Goal: Task Accomplishment & Management: Use online tool/utility

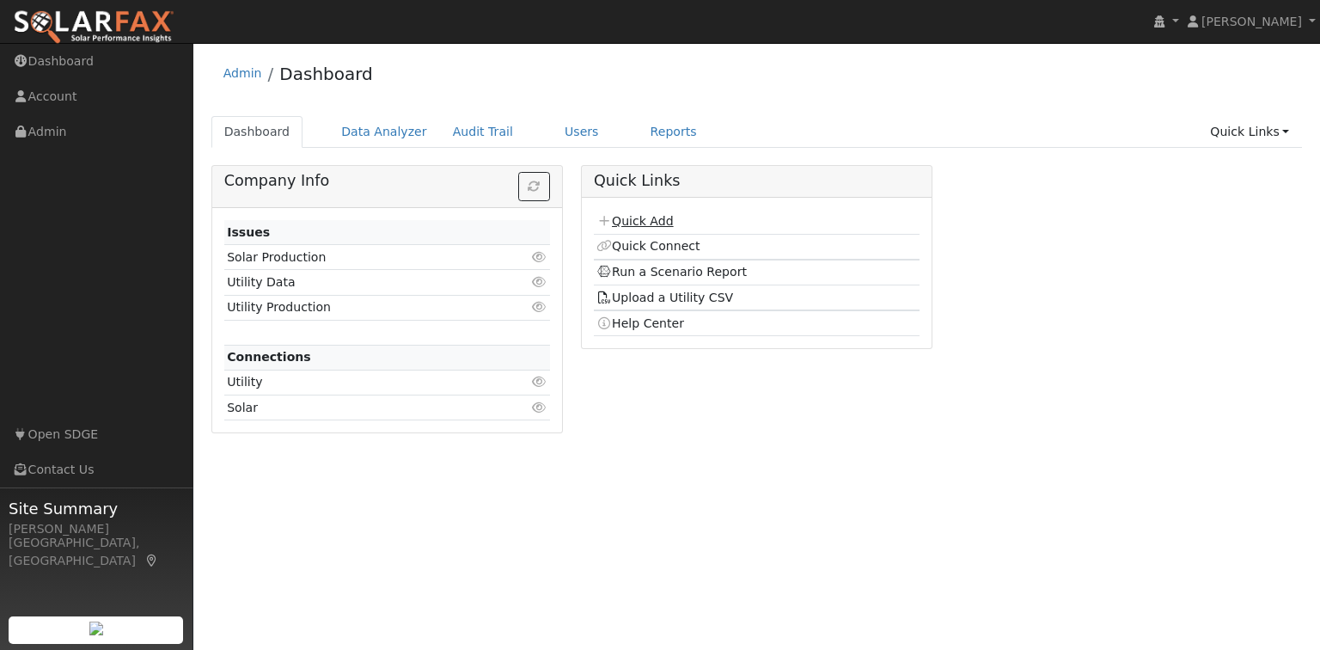
click at [636, 223] on link "Quick Add" at bounding box center [635, 221] width 77 height 14
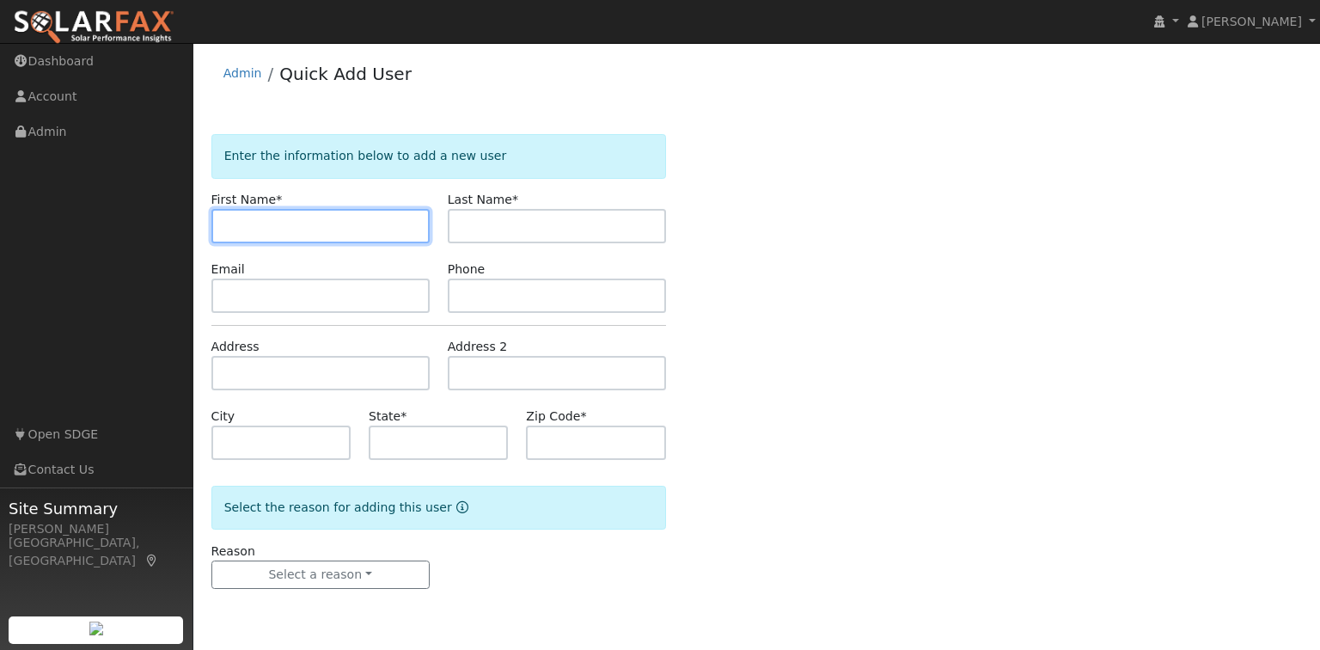
paste input "[STREET_ADDRESS]"
type input "11106 Mesa Top Place"
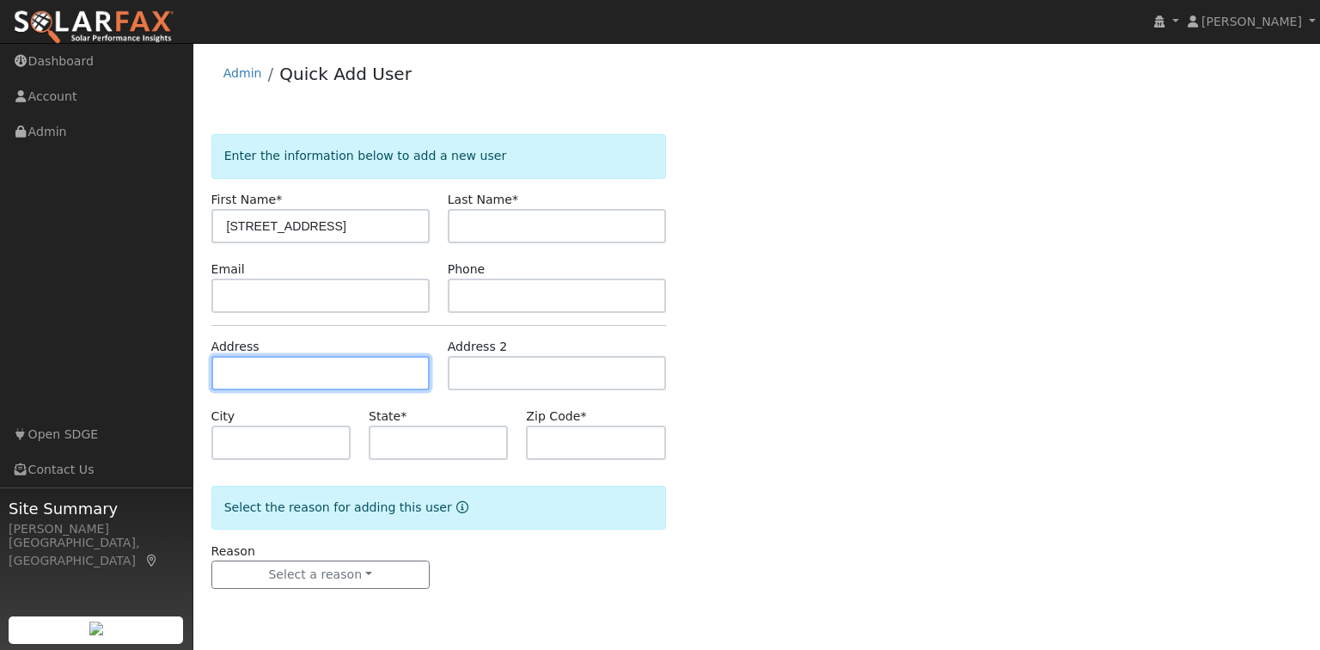
click at [281, 370] on input "text" at bounding box center [320, 373] width 218 height 34
paste input "11106 Mesa Top Place"
type input "11106 Mesa Top Place"
type input "San Diego"
type input "CA"
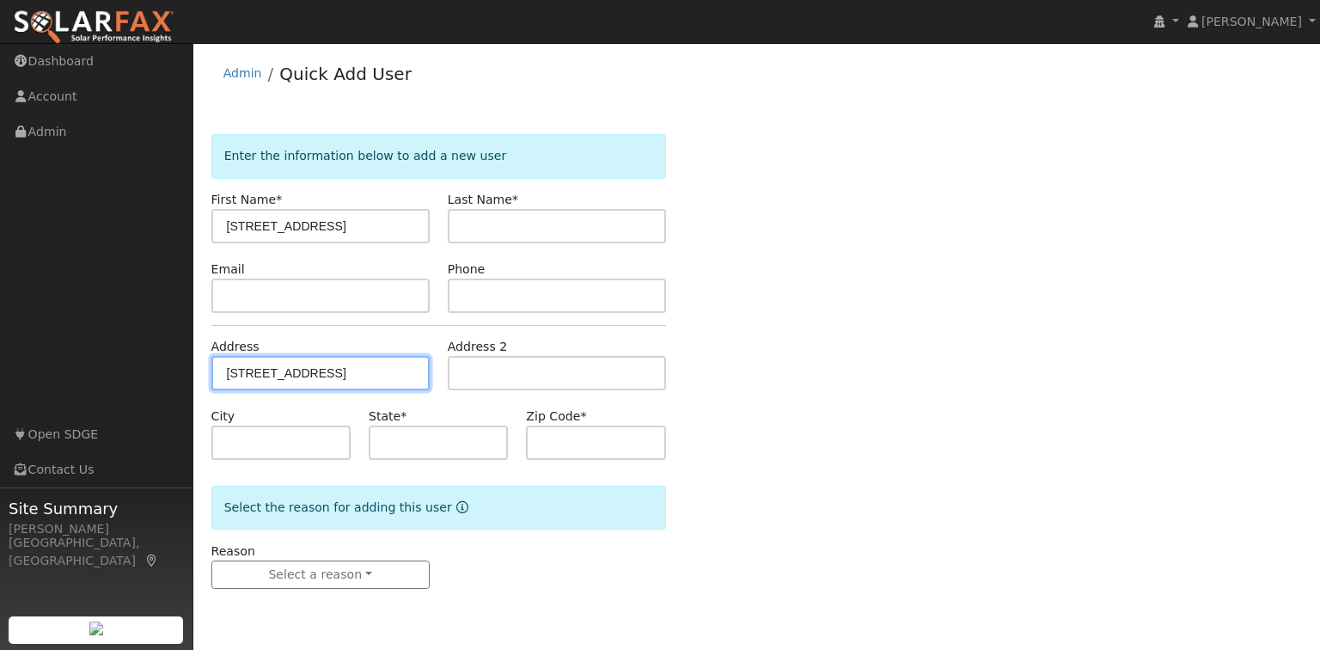
type input "92121"
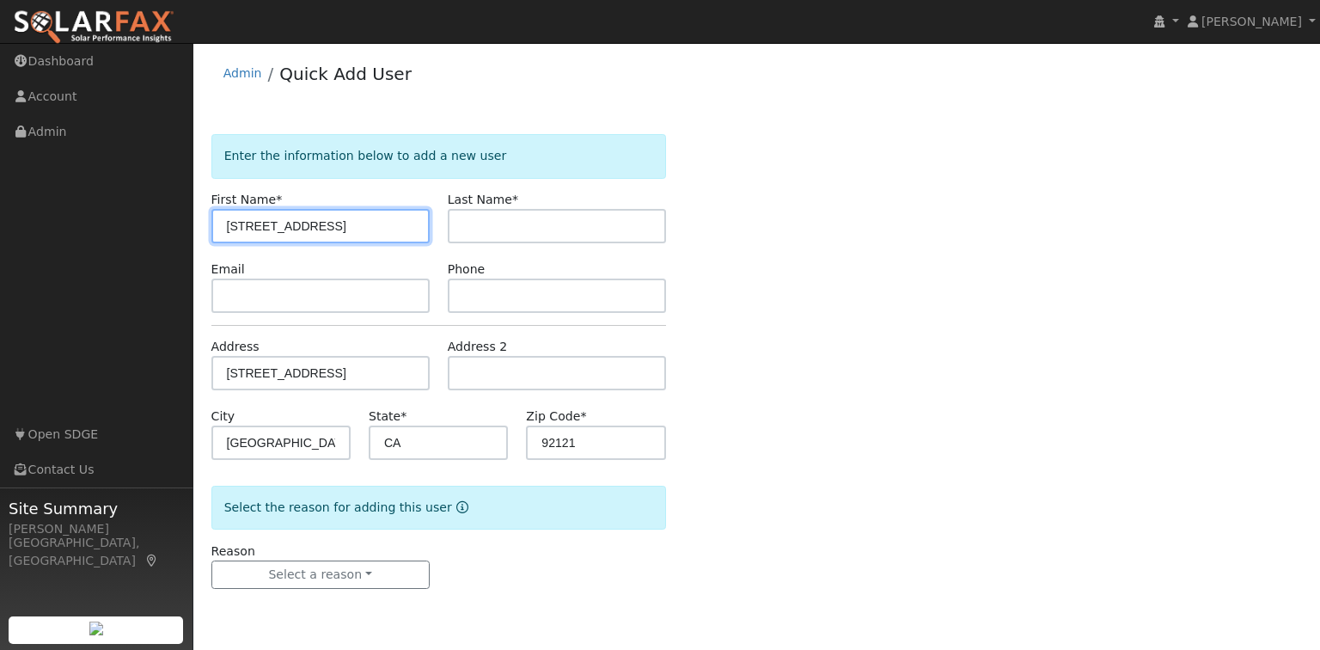
drag, startPoint x: 365, startPoint y: 220, endPoint x: 165, endPoint y: 229, distance: 200.5
click at [165, 229] on div "installed Dustin Merkley Dustin Merkley Profile My Company Help Center Terms Of…" at bounding box center [660, 346] width 1320 height 607
paste input "AHMAD ABAWI"
drag, startPoint x: 275, startPoint y: 223, endPoint x: 327, endPoint y: 220, distance: 52.5
click at [327, 220] on input "AHMAD ABAWI" at bounding box center [320, 226] width 218 height 34
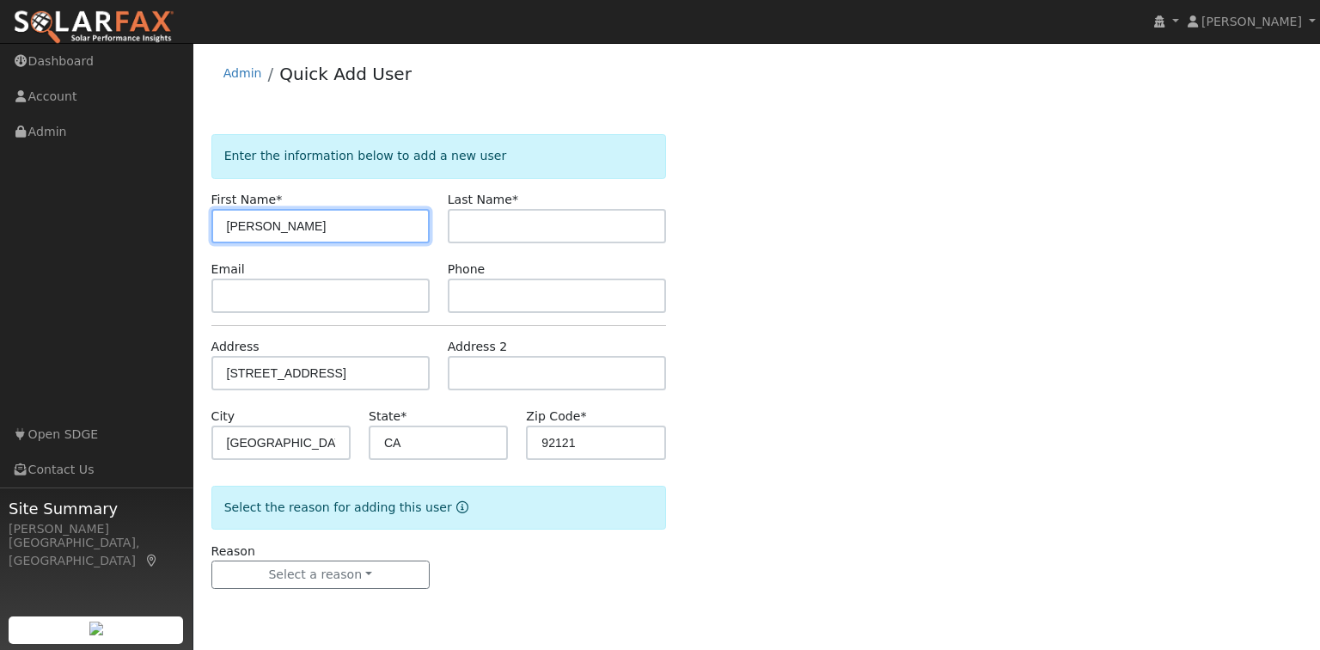
type input "AHMAD ABAWI"
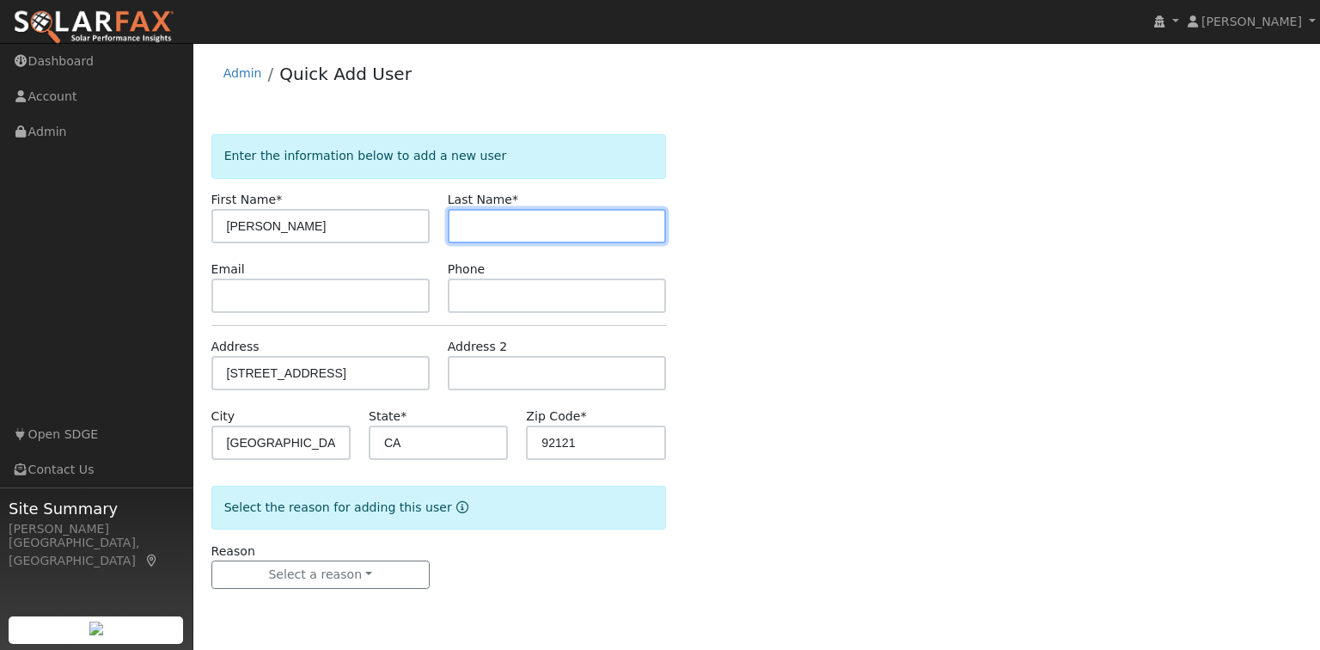
click at [490, 216] on input "text" at bounding box center [557, 226] width 218 height 34
paste input "ABAWI"
type input "ABAWI"
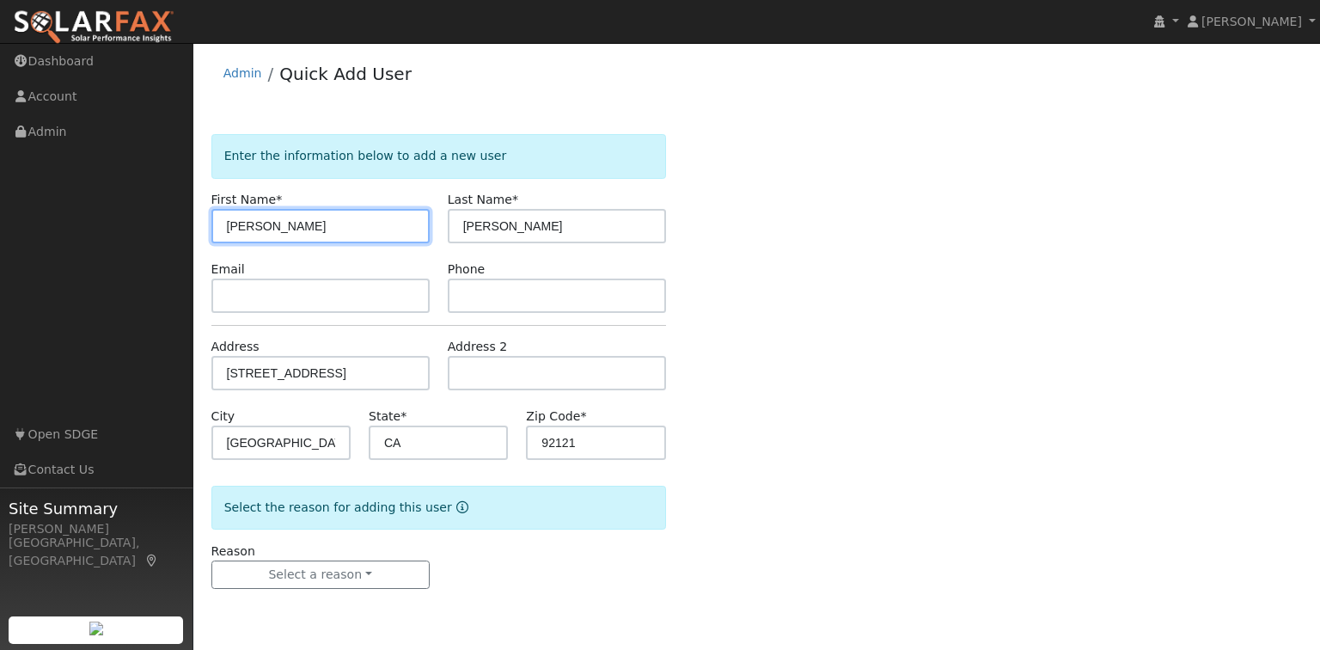
drag, startPoint x: 338, startPoint y: 234, endPoint x: 275, endPoint y: 235, distance: 62.8
click at [275, 235] on input "AHMAD ABAWI" at bounding box center [320, 226] width 218 height 34
type input "AHMAD"
click at [918, 536] on div "Enter the information below to add a new user First Name * AHMAD Last Name * AB…" at bounding box center [757, 378] width 1092 height 489
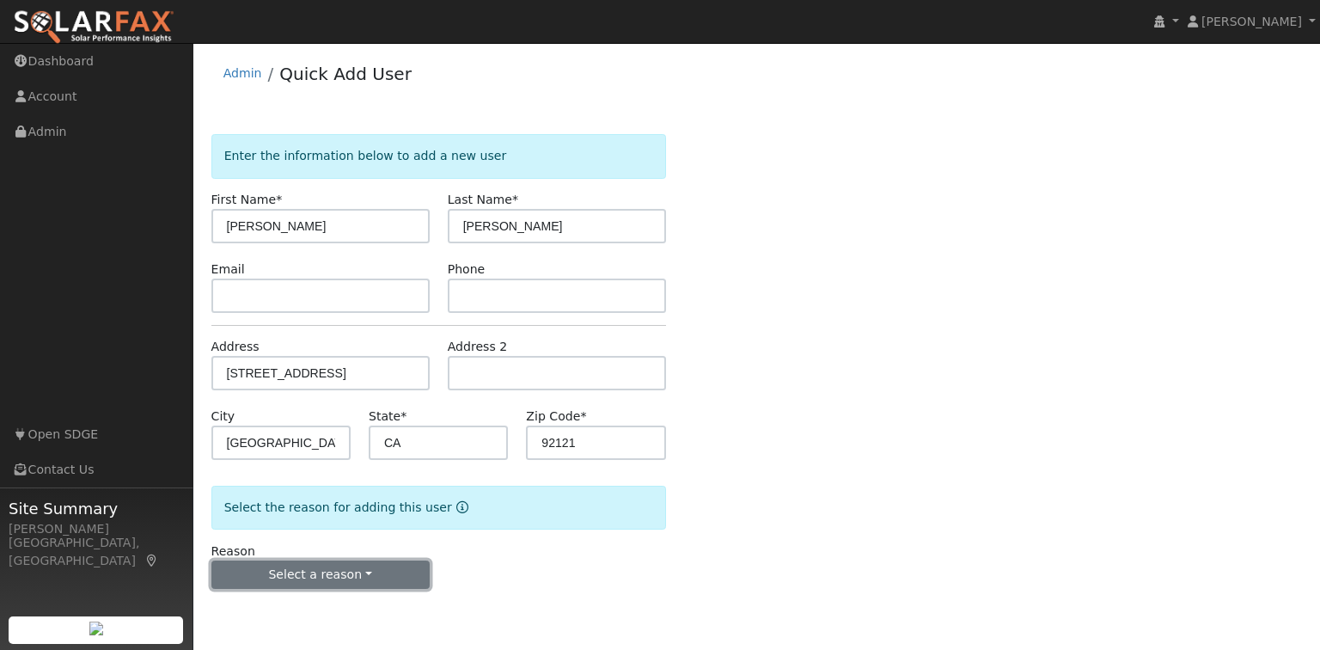
click at [340, 575] on button "Select a reason" at bounding box center [320, 574] width 218 height 29
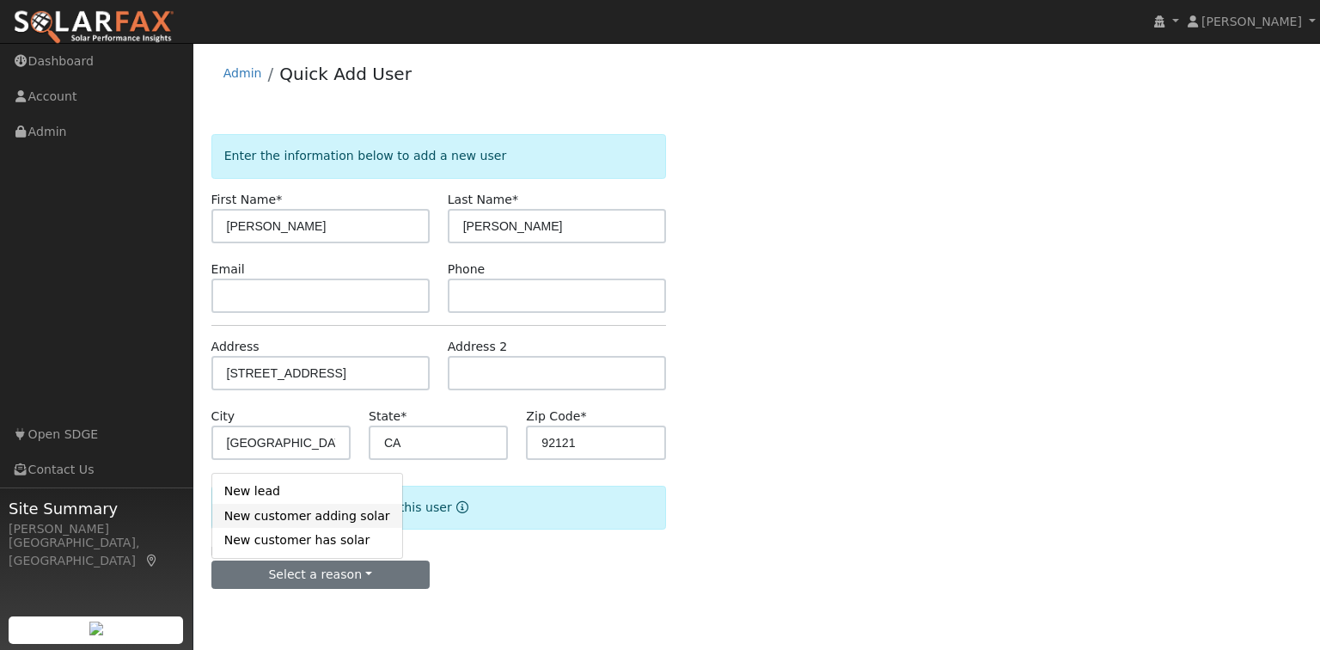
click at [333, 516] on link "New customer adding solar" at bounding box center [307, 516] width 190 height 24
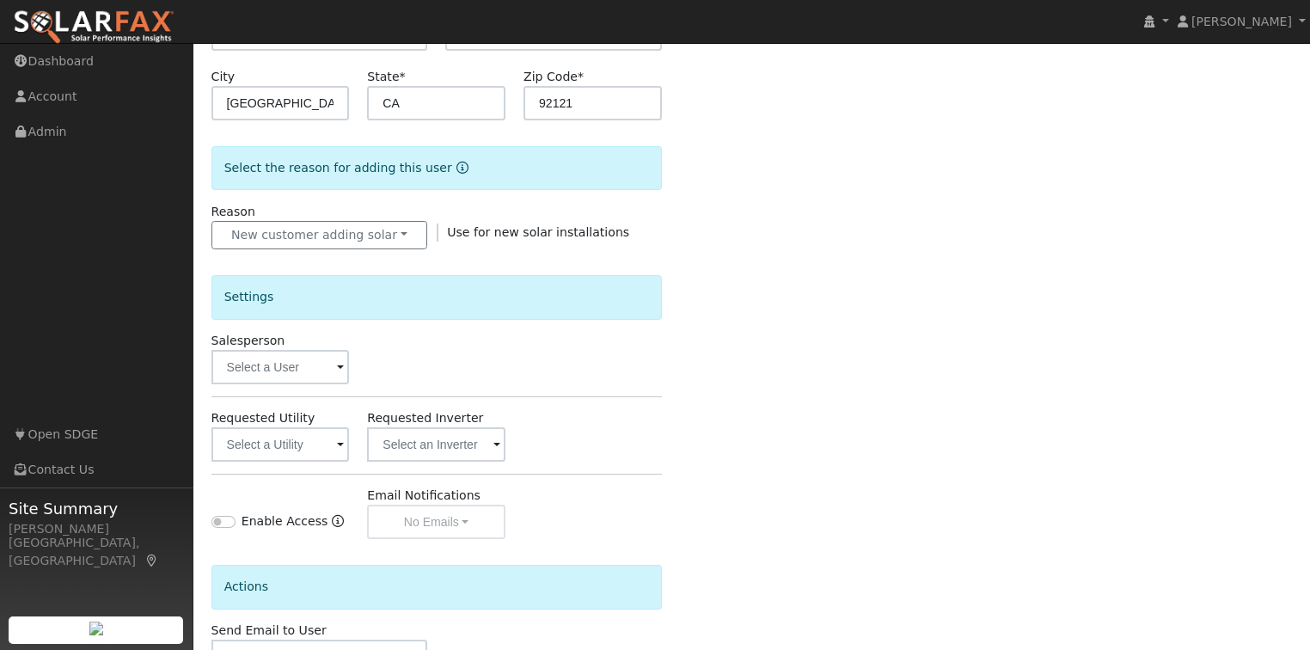
scroll to position [344, 0]
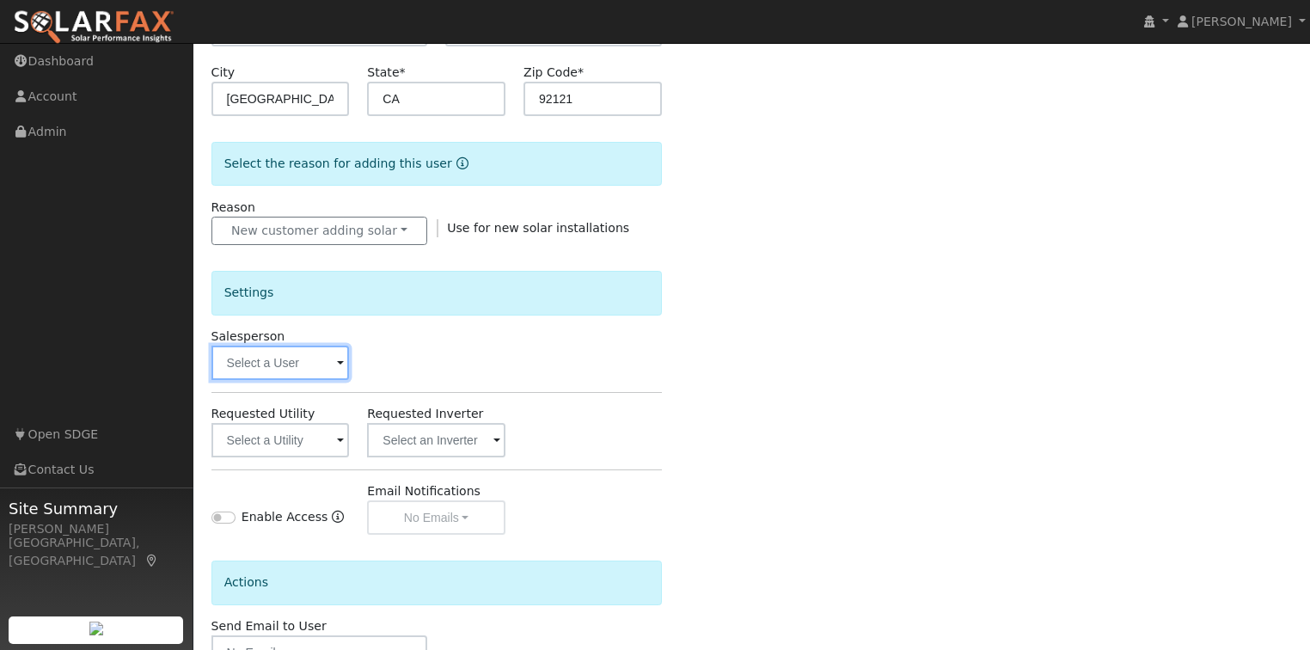
click at [325, 378] on input "text" at bounding box center [280, 363] width 138 height 34
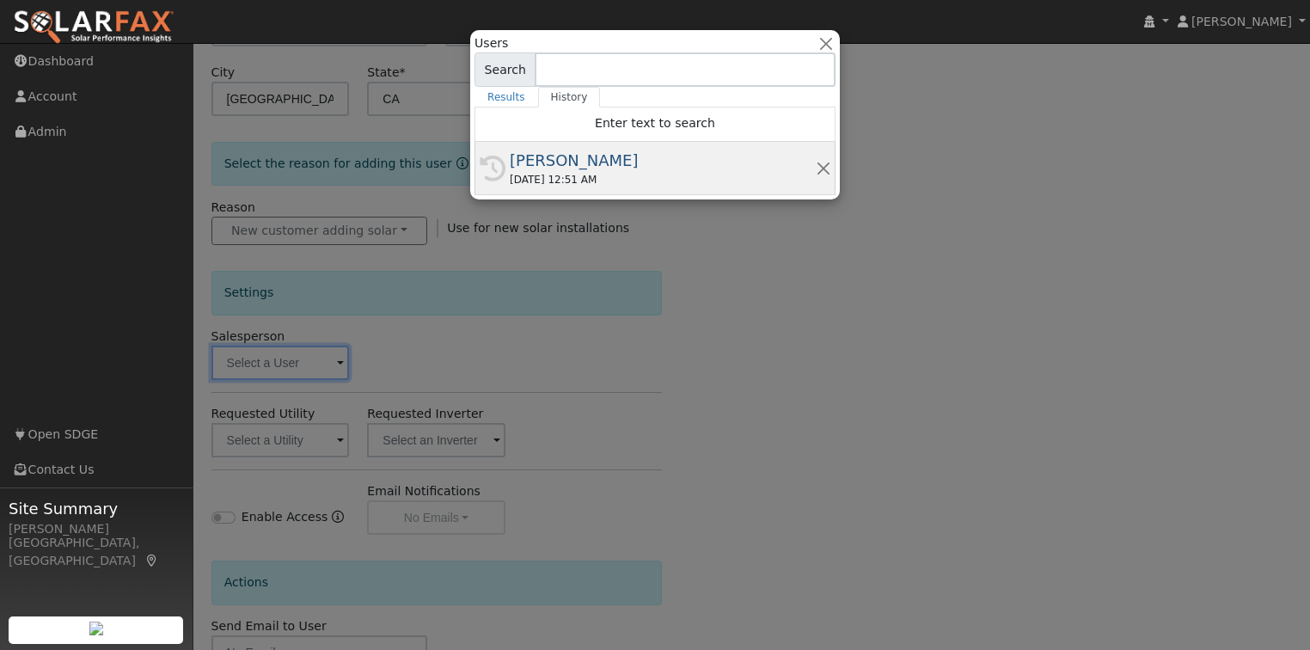
click at [542, 172] on div "09/03/2025 12:51 AM" at bounding box center [663, 179] width 306 height 15
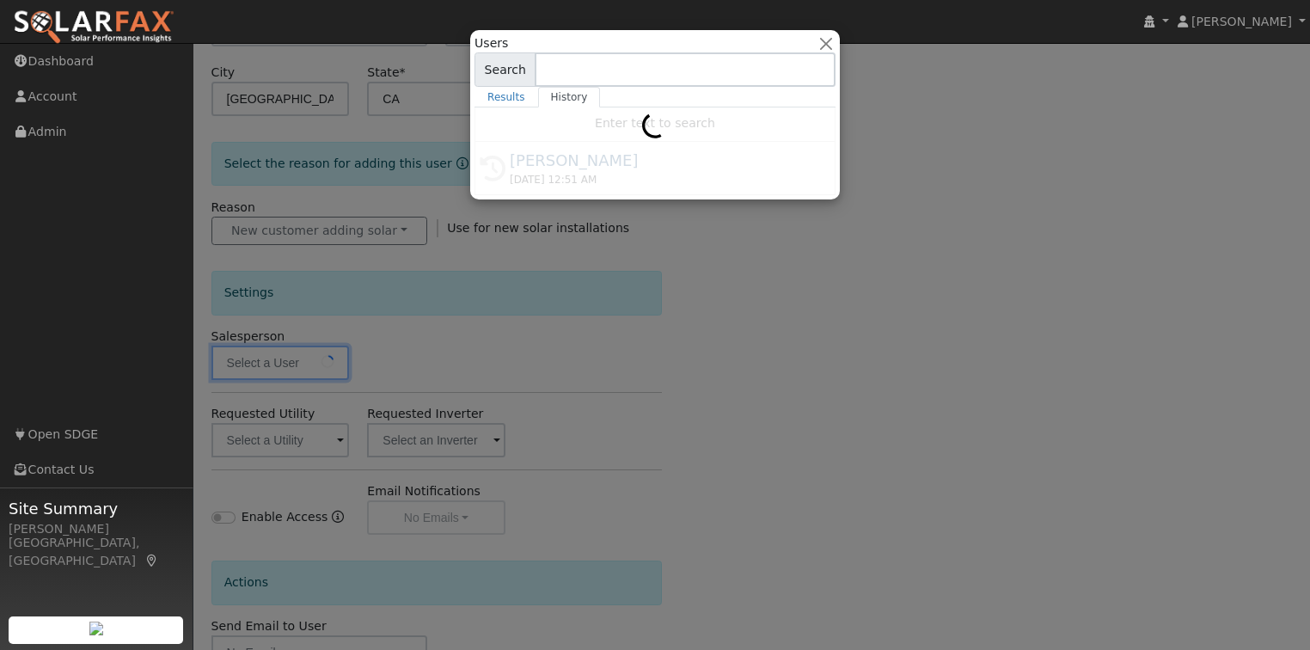
type input "[PERSON_NAME]"
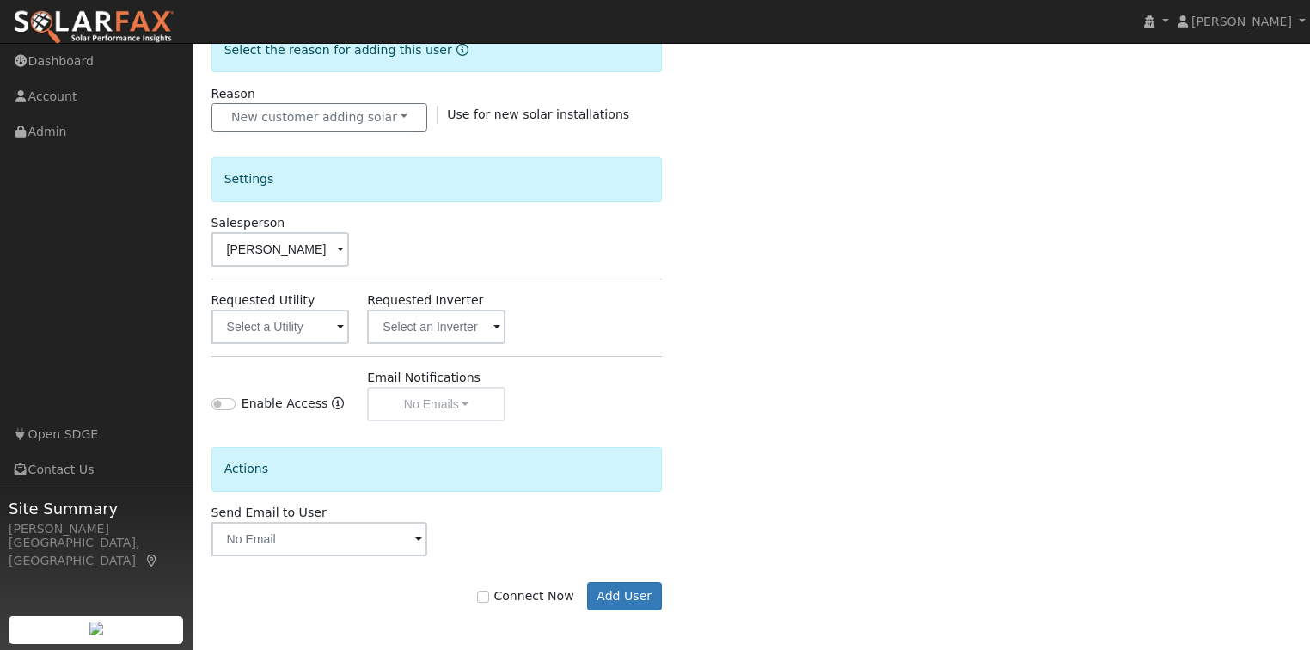
scroll to position [459, 0]
click at [621, 592] on button "Add User" at bounding box center [624, 594] width 75 height 29
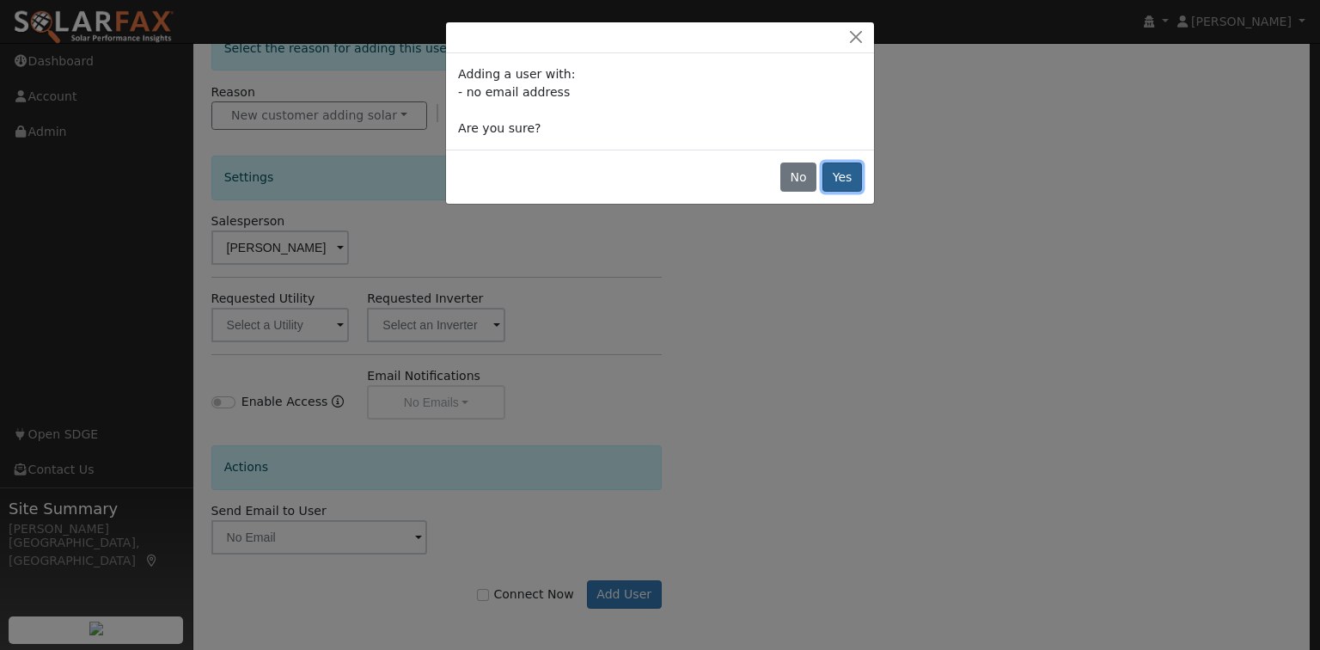
click at [846, 178] on button "Yes" at bounding box center [843, 176] width 40 height 29
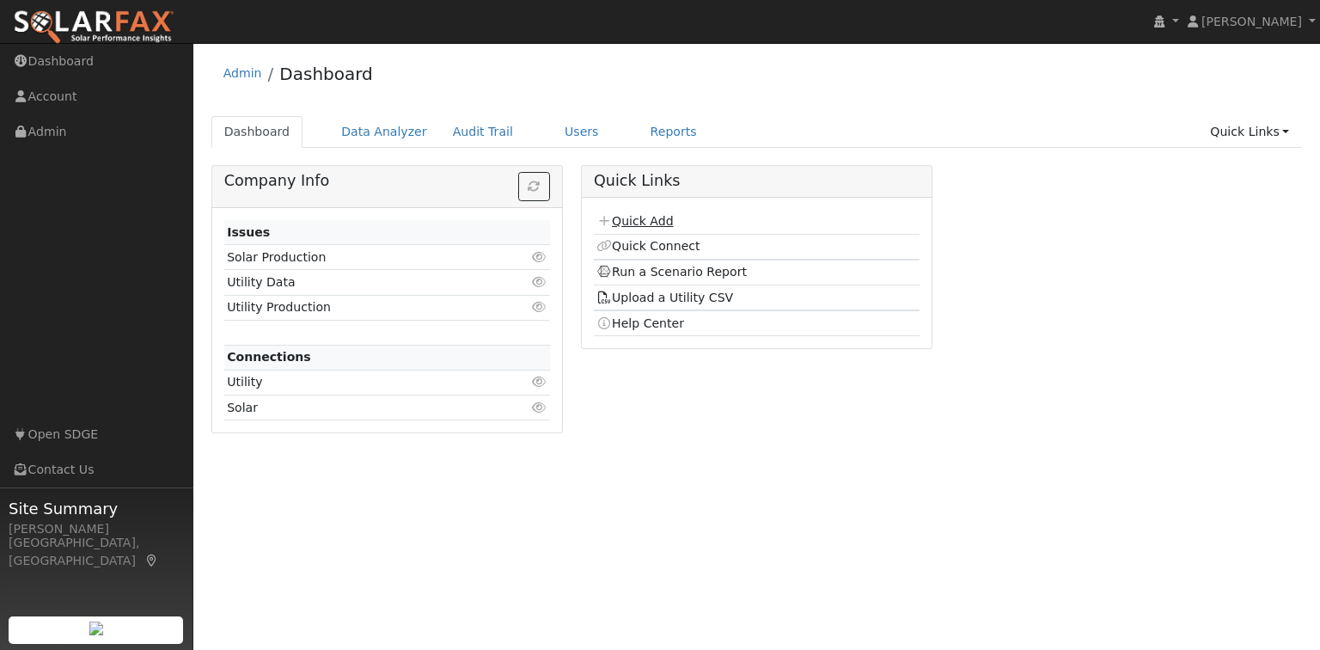
click at [653, 226] on link "Quick Add" at bounding box center [635, 221] width 77 height 14
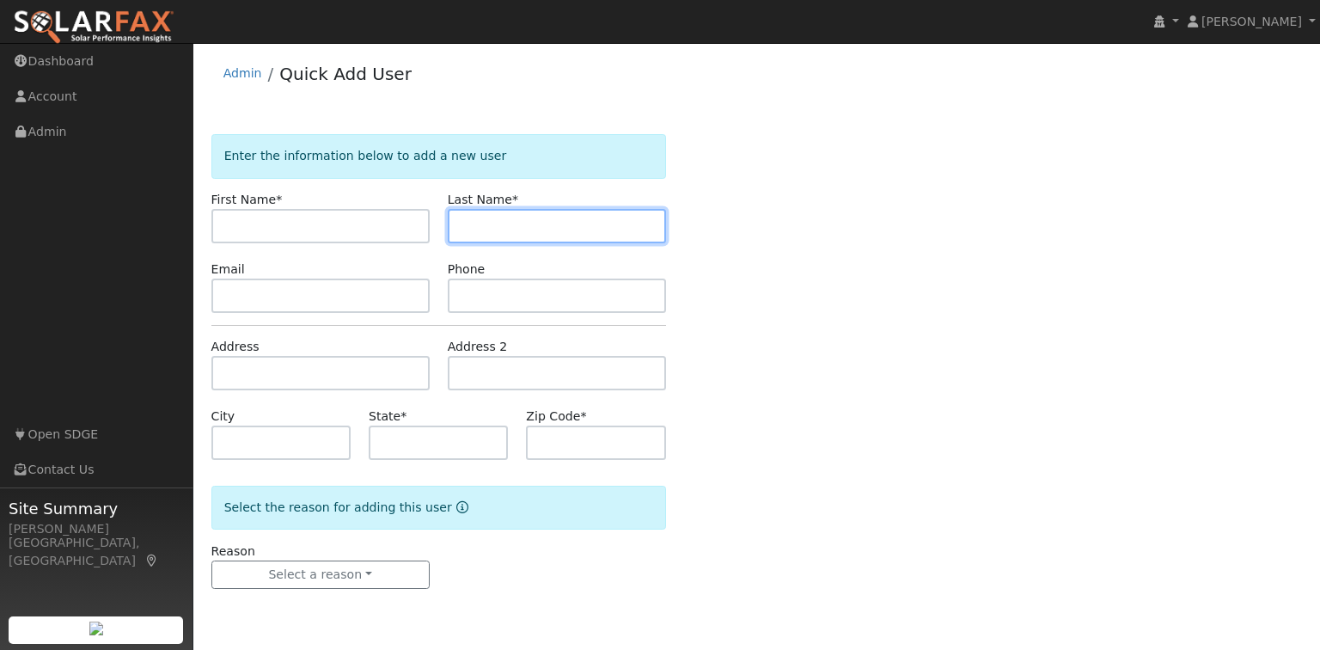
click at [521, 220] on input "text" at bounding box center [557, 226] width 218 height 34
type input "A"
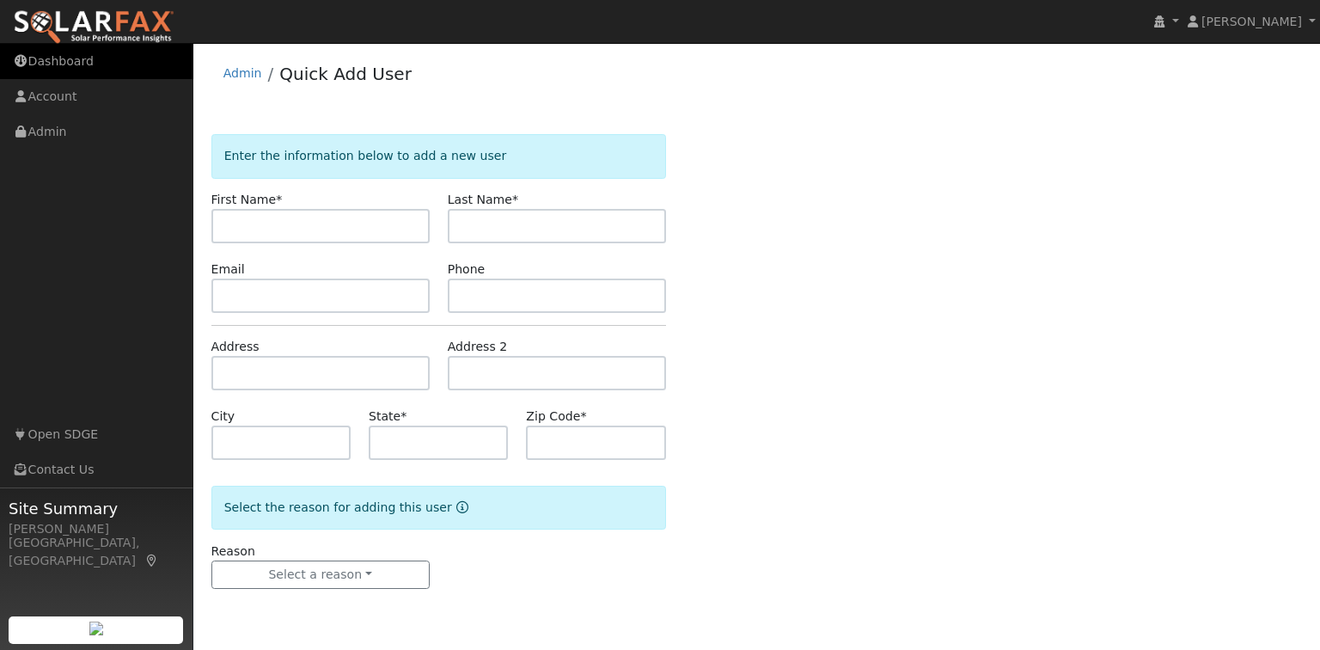
click at [59, 69] on link "Dashboard" at bounding box center [96, 61] width 193 height 35
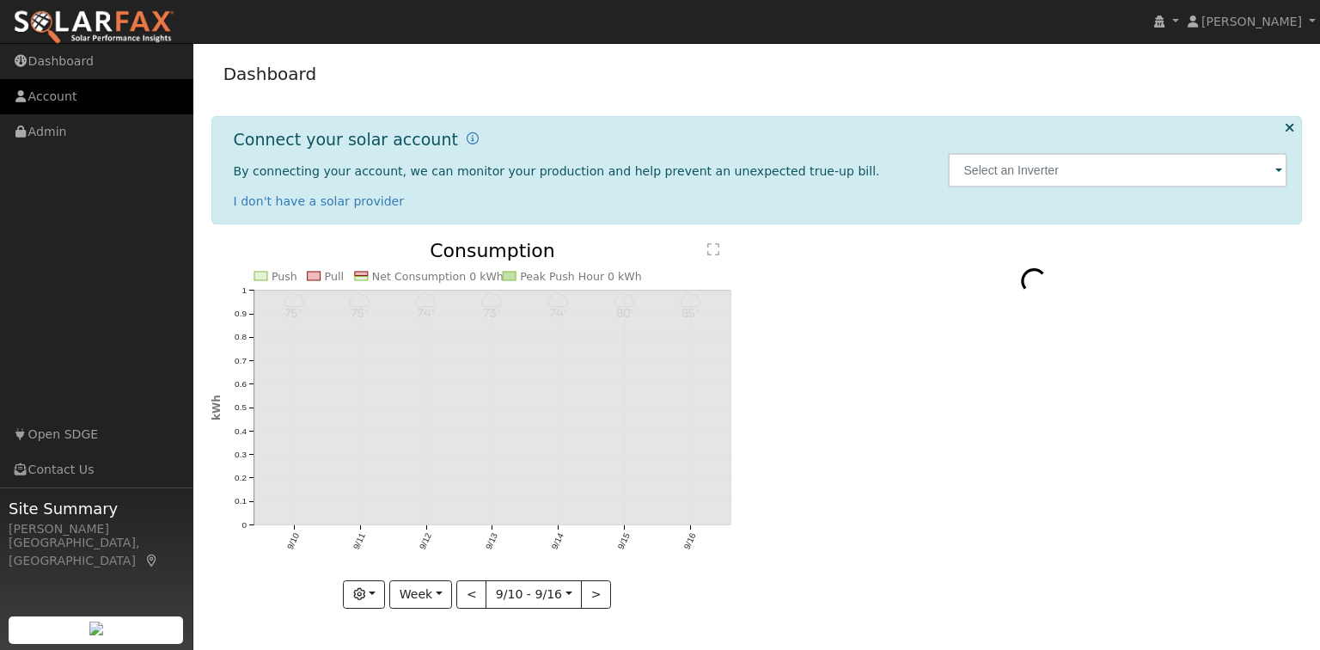
click at [92, 93] on link "Account" at bounding box center [96, 96] width 193 height 35
click at [112, 35] on img at bounding box center [94, 27] width 162 height 36
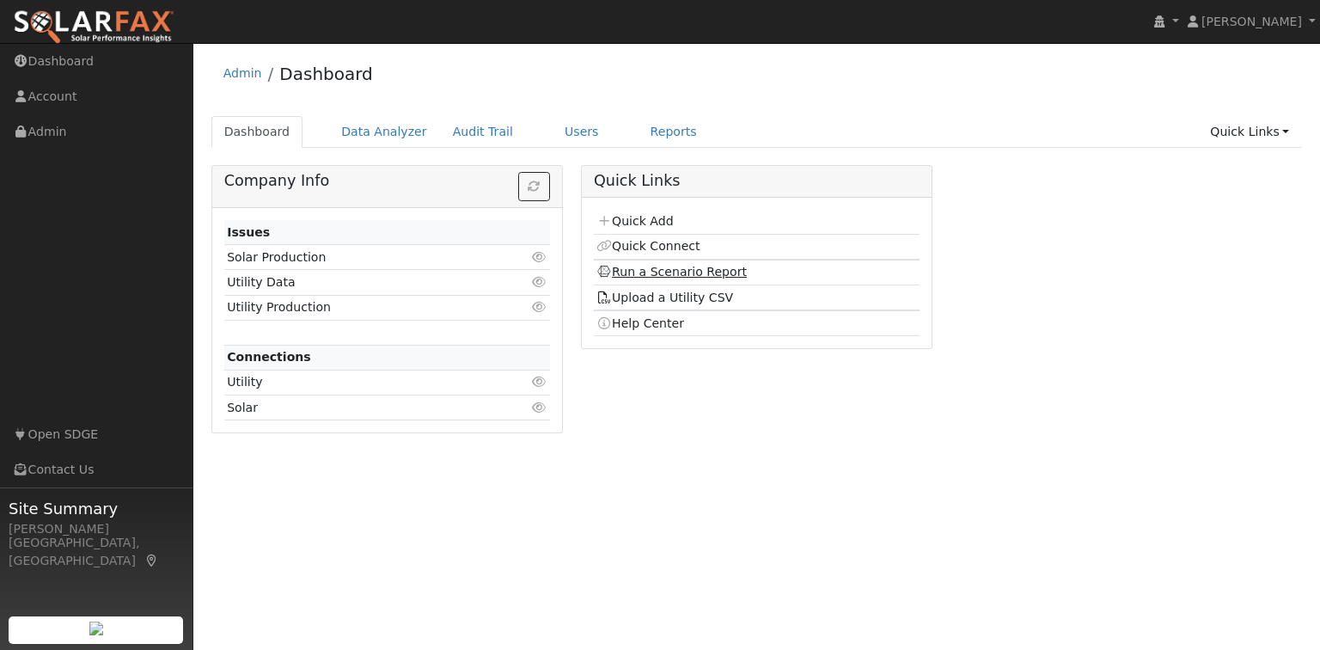
click at [682, 271] on link "Run a Scenario Report" at bounding box center [672, 272] width 150 height 14
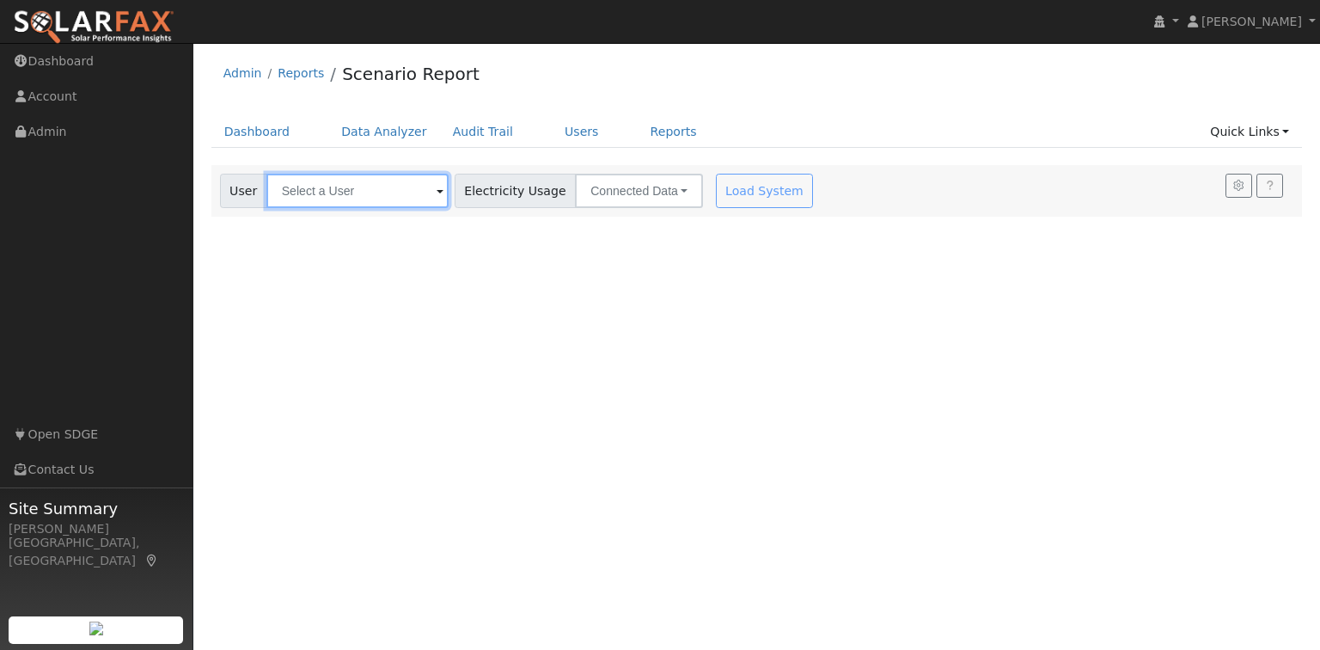
click at [383, 187] on input "text" at bounding box center [357, 191] width 182 height 34
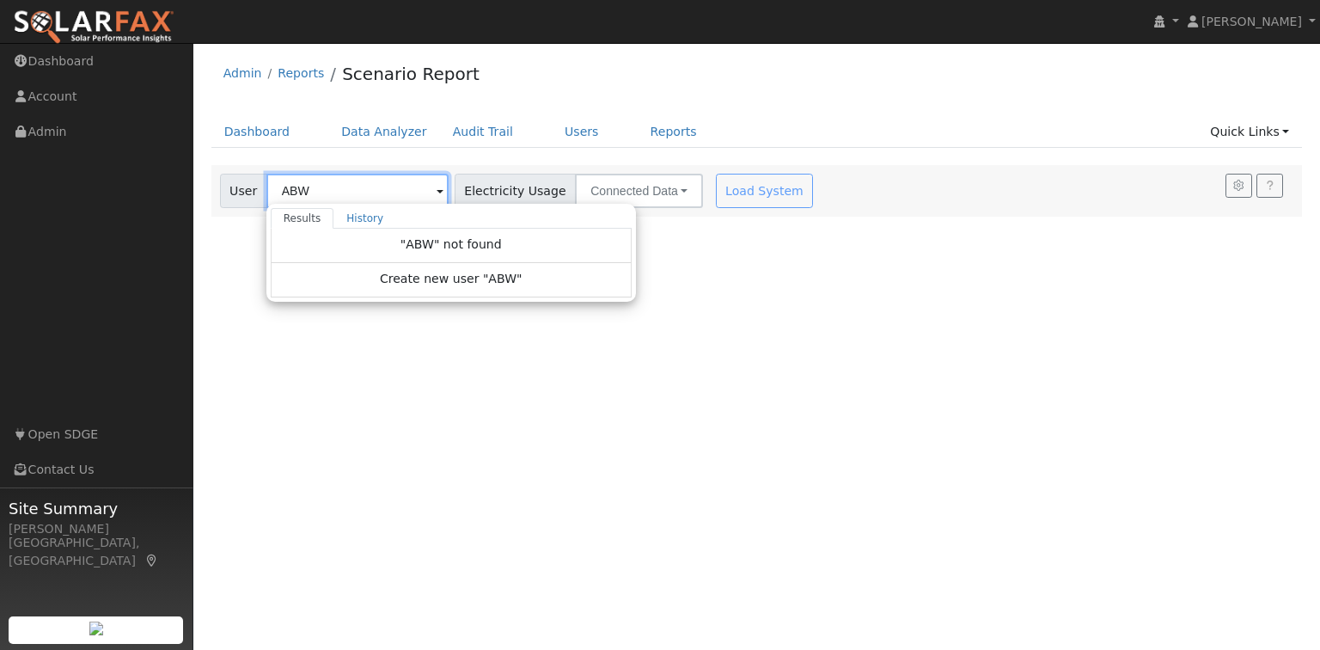
type input "ABW"
click at [278, 251] on div ""ABW" not found" at bounding box center [451, 246] width 361 height 34
click at [237, 195] on span "User" at bounding box center [243, 191] width 47 height 34
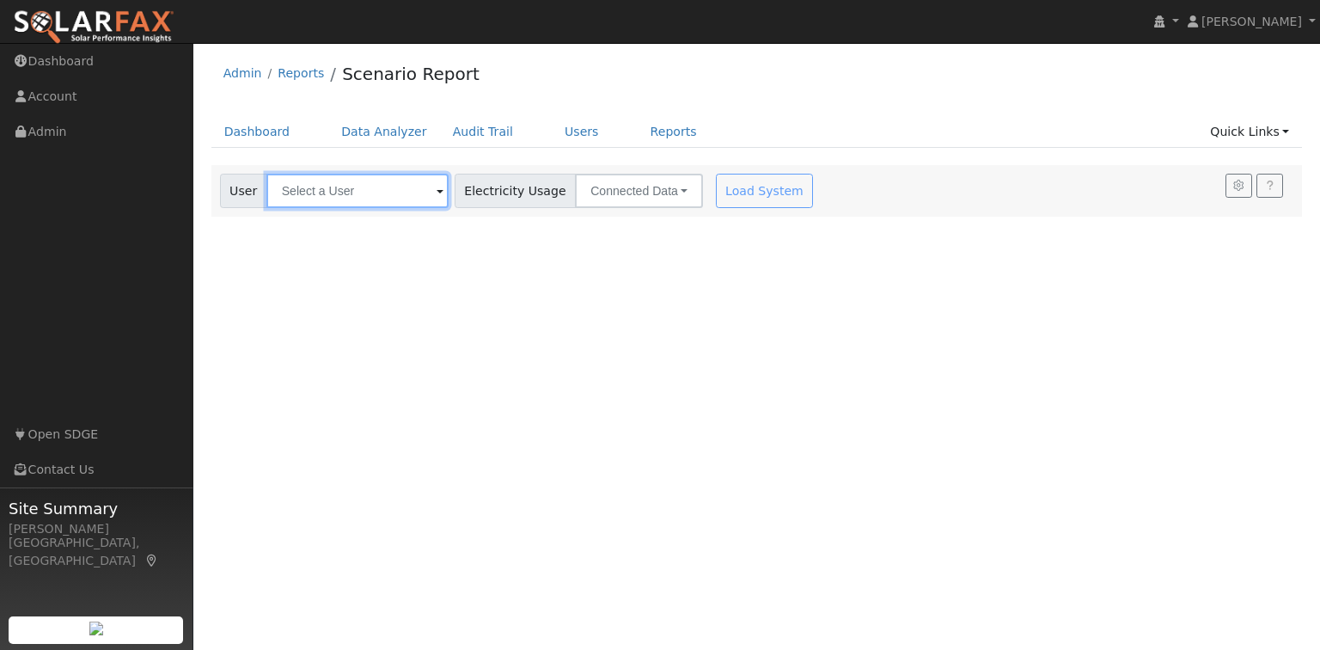
click at [340, 203] on input "text" at bounding box center [357, 191] width 182 height 34
paste input "[EMAIL_ADDRESS][DOMAIN_NAME]"
type input "[EMAIL_ADDRESS][DOMAIN_NAME]"
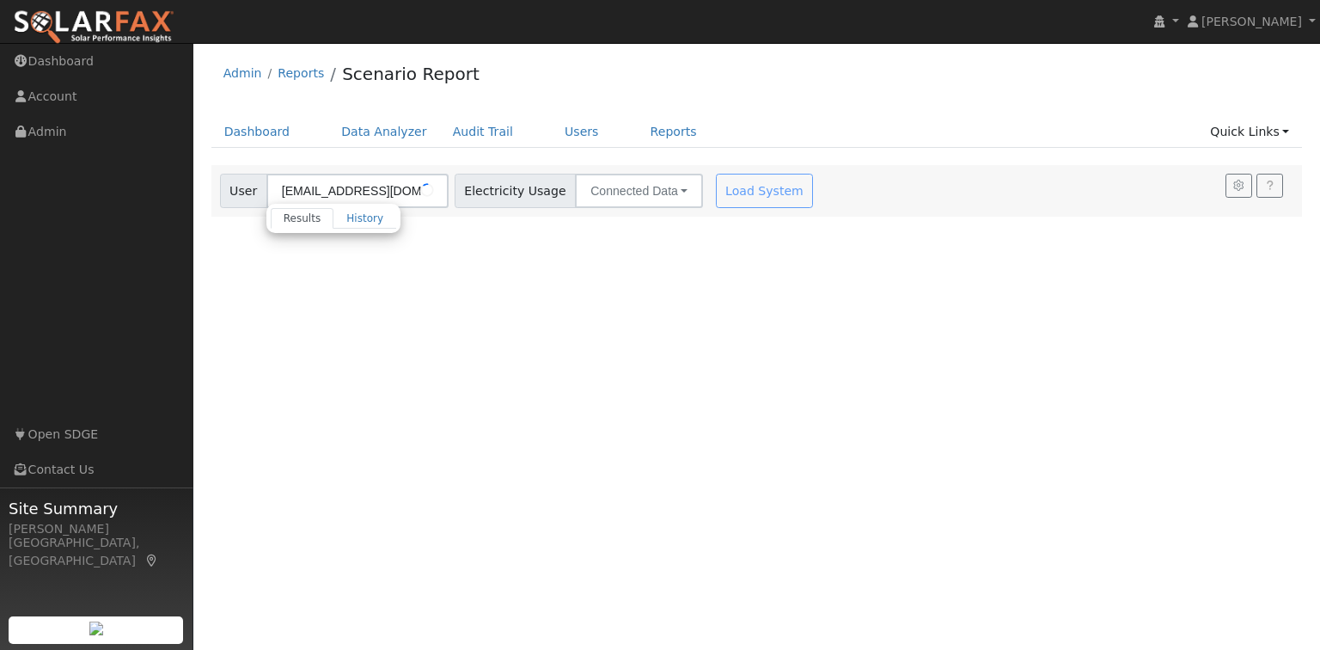
click at [396, 229] on div at bounding box center [333, 229] width 125 height 0
click at [266, 322] on div "User Profile First name Last name Email Email Notifications No Emails No Emails…" at bounding box center [756, 346] width 1127 height 607
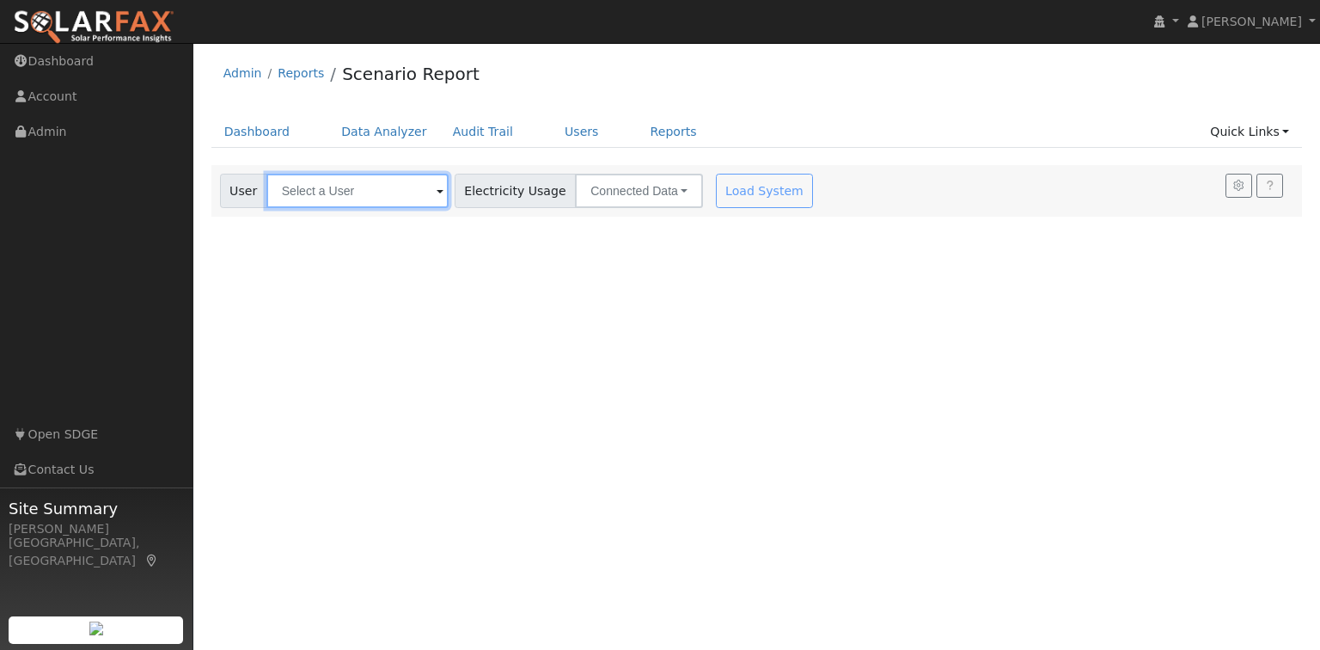
click at [334, 192] on input "text" at bounding box center [357, 191] width 182 height 34
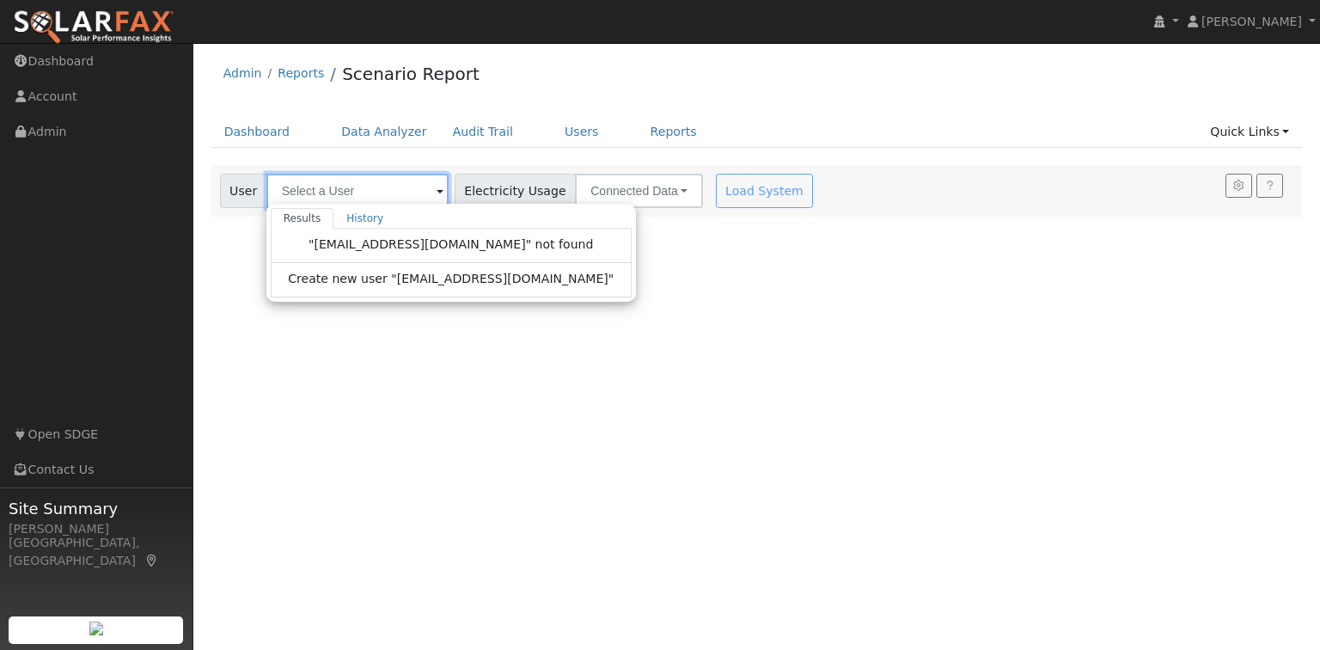
paste input "[PERSON_NAME]"
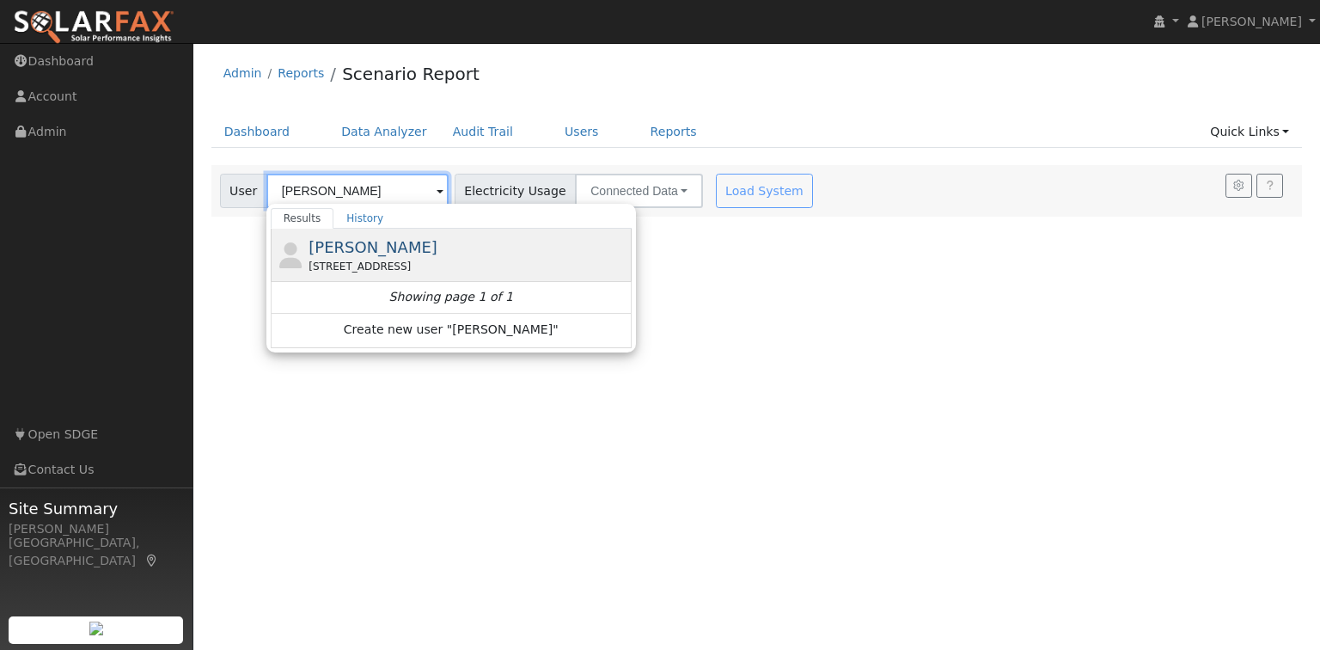
type input "[PERSON_NAME]"
click at [381, 259] on div "[STREET_ADDRESS]" at bounding box center [468, 266] width 319 height 15
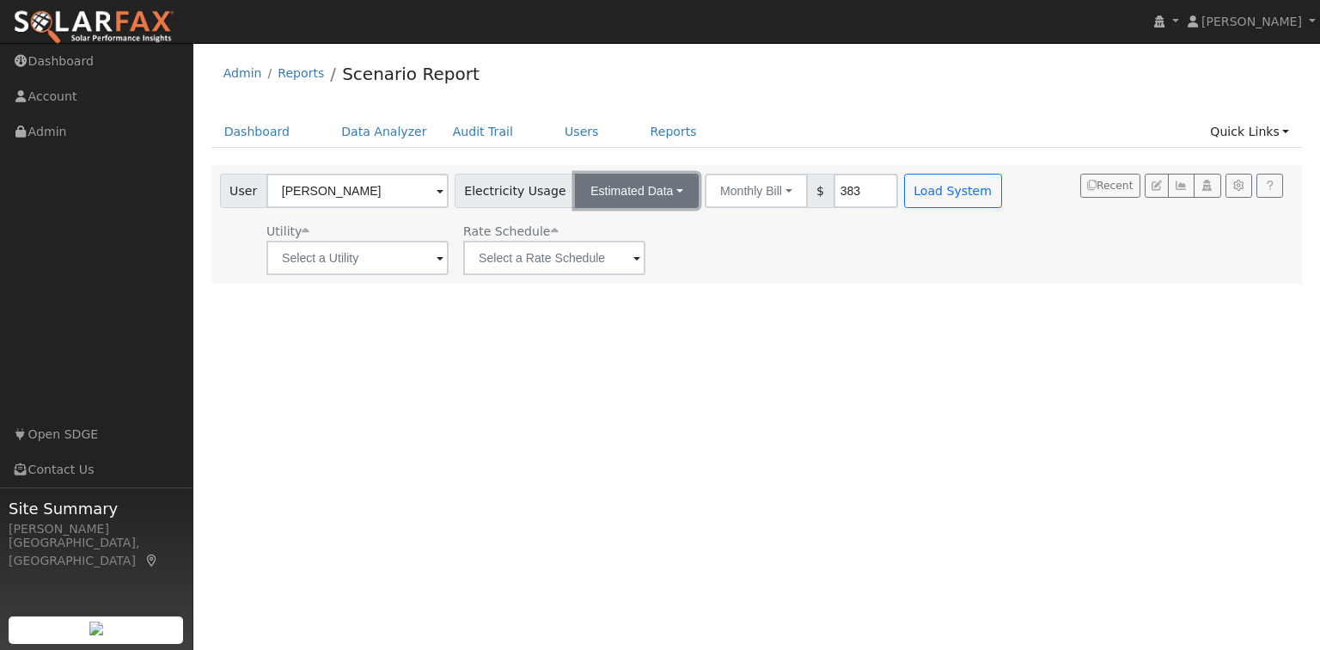
click at [646, 187] on button "Estimated Data" at bounding box center [637, 191] width 124 height 34
click at [586, 282] on link "CSV Data" at bounding box center [638, 278] width 122 height 24
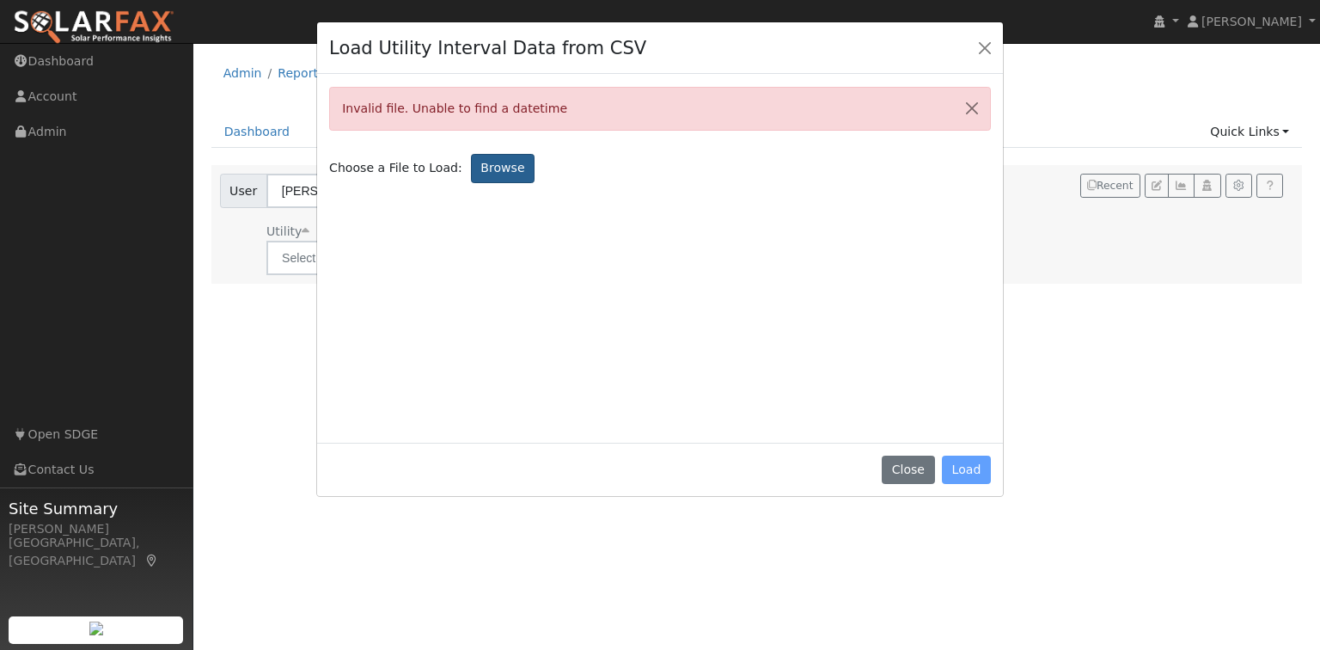
click at [471, 164] on label "Browse" at bounding box center [503, 168] width 64 height 29
click at [0, 0] on input "Browse" at bounding box center [0, 0] width 0 height 0
click at [490, 168] on label "Browse" at bounding box center [503, 168] width 64 height 29
click at [0, 0] on input "Browse" at bounding box center [0, 0] width 0 height 0
click at [481, 171] on label "Browse" at bounding box center [503, 168] width 64 height 29
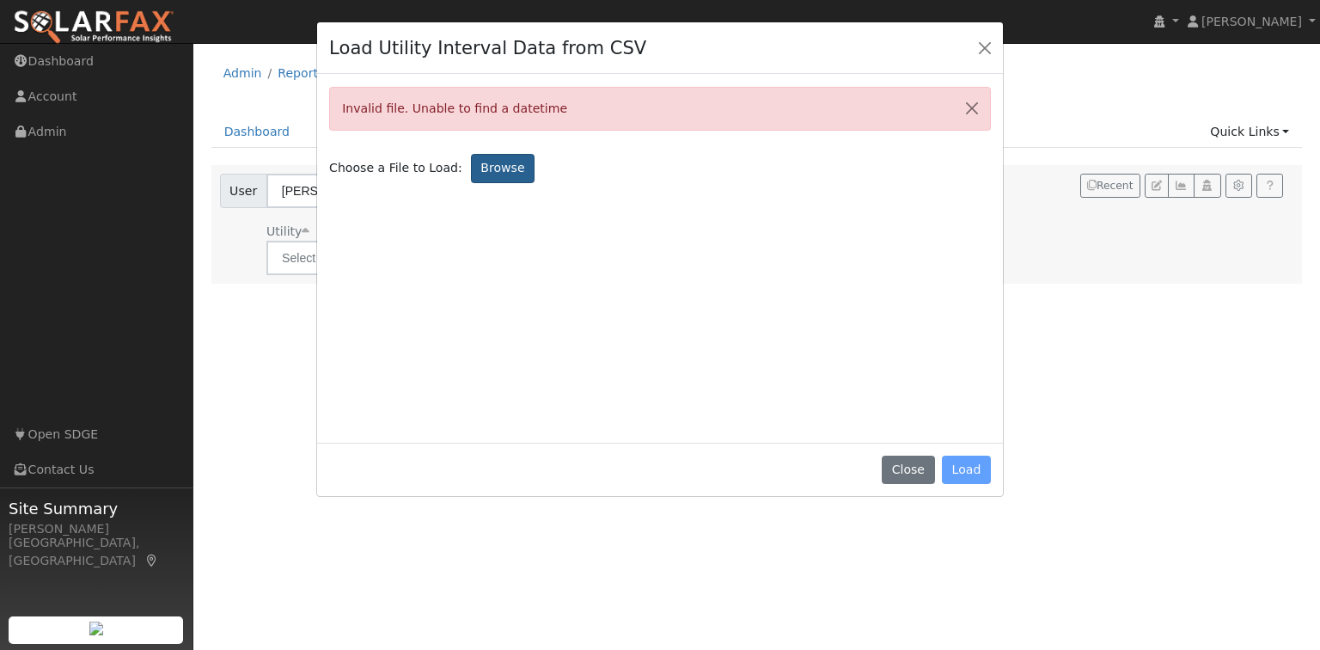
click at [0, 0] on input "Browse" at bounding box center [0, 0] width 0 height 0
click at [973, 115] on button "Close" at bounding box center [972, 109] width 36 height 42
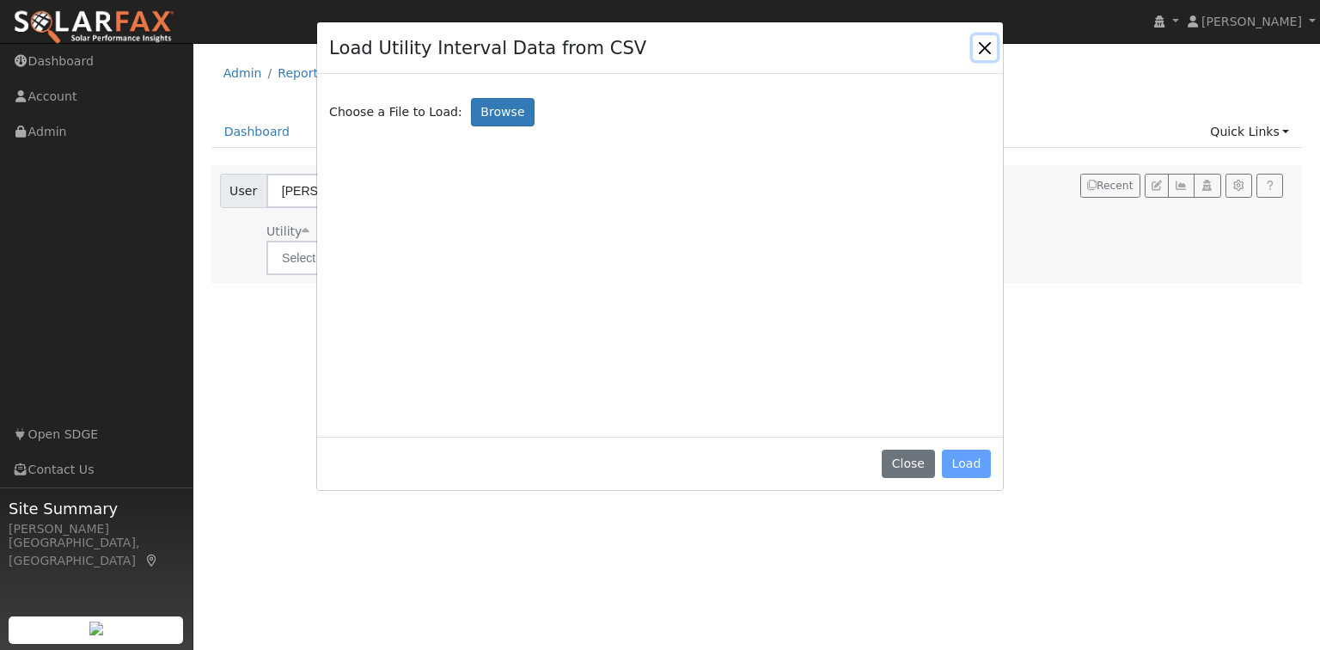
click at [986, 49] on button "Close" at bounding box center [985, 47] width 24 height 24
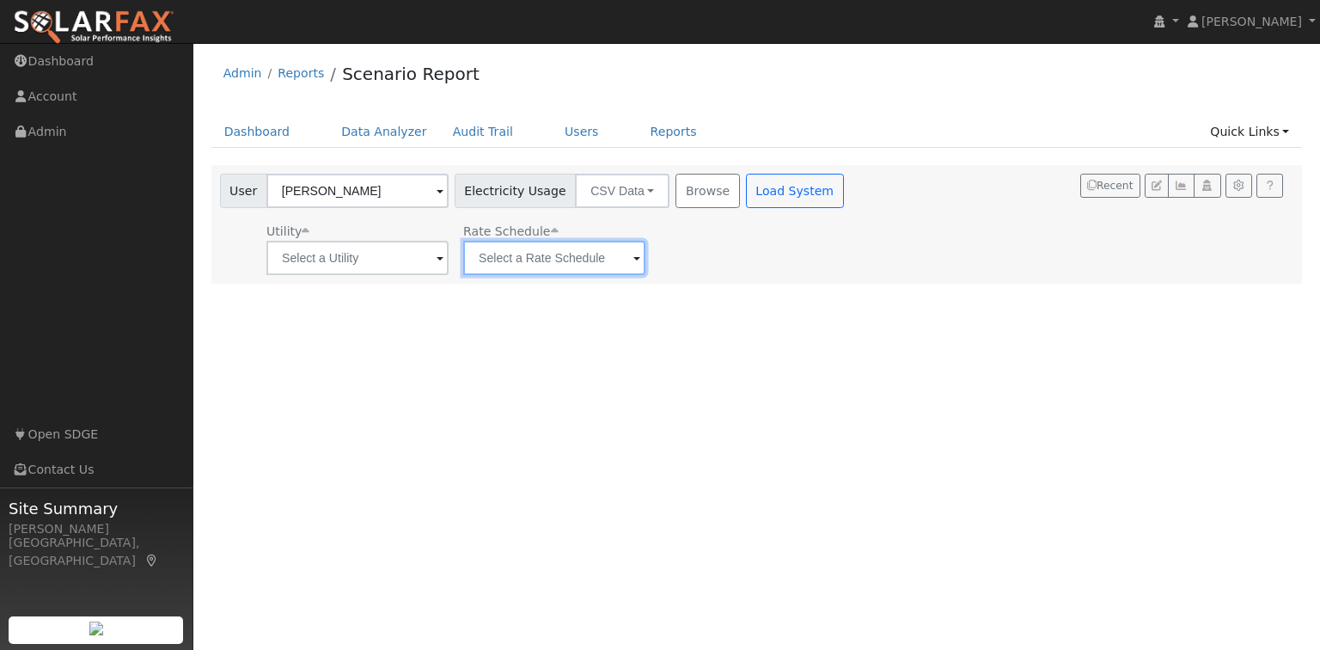
click at [589, 260] on input "text" at bounding box center [554, 258] width 182 height 34
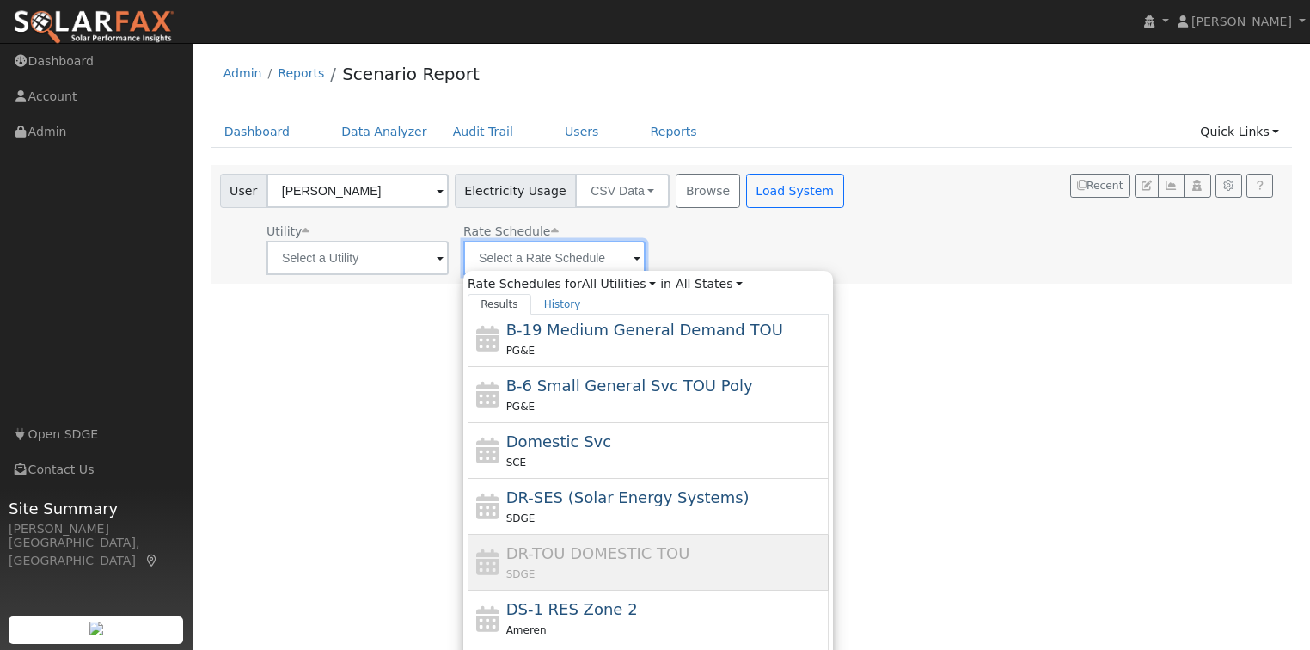
scroll to position [344, 0]
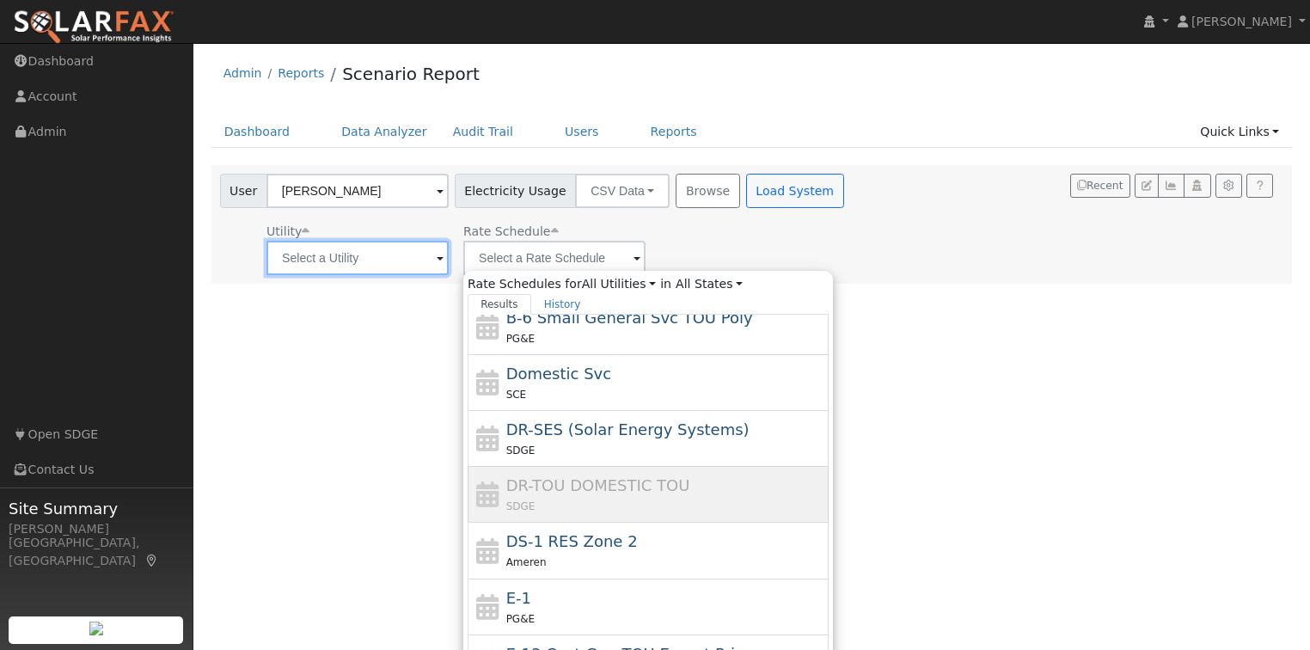
click at [385, 260] on input "text" at bounding box center [357, 258] width 182 height 34
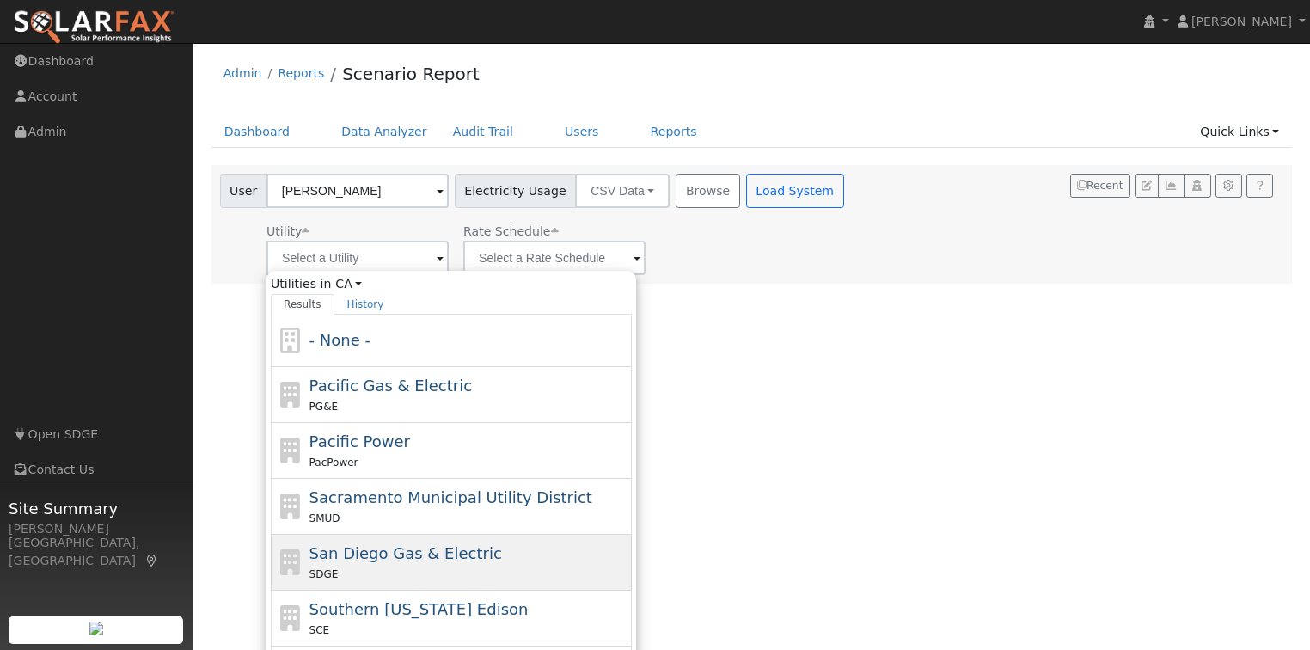
click at [407, 547] on span "San Diego Gas & Electric" at bounding box center [405, 553] width 193 height 18
type input "San Diego Gas & Electric"
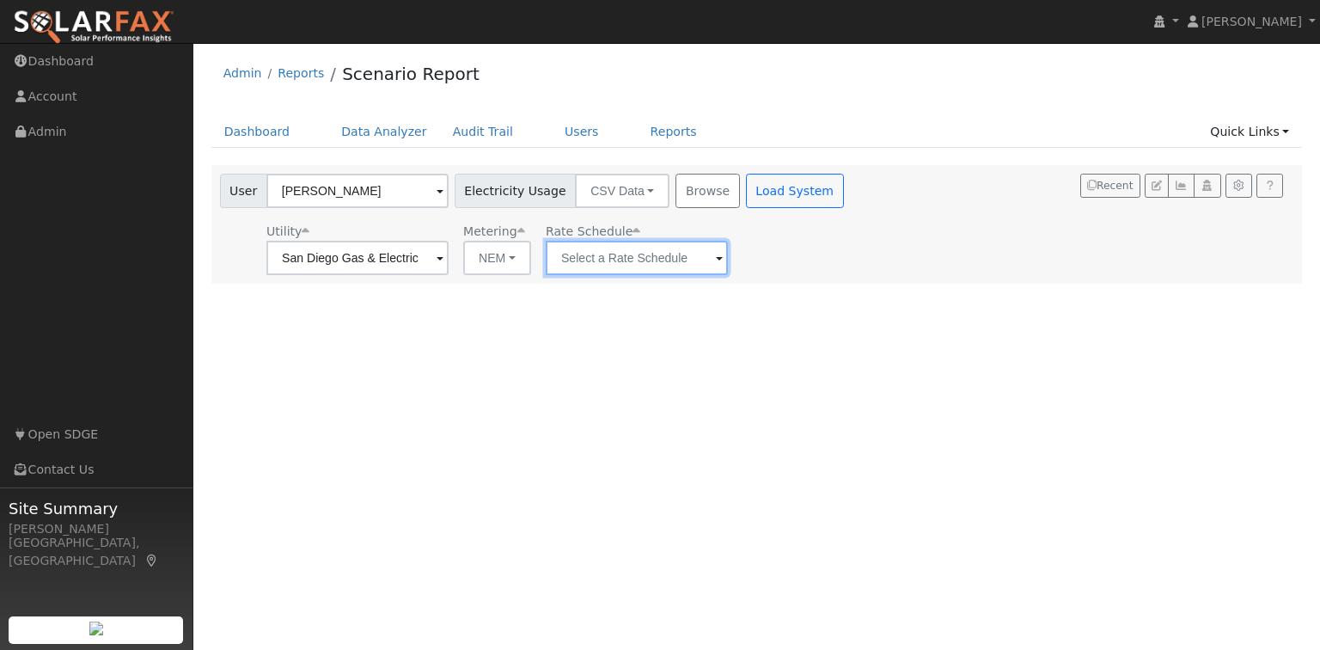
click at [611, 266] on input "text" at bounding box center [637, 258] width 182 height 34
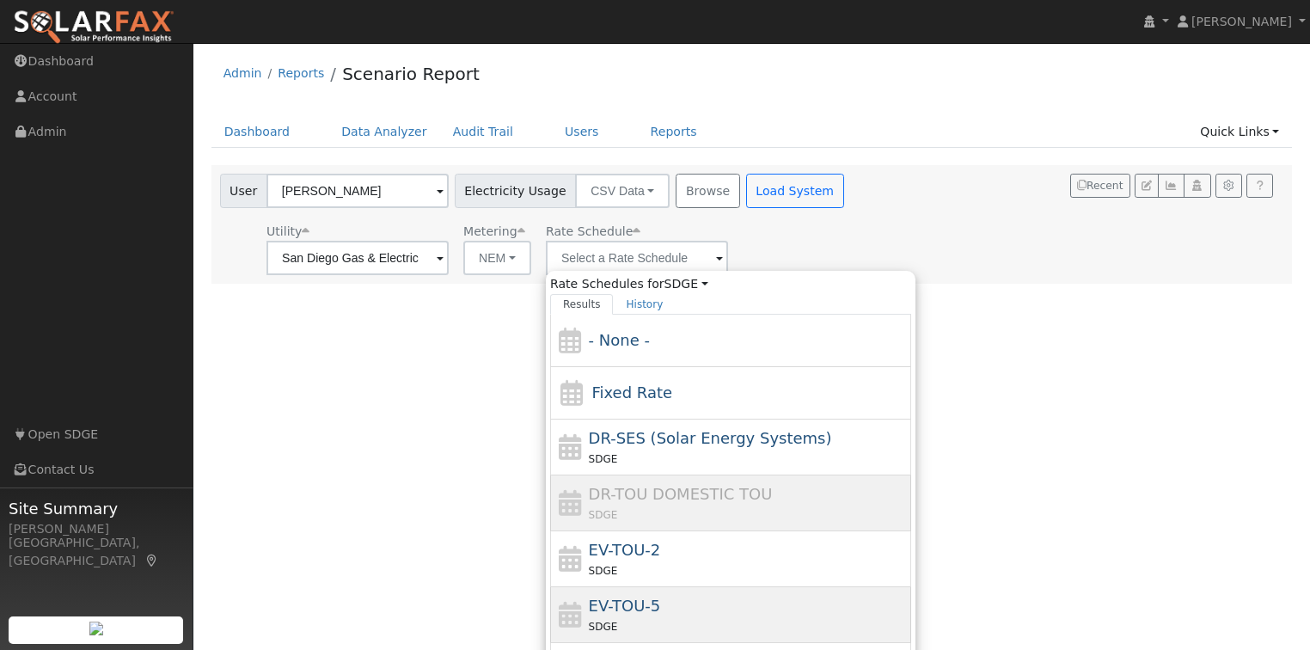
click at [653, 608] on span "EV-TOU-5" at bounding box center [625, 606] width 72 height 18
type input "EV-TOU-5"
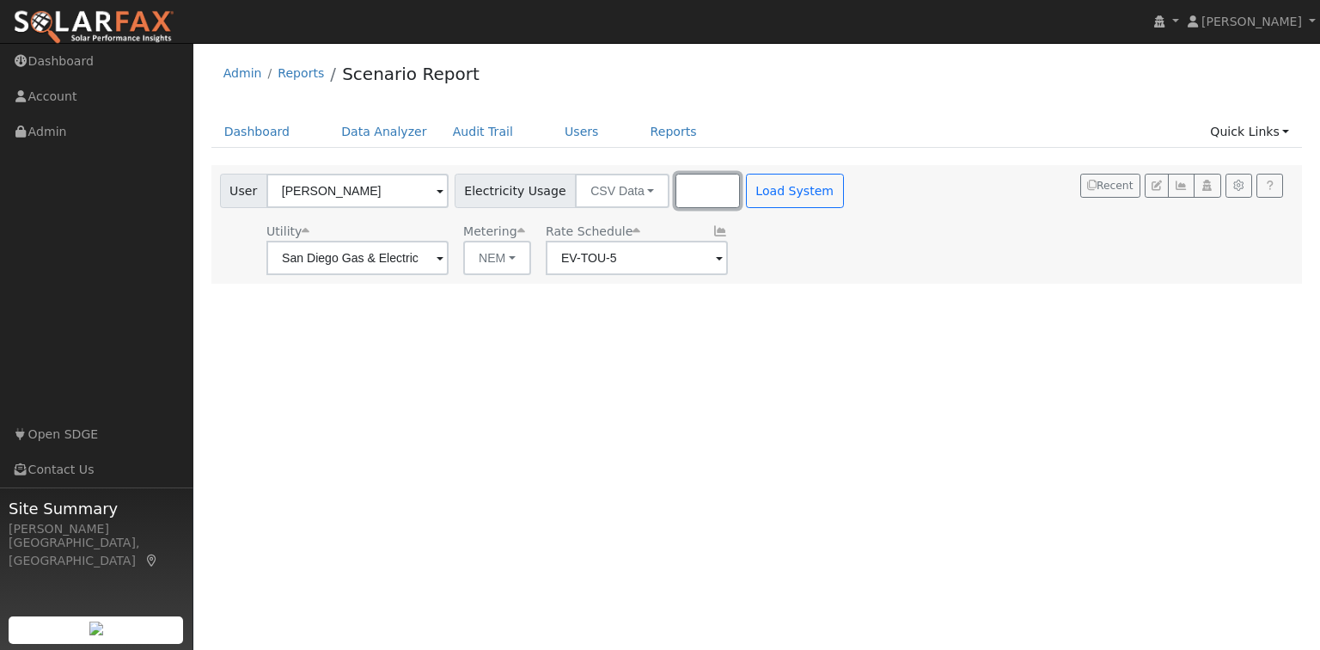
click at [684, 185] on button "Browse" at bounding box center [708, 191] width 64 height 34
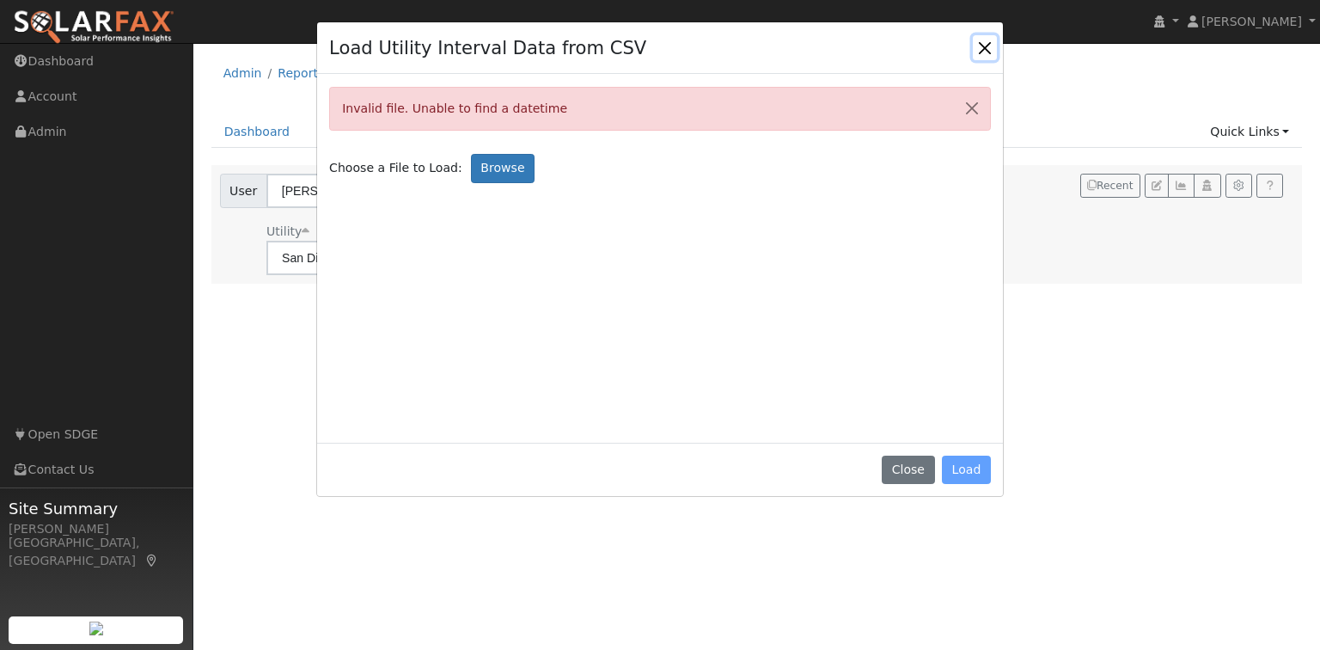
click at [993, 46] on button "Close" at bounding box center [985, 47] width 24 height 24
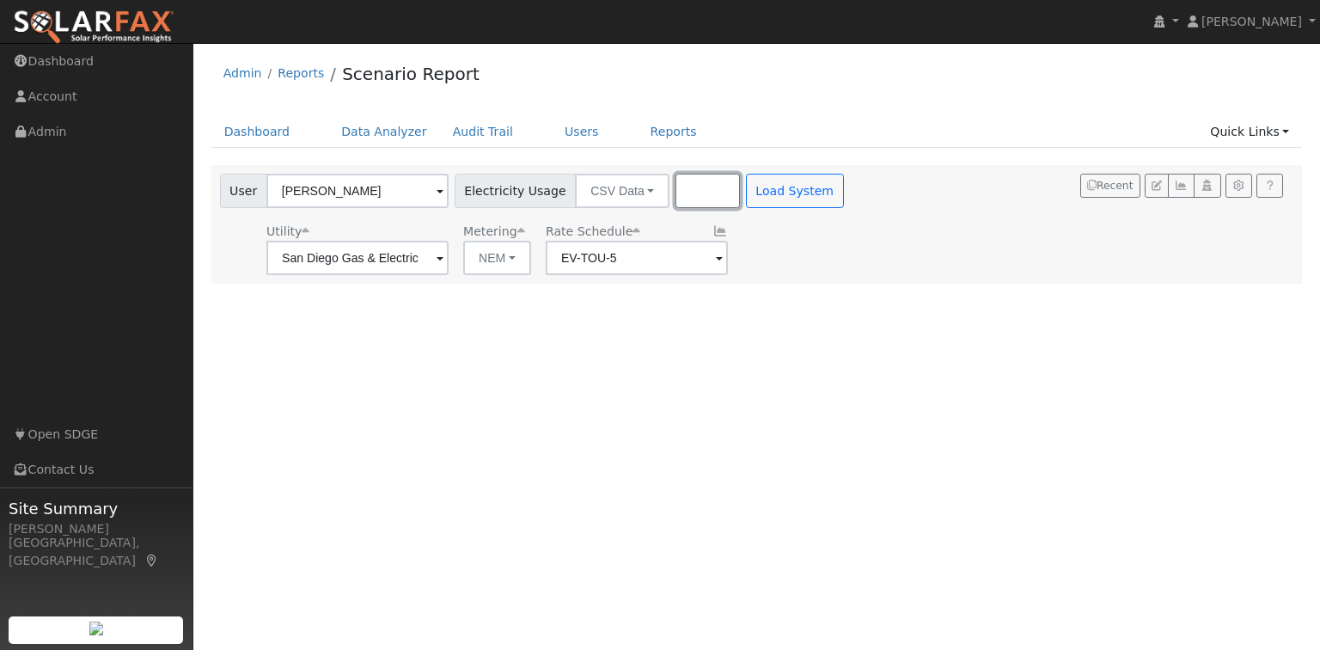
click at [676, 186] on button "Browse" at bounding box center [708, 191] width 64 height 34
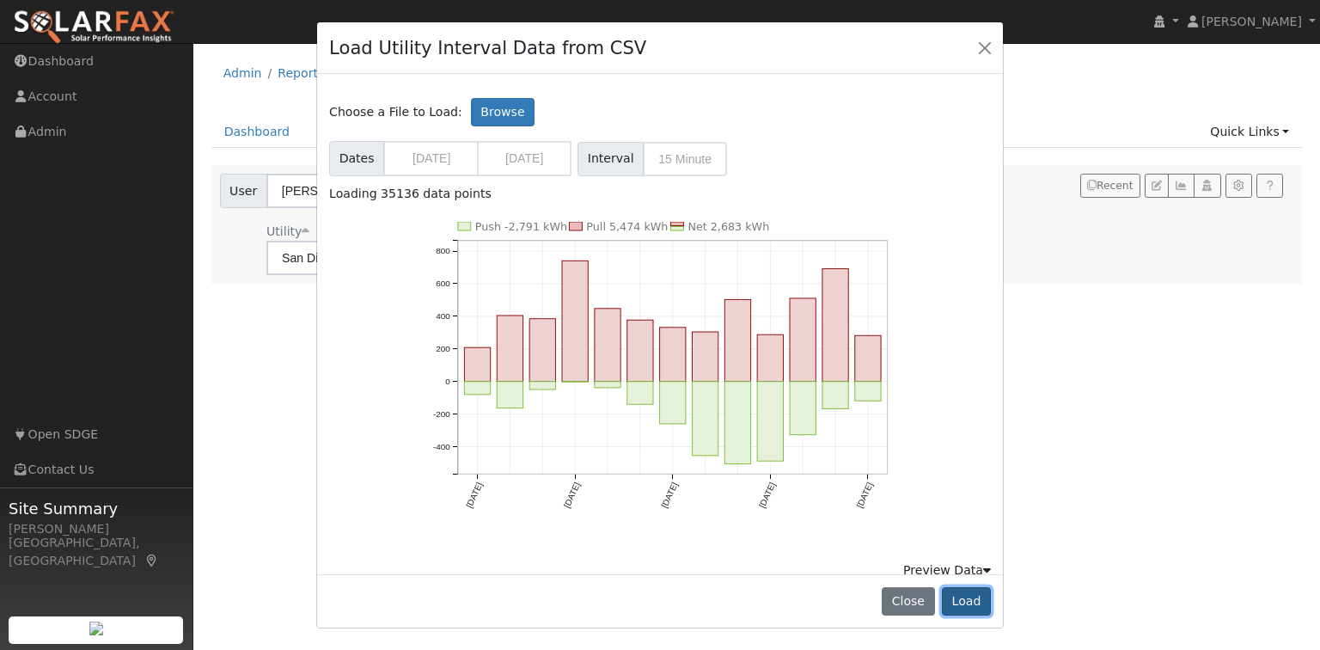
click at [958, 608] on button "Load" at bounding box center [966, 601] width 49 height 29
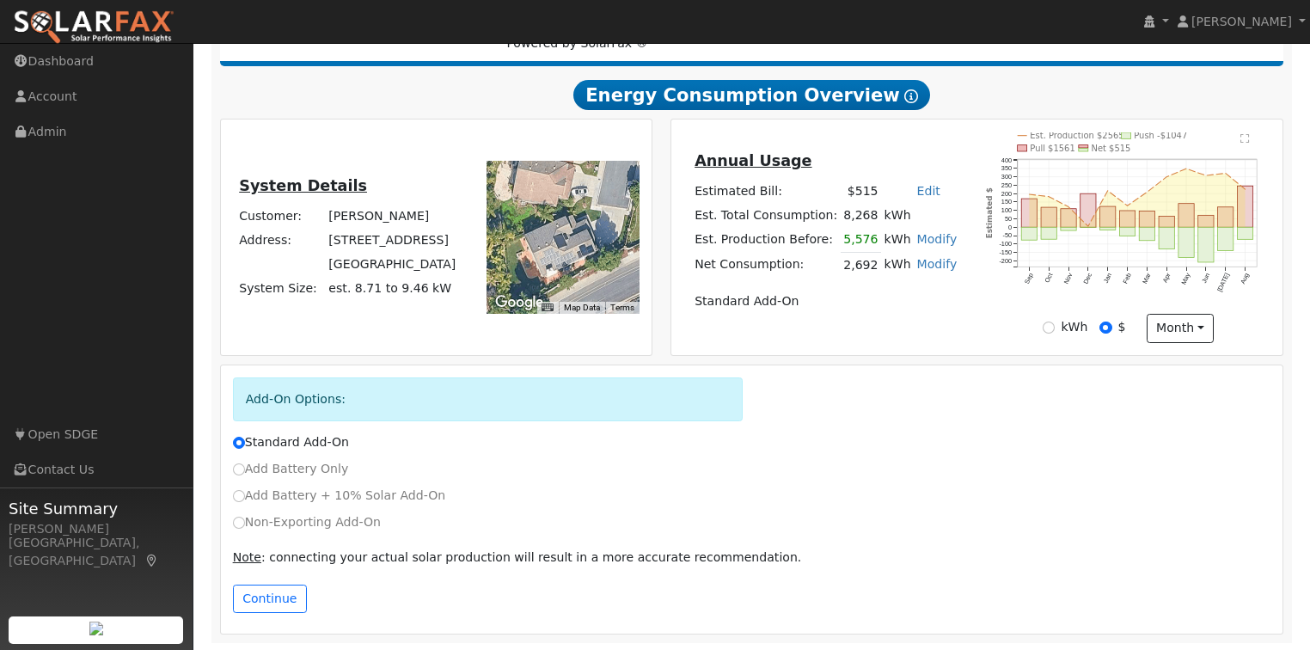
scroll to position [309, 0]
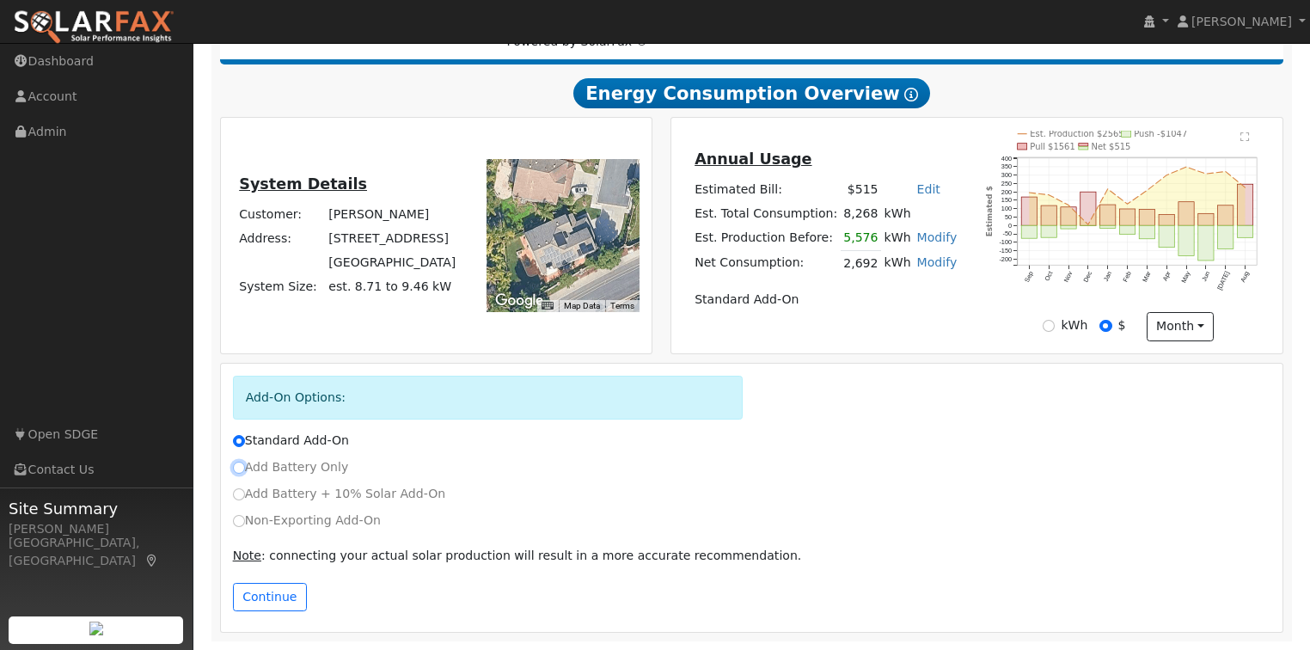
click at [243, 466] on input "Add Battery Only" at bounding box center [239, 468] width 12 height 12
radio input "true"
drag, startPoint x: 286, startPoint y: 598, endPoint x: 872, endPoint y: 434, distance: 608.8
click at [866, 437] on div "Add-On Options: Standard Add-On Add Battery Only Add Battery + 10% Solar Add-On…" at bounding box center [752, 498] width 1062 height 269
click at [244, 438] on input "Standard Add-On" at bounding box center [239, 441] width 12 height 12
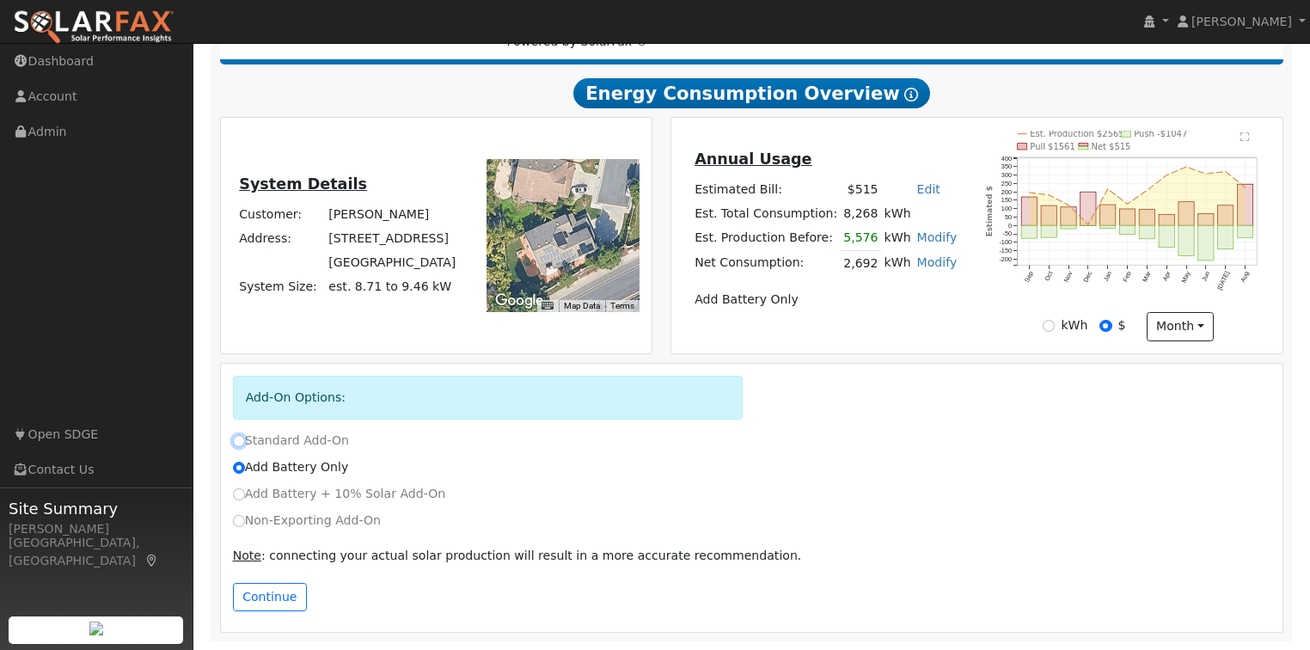
radio input "true"
radio input "false"
click at [265, 597] on button "Continue" at bounding box center [270, 597] width 74 height 29
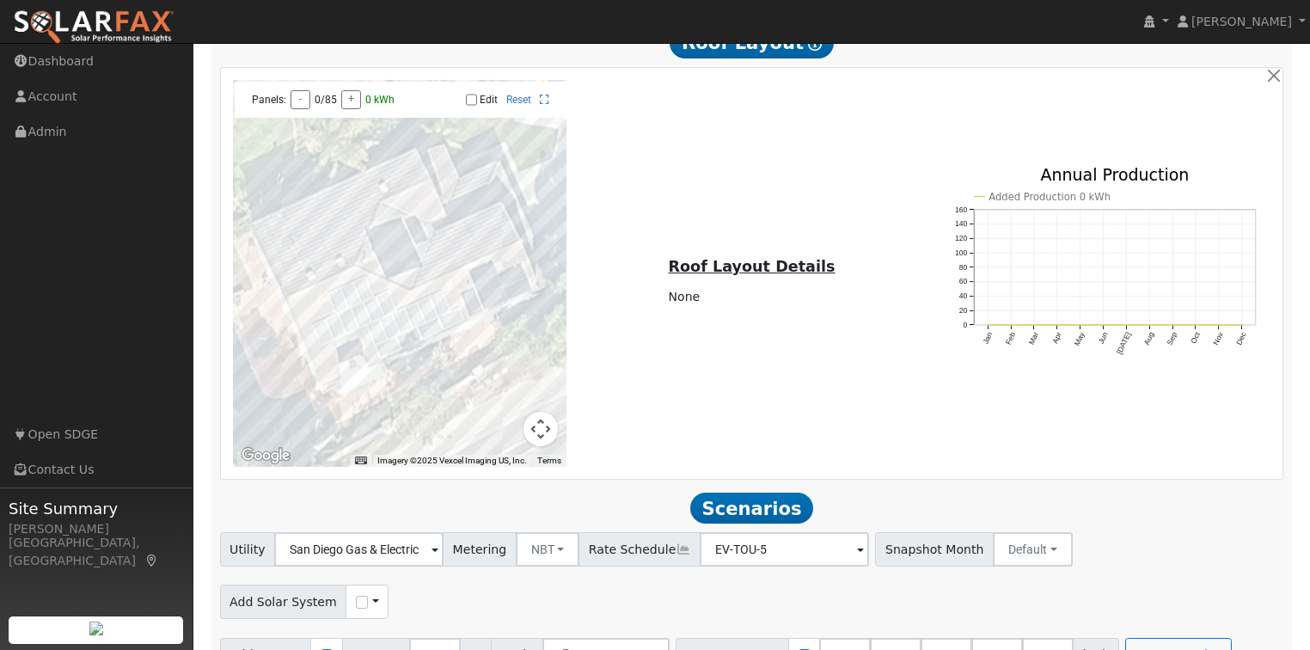
scroll to position [1222, 0]
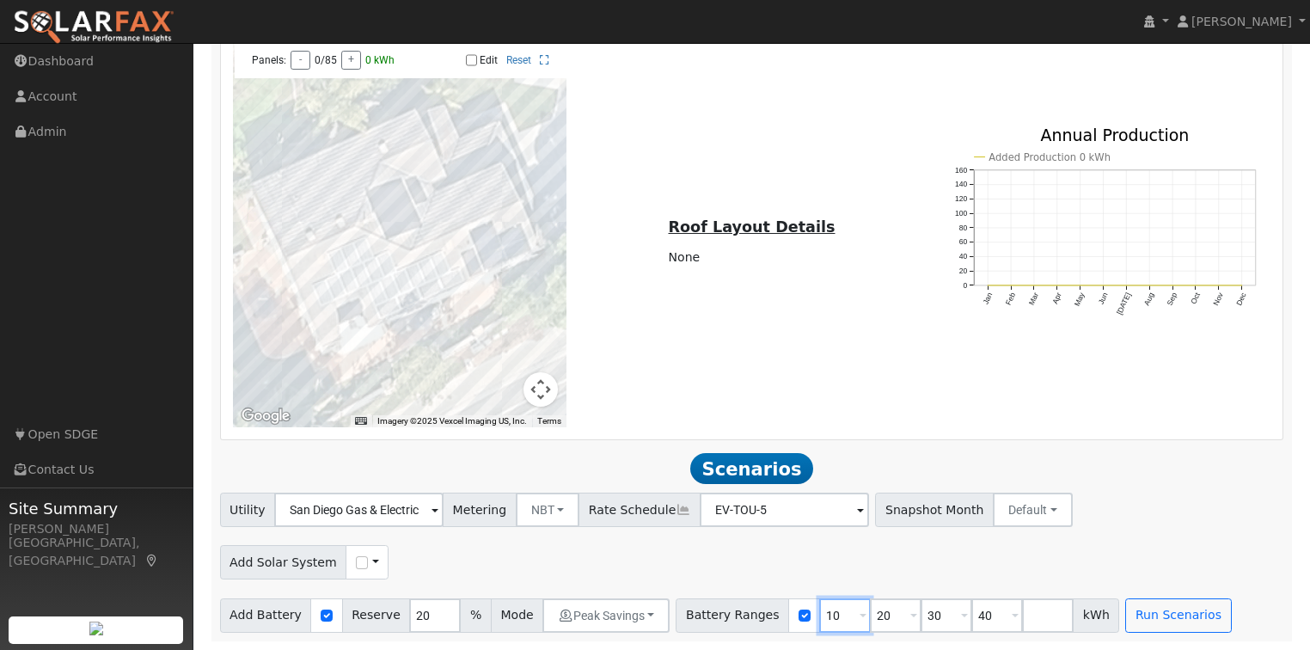
drag, startPoint x: 820, startPoint y: 622, endPoint x: 790, endPoint y: 620, distance: 30.2
click at [819, 620] on input "10" at bounding box center [845, 615] width 52 height 34
type input "0"
drag, startPoint x: 846, startPoint y: 613, endPoint x: 868, endPoint y: 613, distance: 22.3
click at [870, 613] on input "20" at bounding box center [896, 615] width 52 height 34
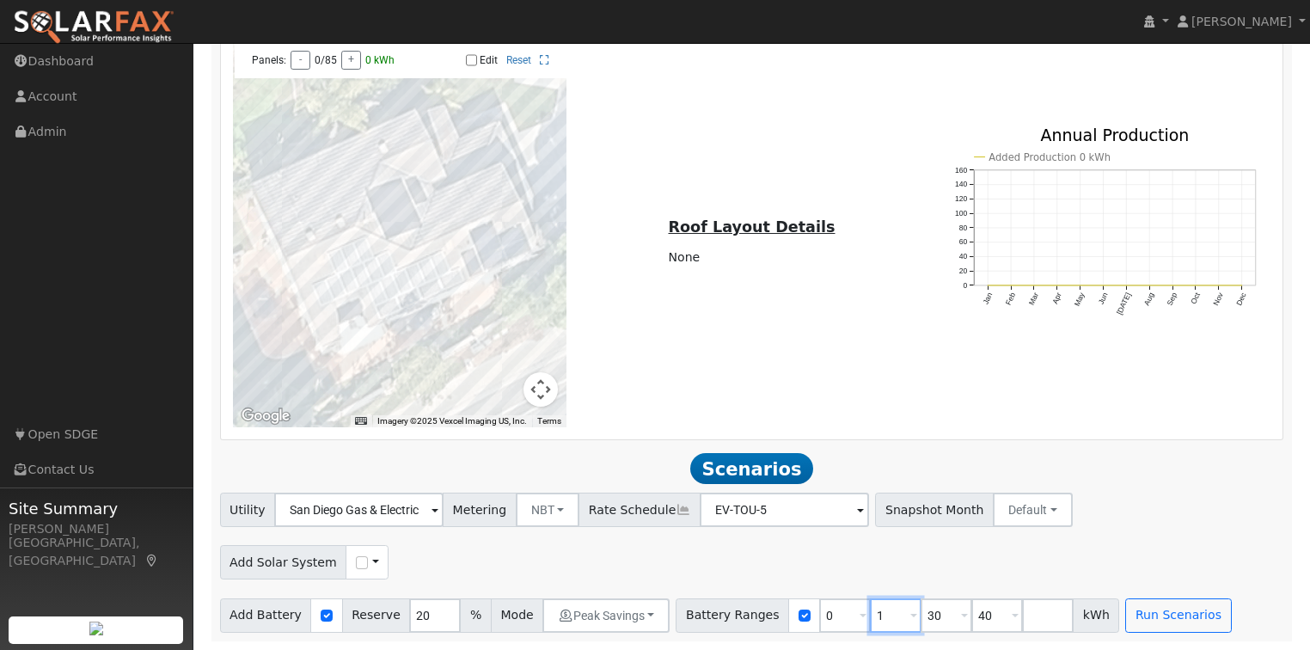
type input "30"
type input "40"
type input "4"
type input "20"
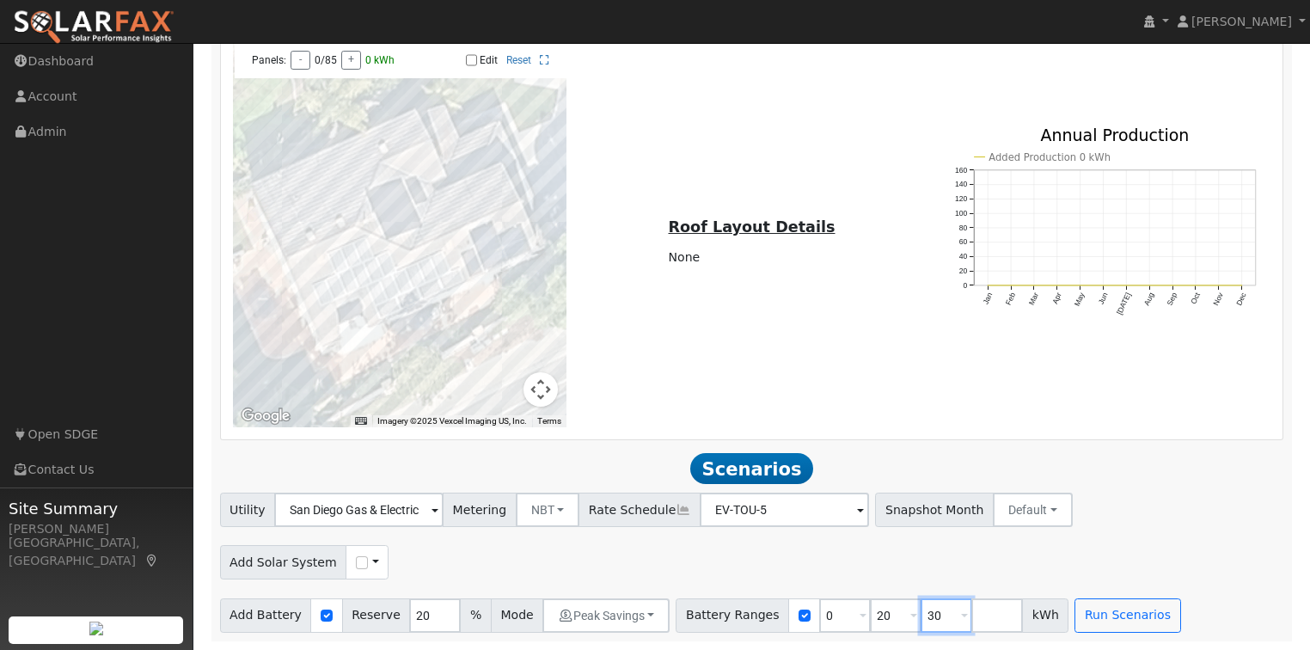
type input "30"
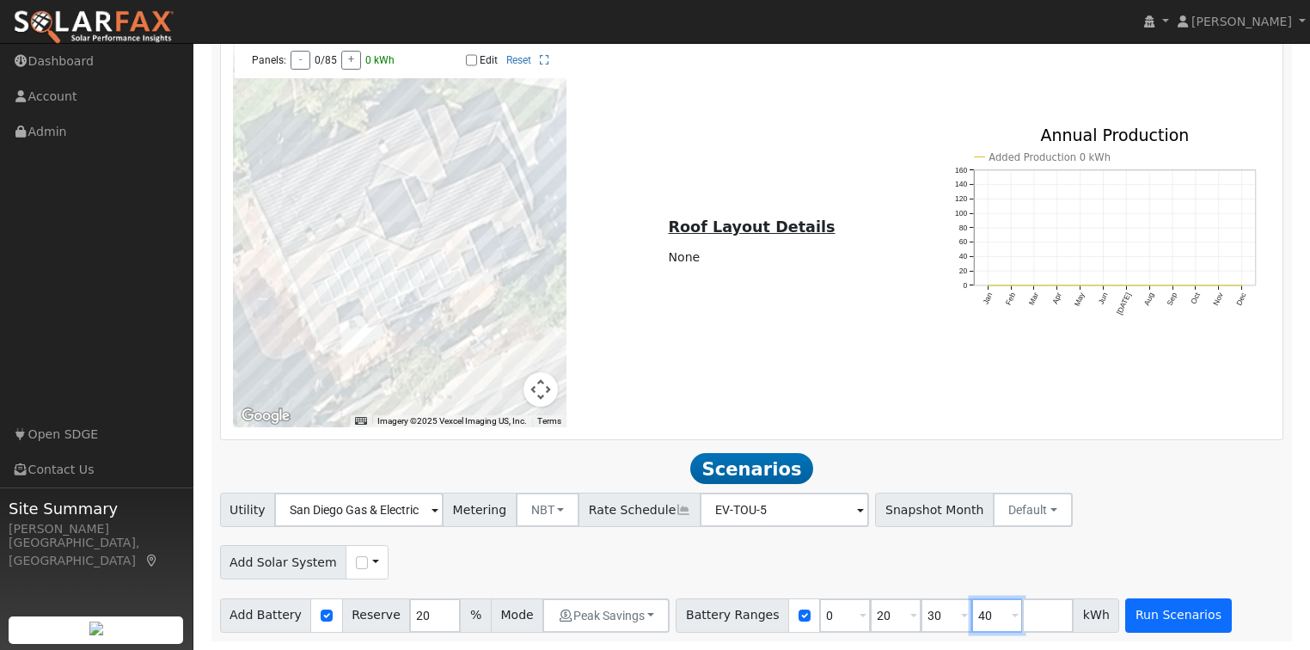
type input "40"
click at [1172, 627] on button "Run Scenarios" at bounding box center [1178, 615] width 106 height 34
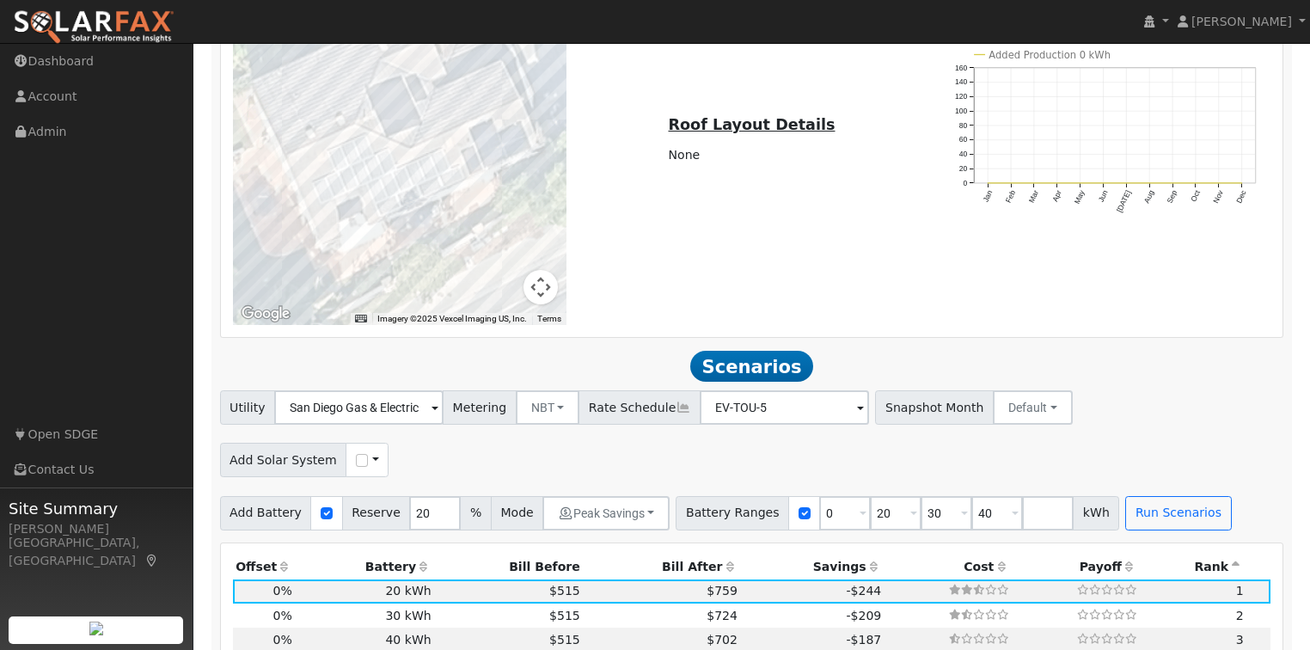
scroll to position [1293, 0]
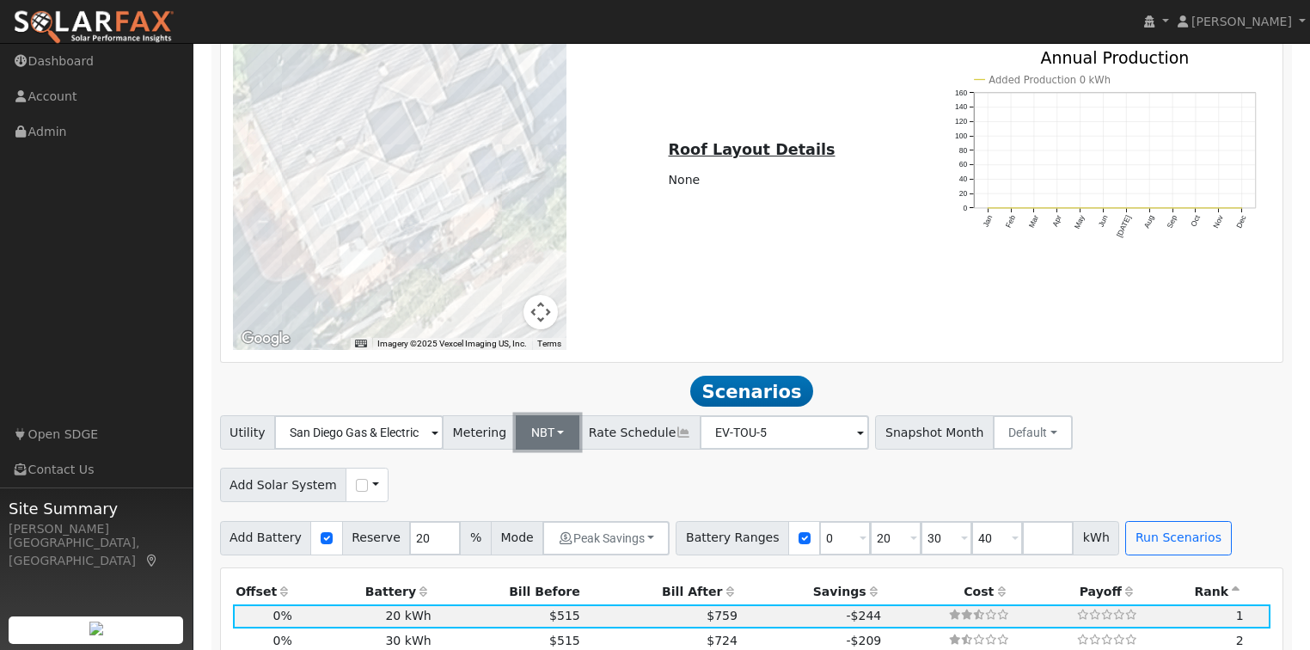
click at [544, 450] on button "NBT" at bounding box center [548, 432] width 64 height 34
click at [539, 470] on link "NEM" at bounding box center [561, 470] width 119 height 24
click at [767, 275] on div "To navigate the map with touch gestures double-tap and hold your finger on the …" at bounding box center [751, 156] width 1056 height 387
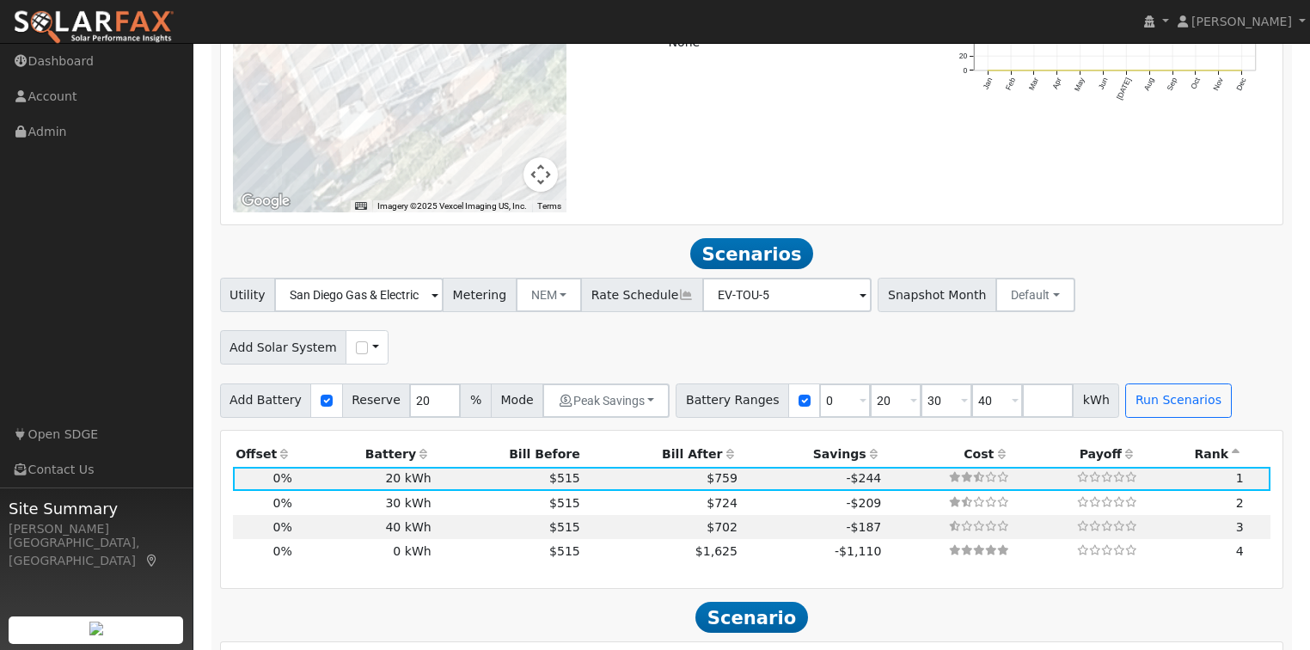
scroll to position [1499, 0]
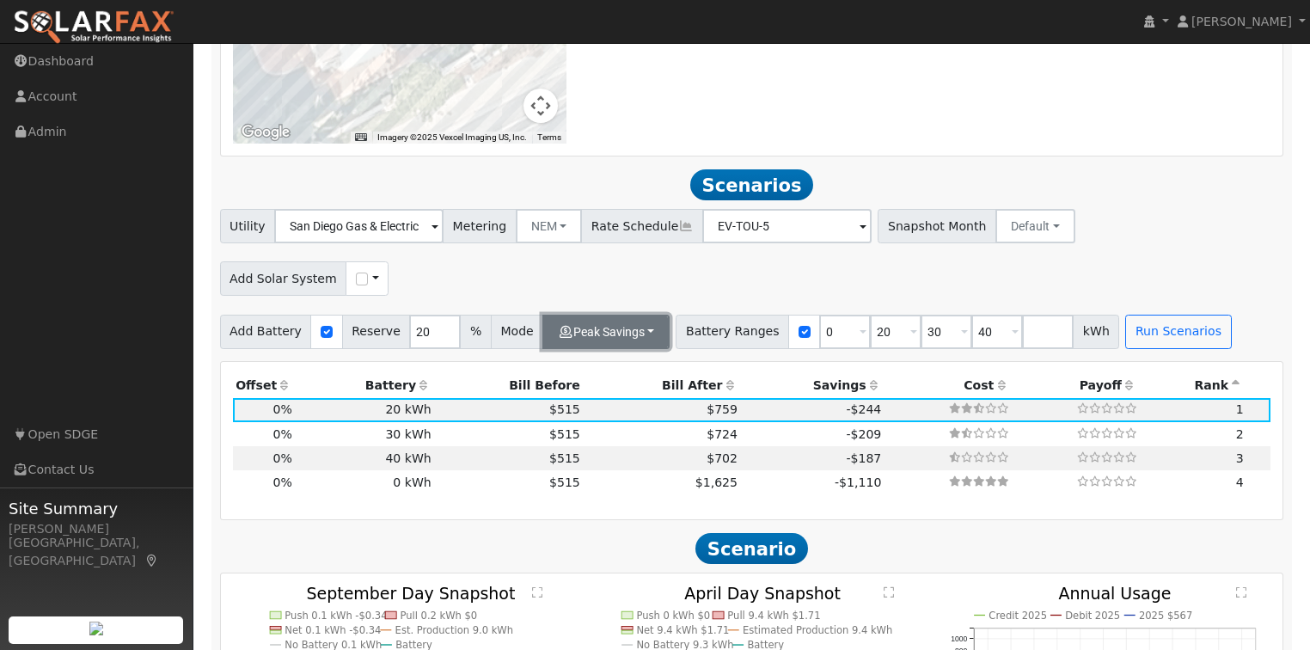
click at [620, 343] on button "Peak Savings" at bounding box center [605, 332] width 127 height 34
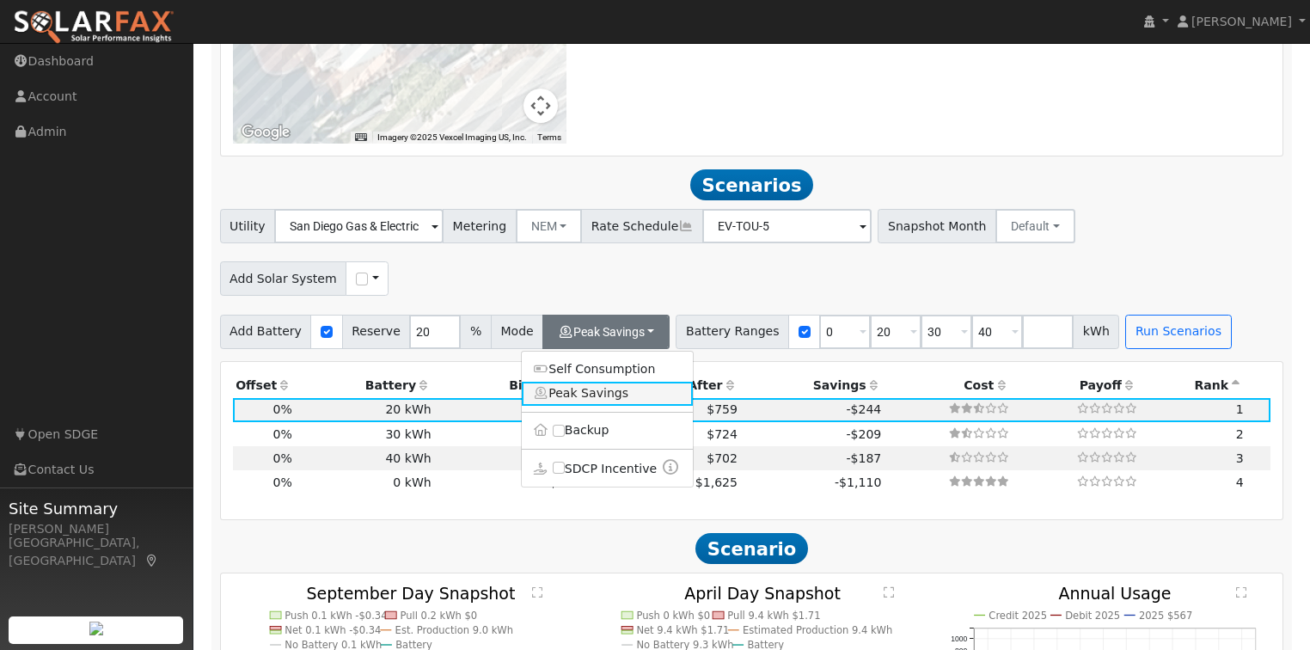
click at [596, 400] on link "Peak Savings" at bounding box center [607, 394] width 171 height 24
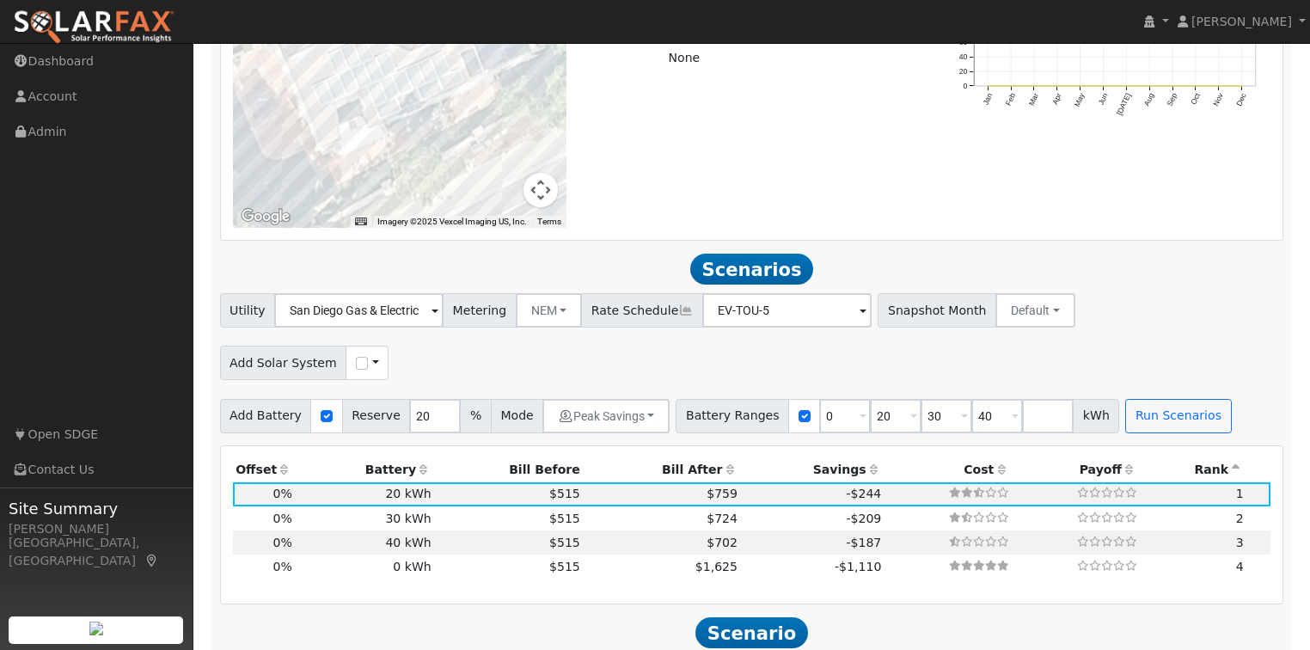
scroll to position [1470, 0]
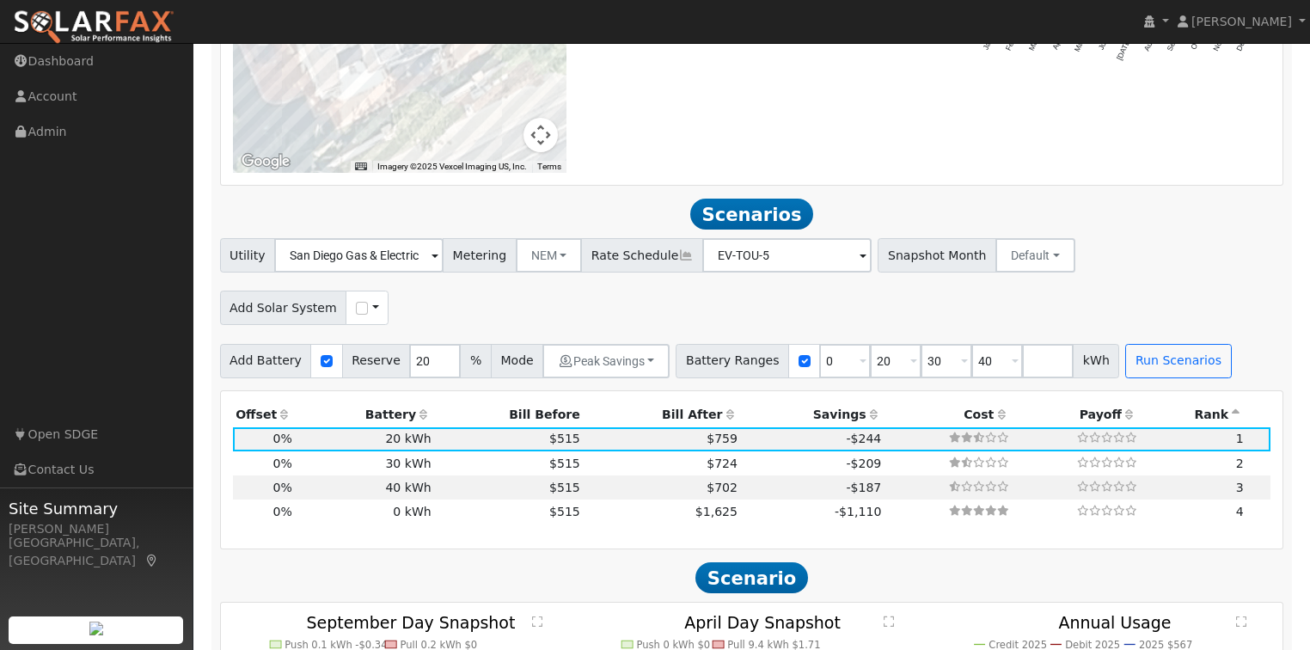
click at [347, 323] on div "Use CSV Data" at bounding box center [367, 308] width 43 height 34
click at [356, 314] on input "checkbox" at bounding box center [362, 308] width 12 height 12
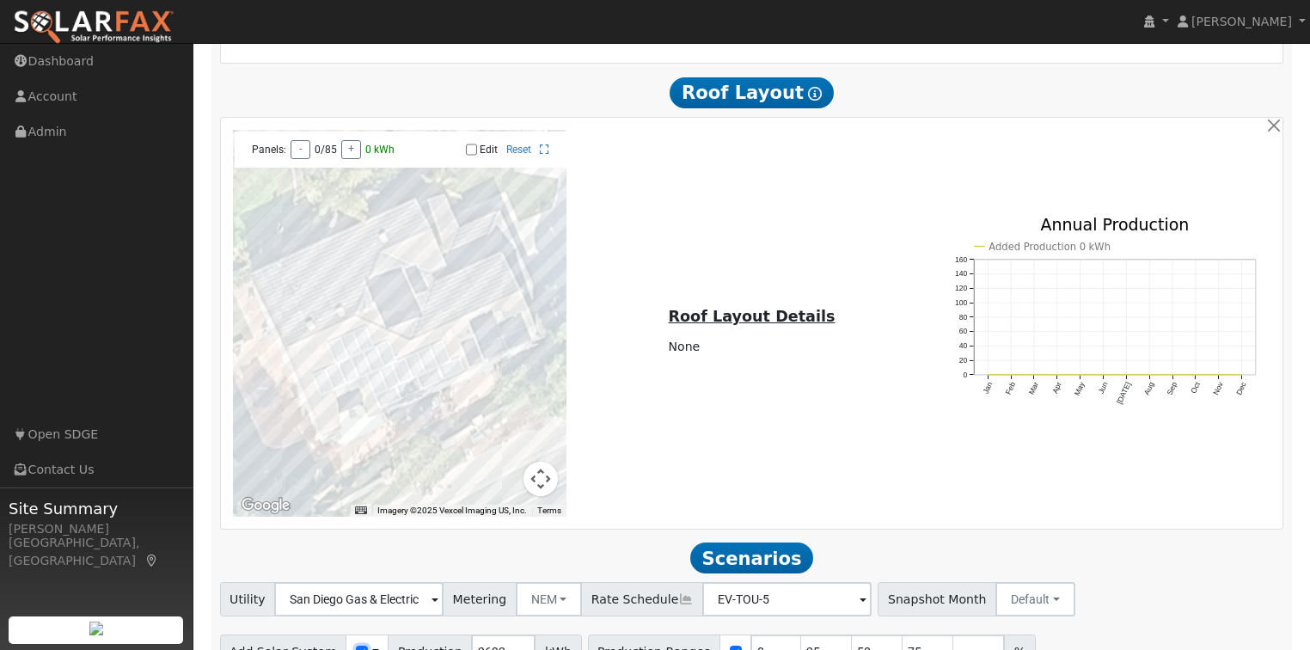
scroll to position [1057, 0]
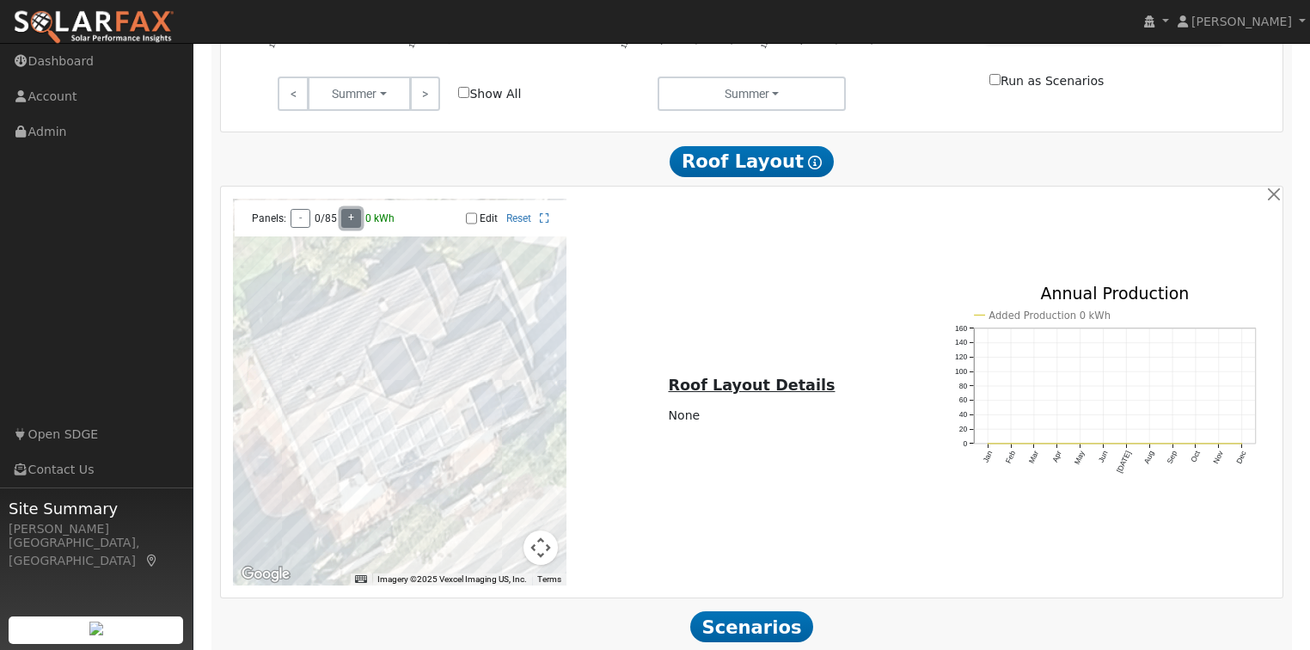
checkbox input "false"
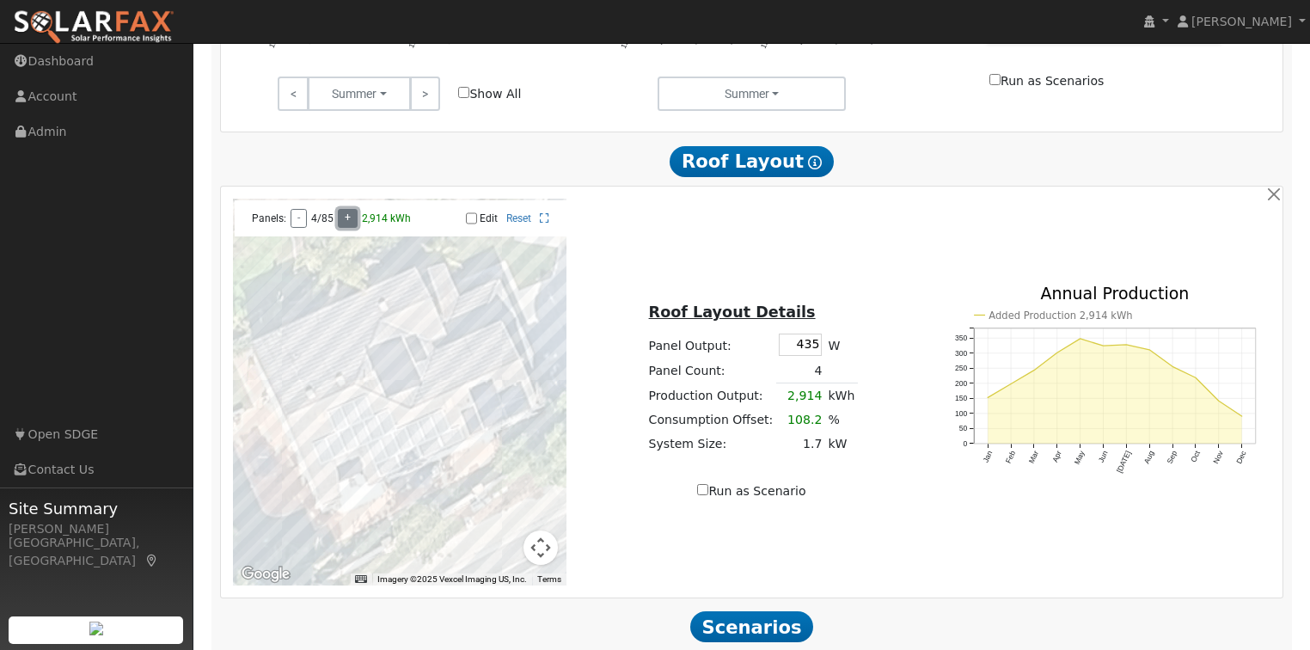
click at [348, 220] on button "+" at bounding box center [348, 218] width 20 height 19
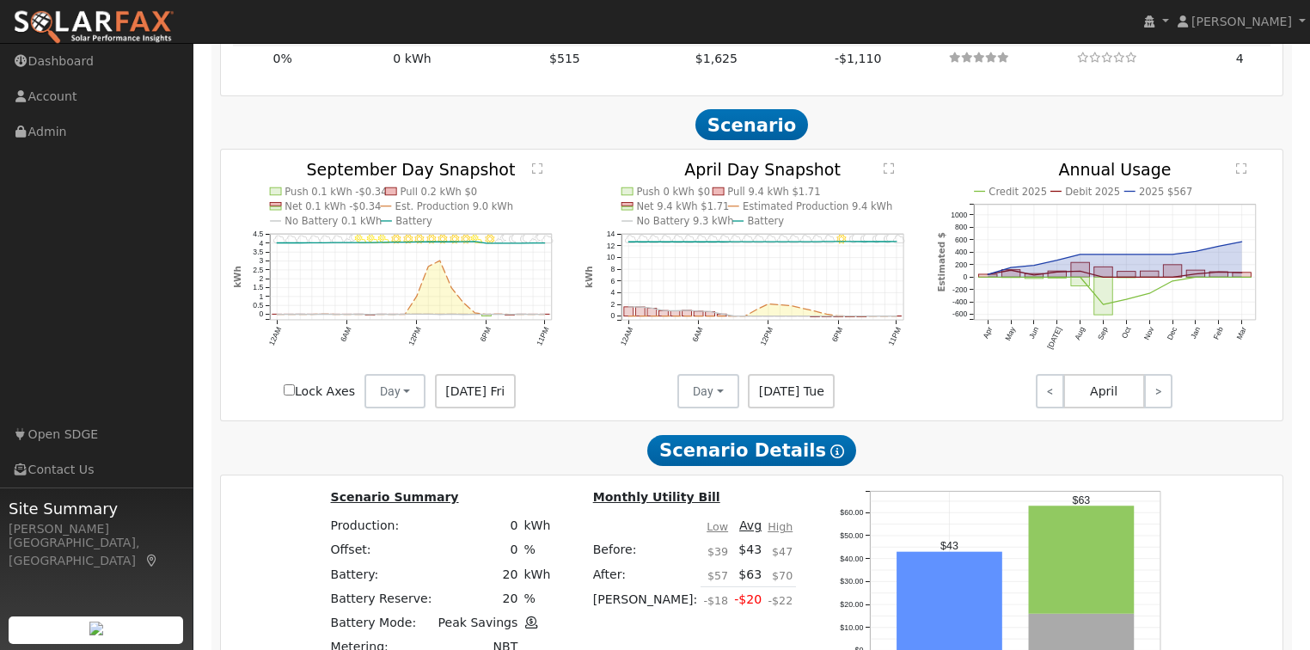
scroll to position [2501, 0]
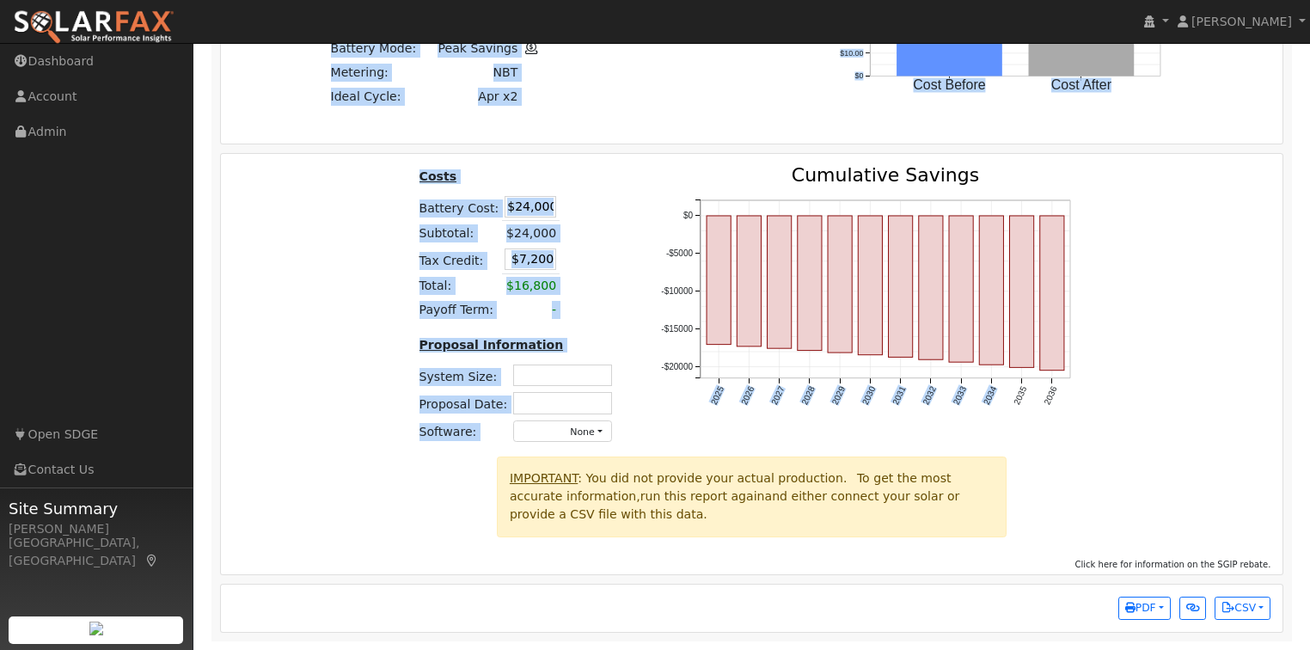
drag, startPoint x: 1316, startPoint y: 577, endPoint x: 990, endPoint y: 389, distance: 376.2
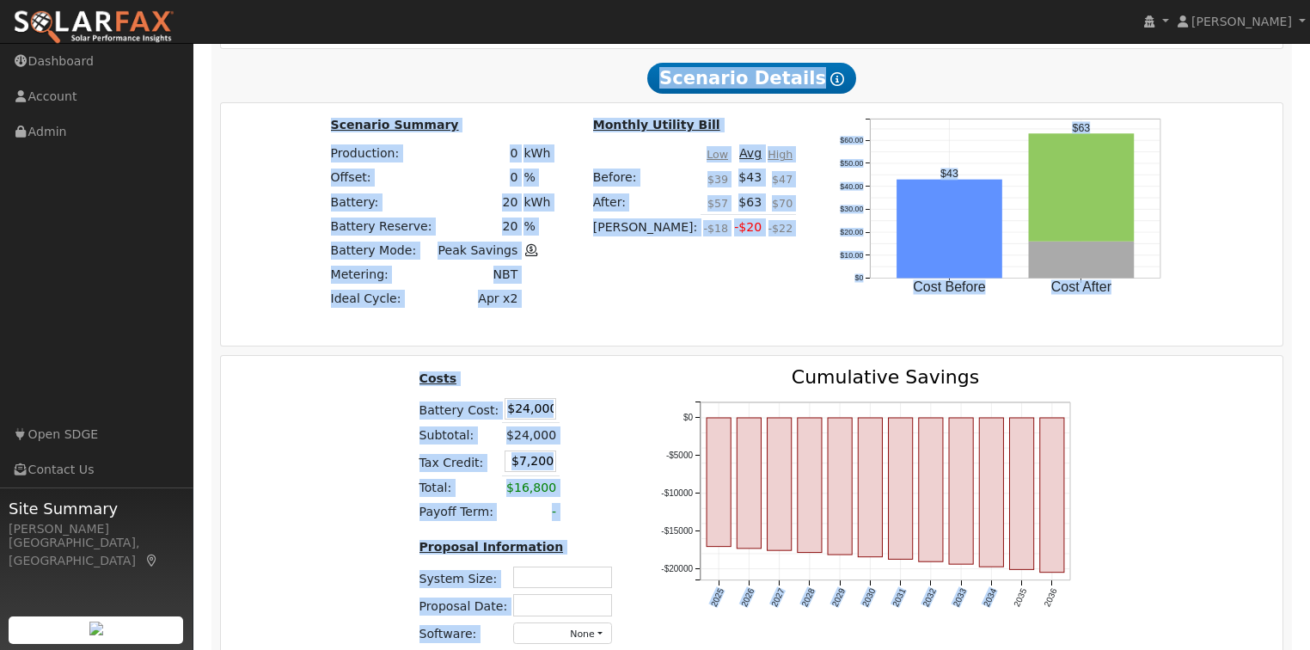
scroll to position [2226, 0]
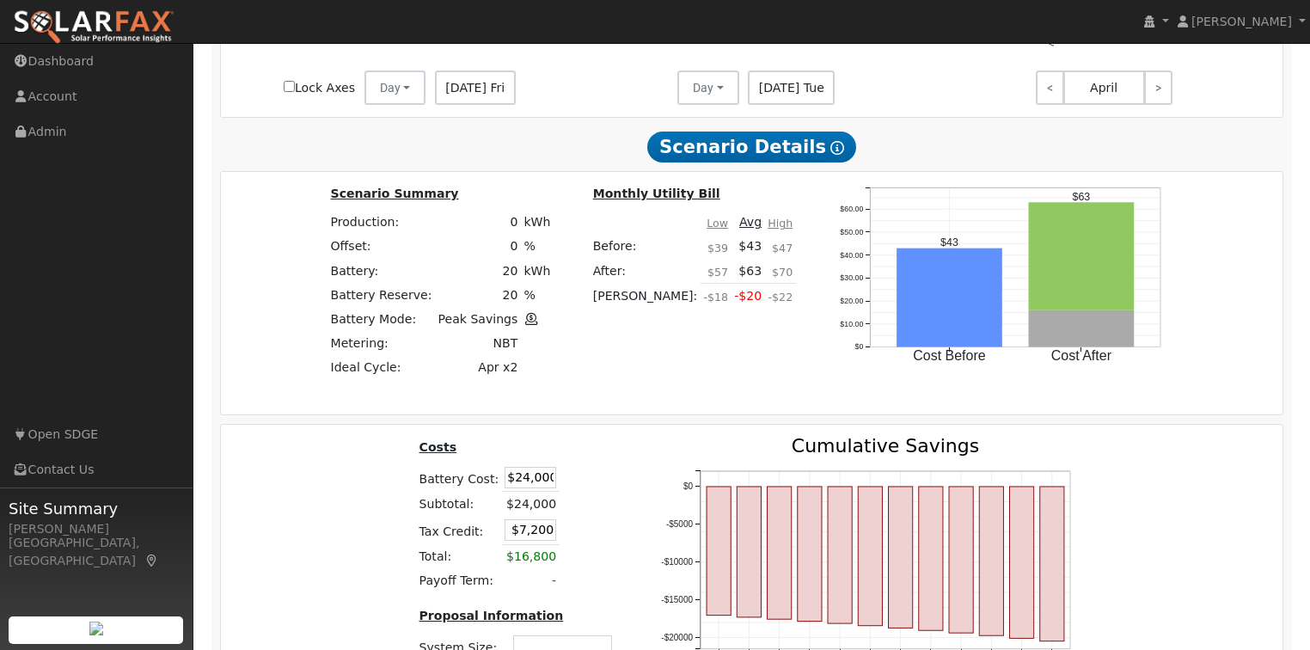
click at [1099, 471] on div "2025 2026 2027 2028 2029 2030 2031 2032 2033 2034 2035 2036 -$20000 -$15000 -$1…" at bounding box center [873, 582] width 466 height 291
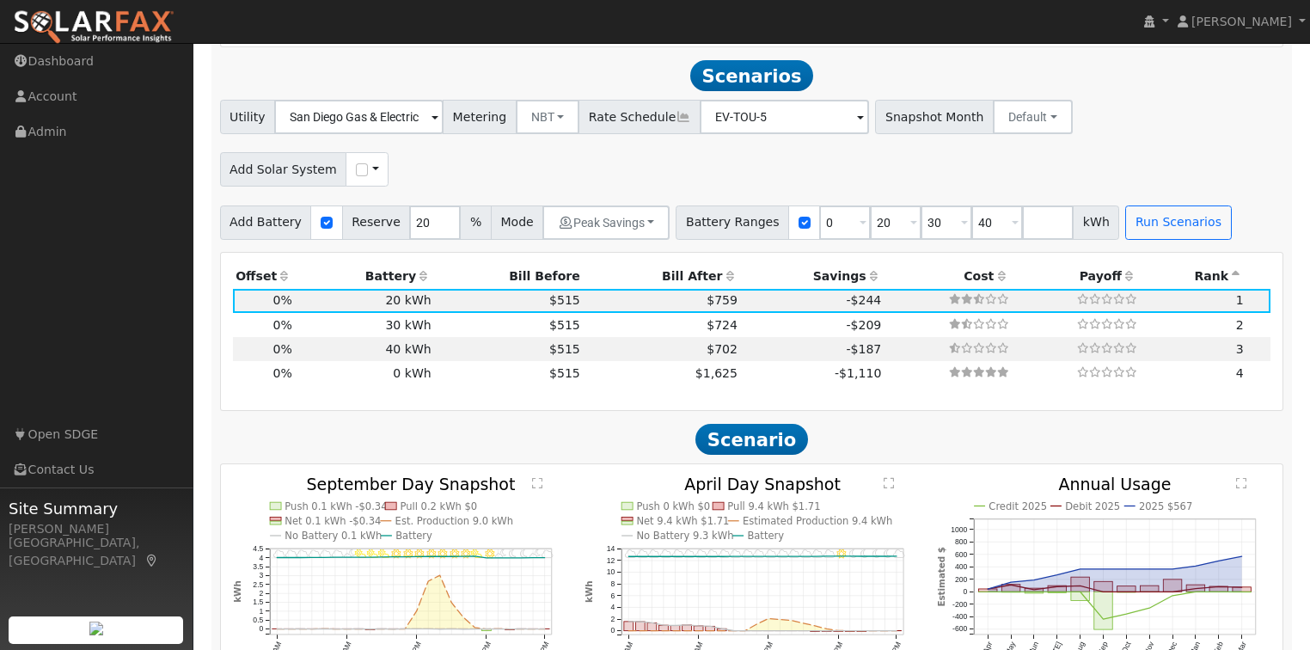
scroll to position [1583, 0]
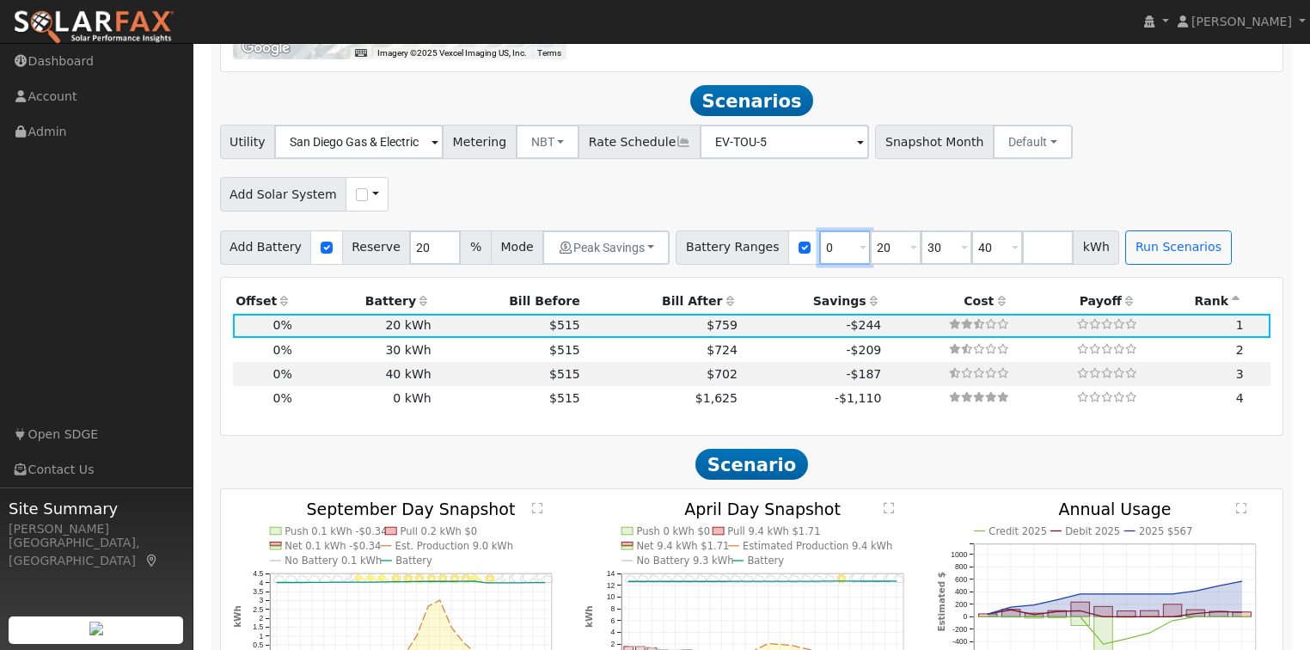
click at [819, 252] on input "0" at bounding box center [845, 247] width 52 height 34
click at [799, 251] on input "checkbox" at bounding box center [805, 248] width 12 height 12
checkbox input "false"
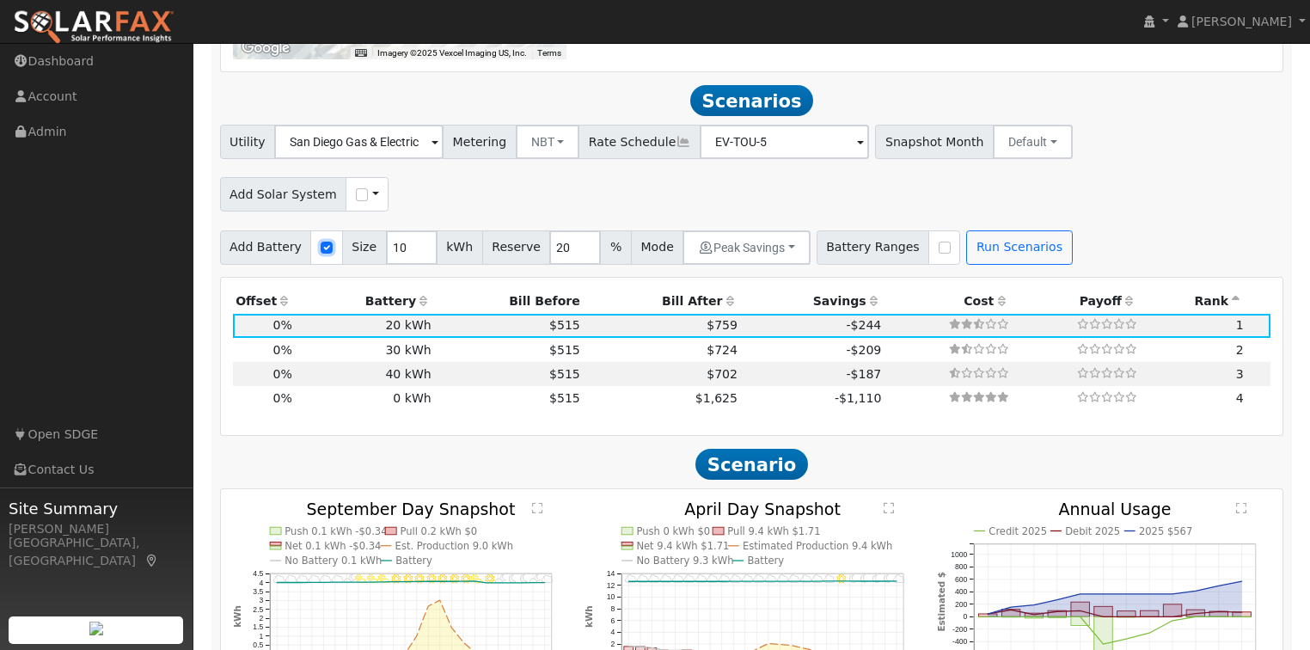
click at [321, 254] on input "checkbox" at bounding box center [327, 248] width 12 height 12
checkbox input "false"
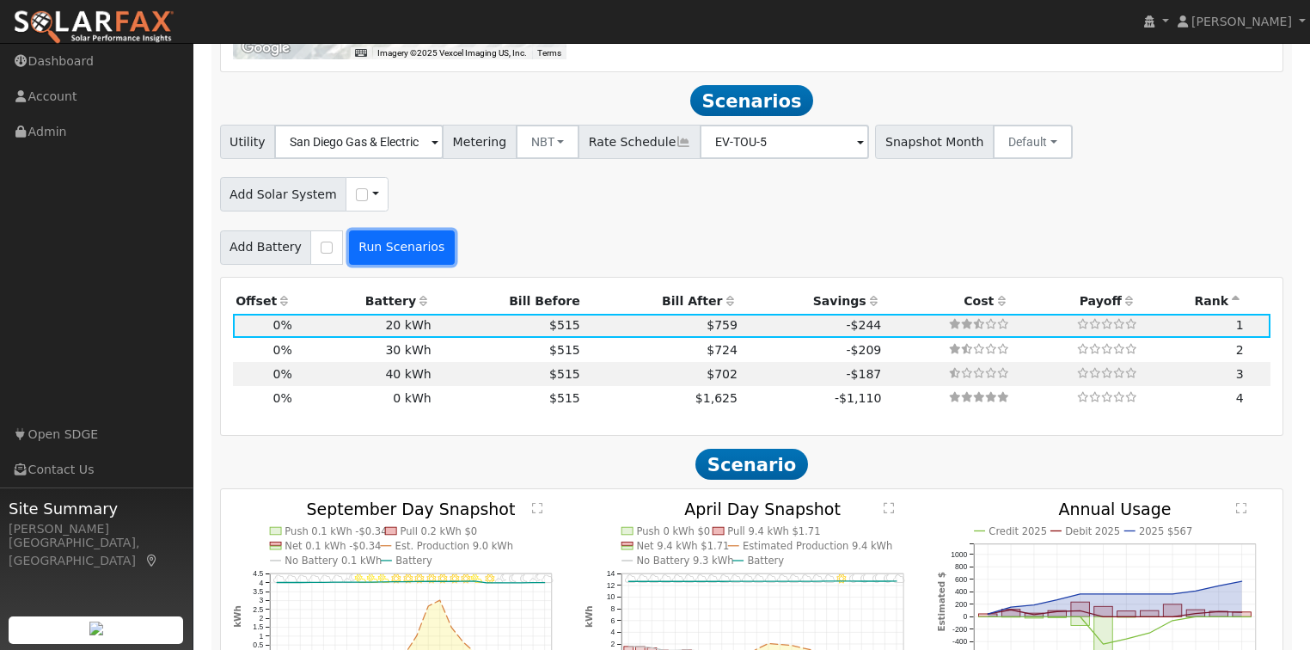
click at [401, 248] on button "Run Scenarios" at bounding box center [402, 247] width 106 height 34
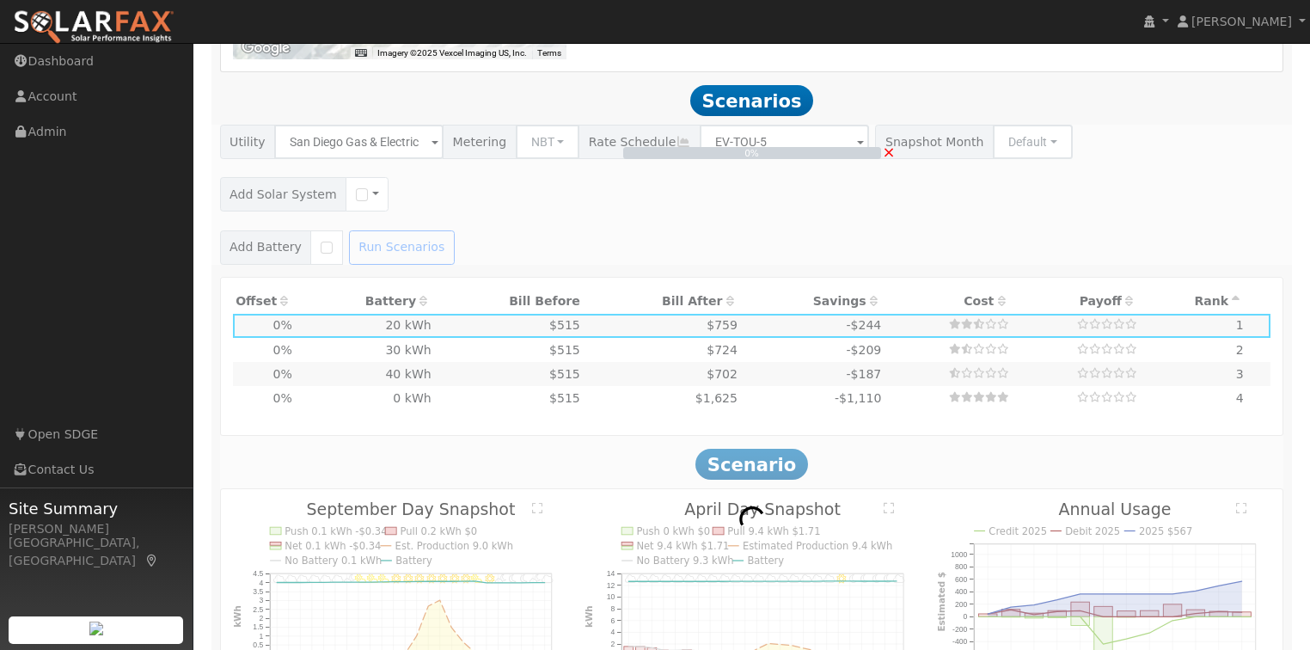
click at [554, 151] on div "0% ×" at bounding box center [752, 194] width 1082 height 139
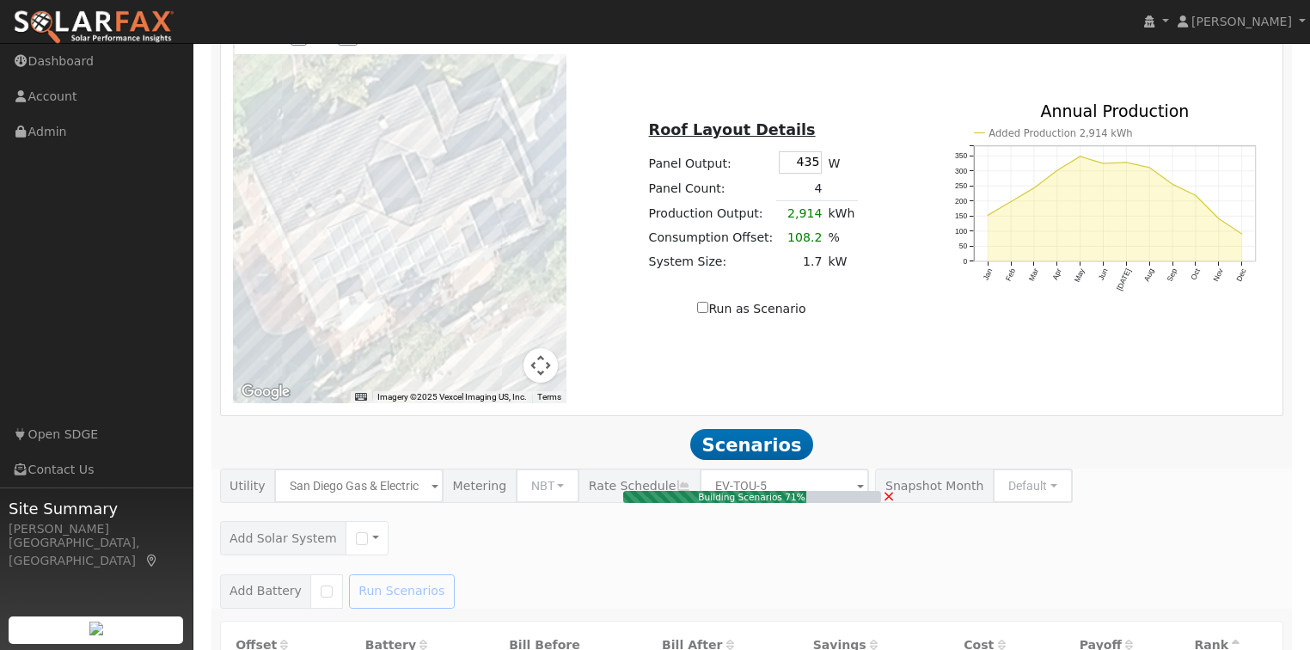
type input "$0"
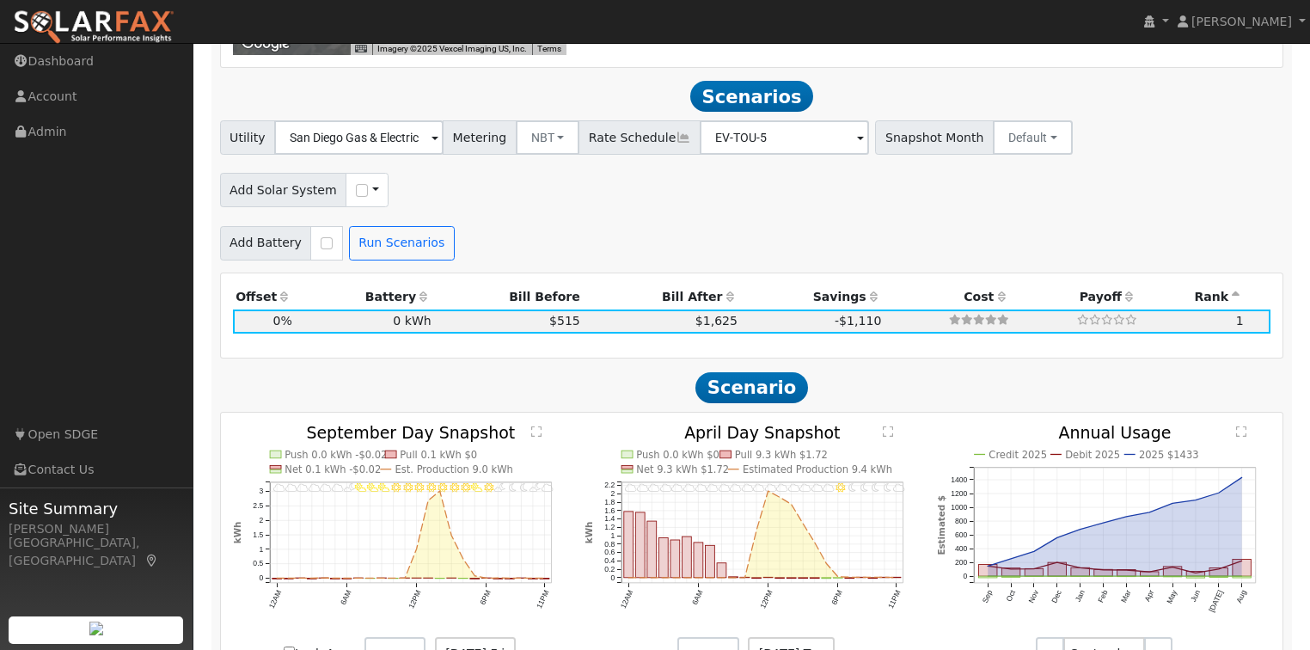
scroll to position [1554, 0]
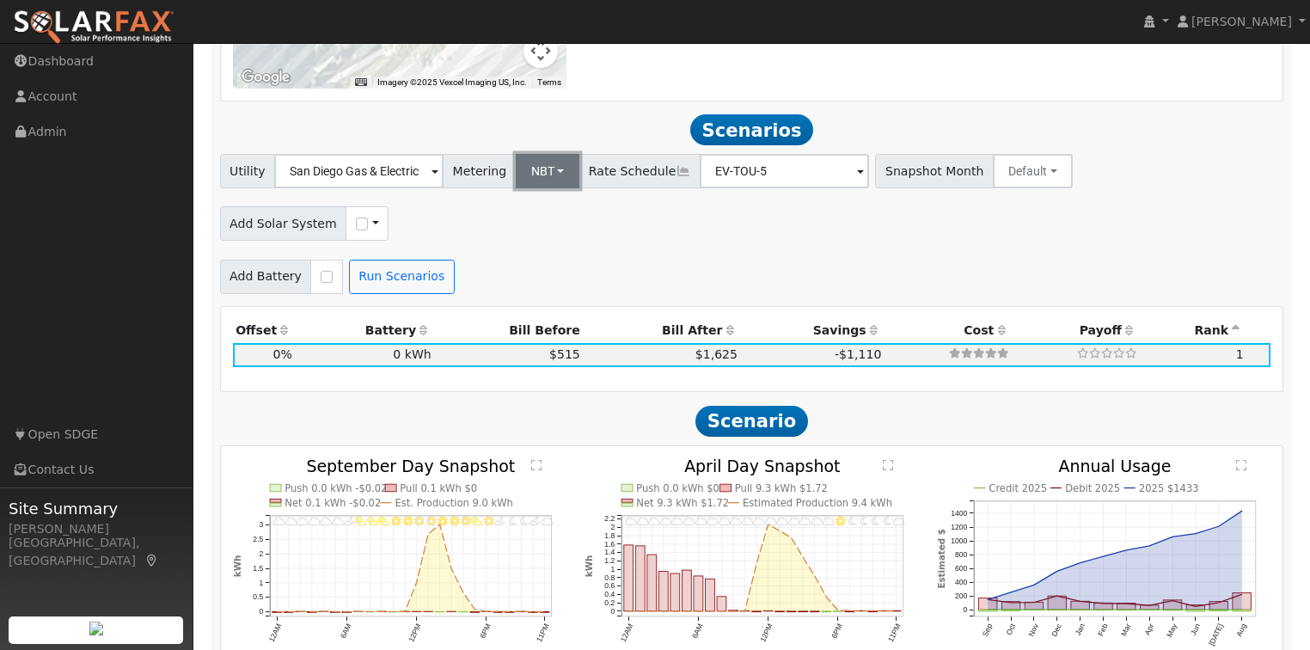
click at [541, 177] on button "NBT" at bounding box center [548, 171] width 64 height 34
click at [537, 212] on link "NEM" at bounding box center [561, 209] width 119 height 24
click at [409, 288] on button "Run Scenarios" at bounding box center [402, 277] width 106 height 34
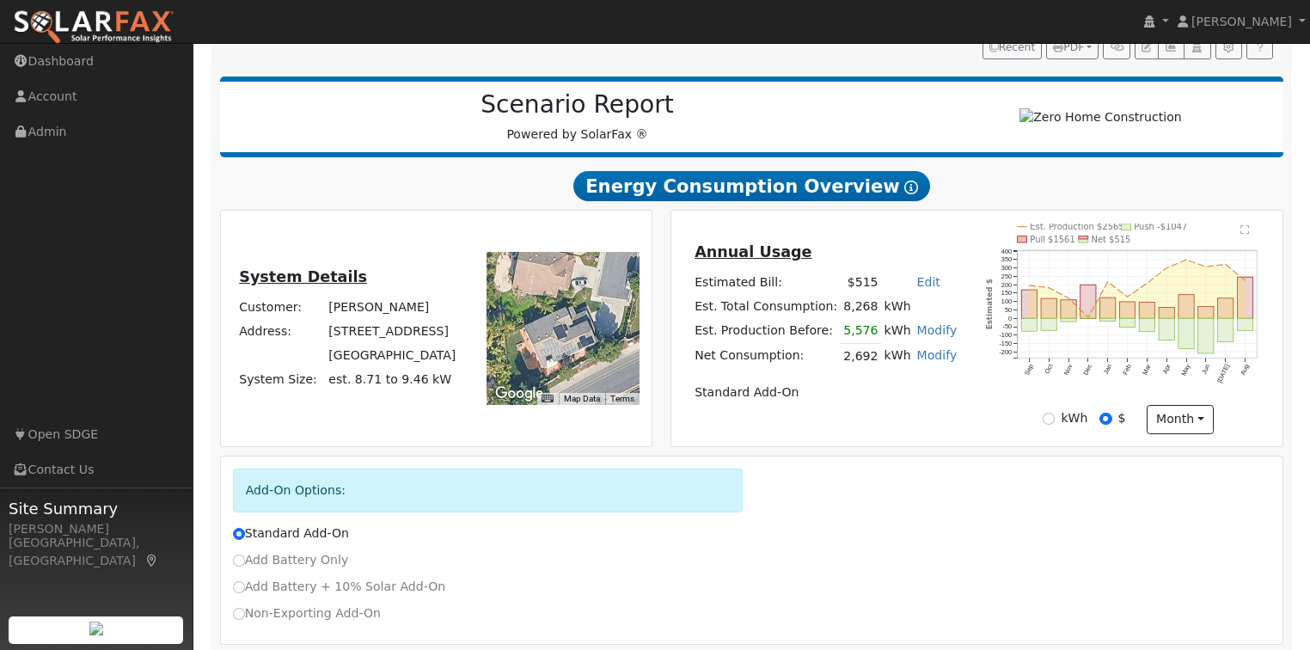
scroll to position [248, 0]
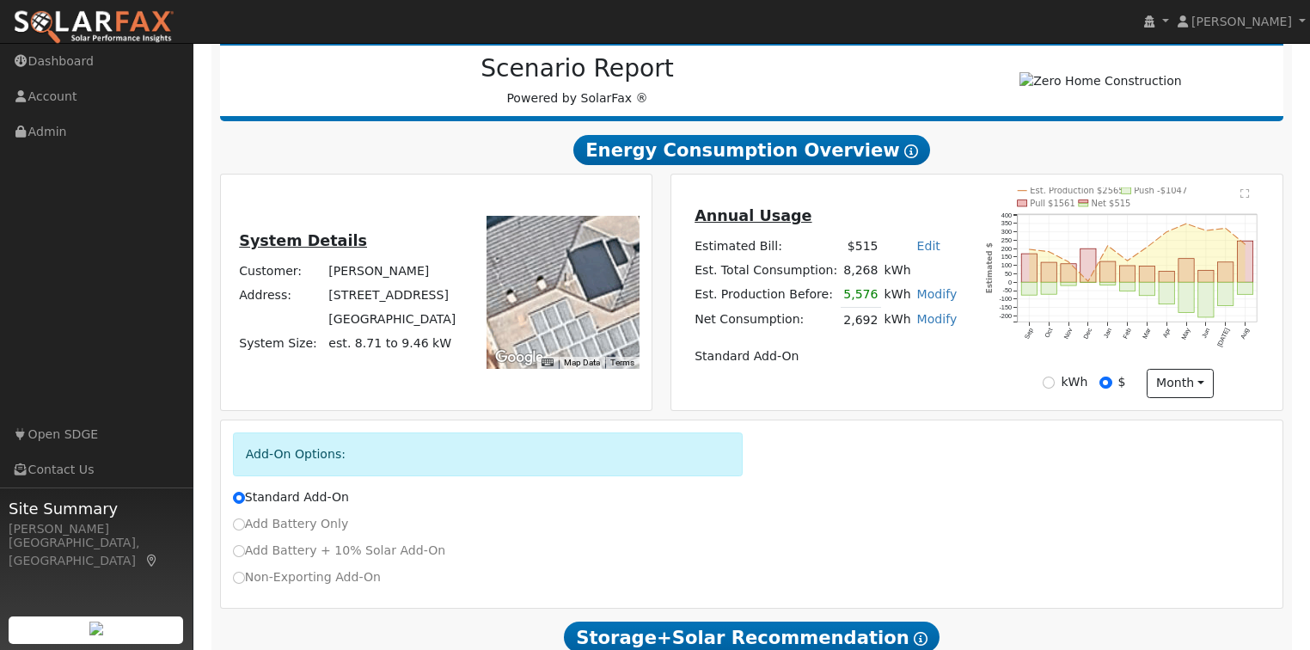
drag, startPoint x: 553, startPoint y: 284, endPoint x: 705, endPoint y: 305, distance: 153.7
click at [705, 305] on div "System Details Customer: [PERSON_NAME] Address: [STREET_ADDRESS] System Size: e…" at bounding box center [752, 292] width 1082 height 236
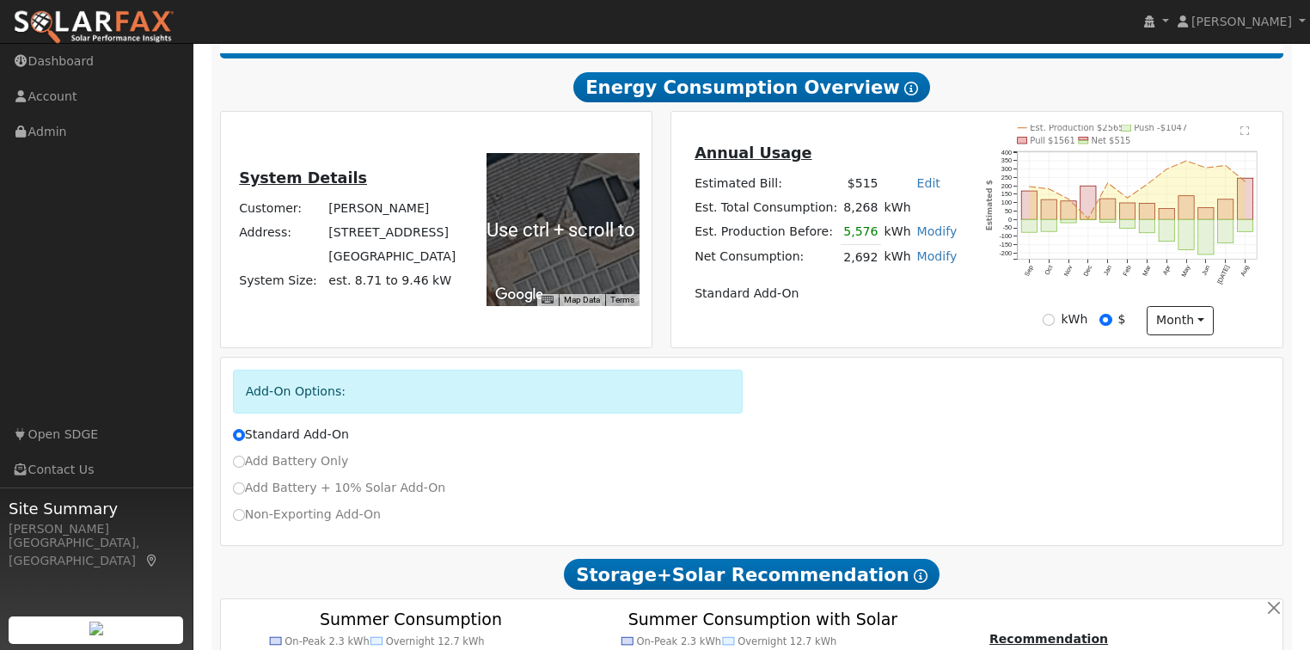
scroll to position [385, 0]
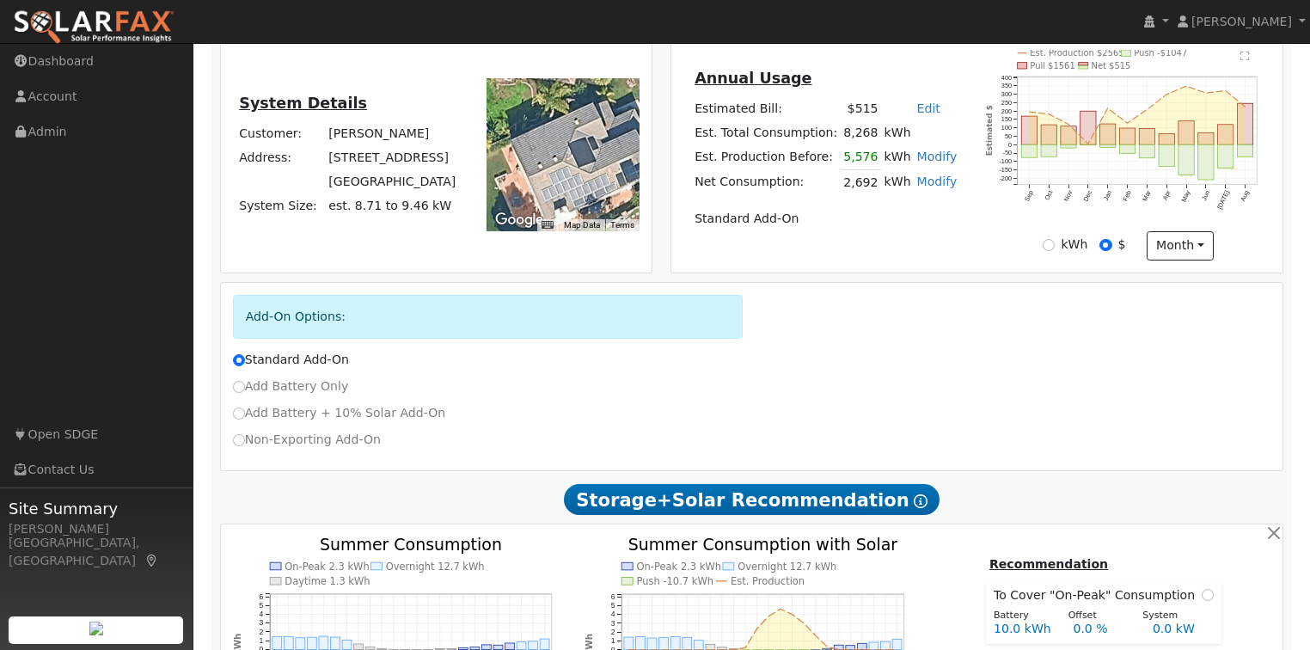
drag, startPoint x: 572, startPoint y: 178, endPoint x: 567, endPoint y: 149, distance: 29.7
click at [567, 149] on div at bounding box center [563, 154] width 153 height 153
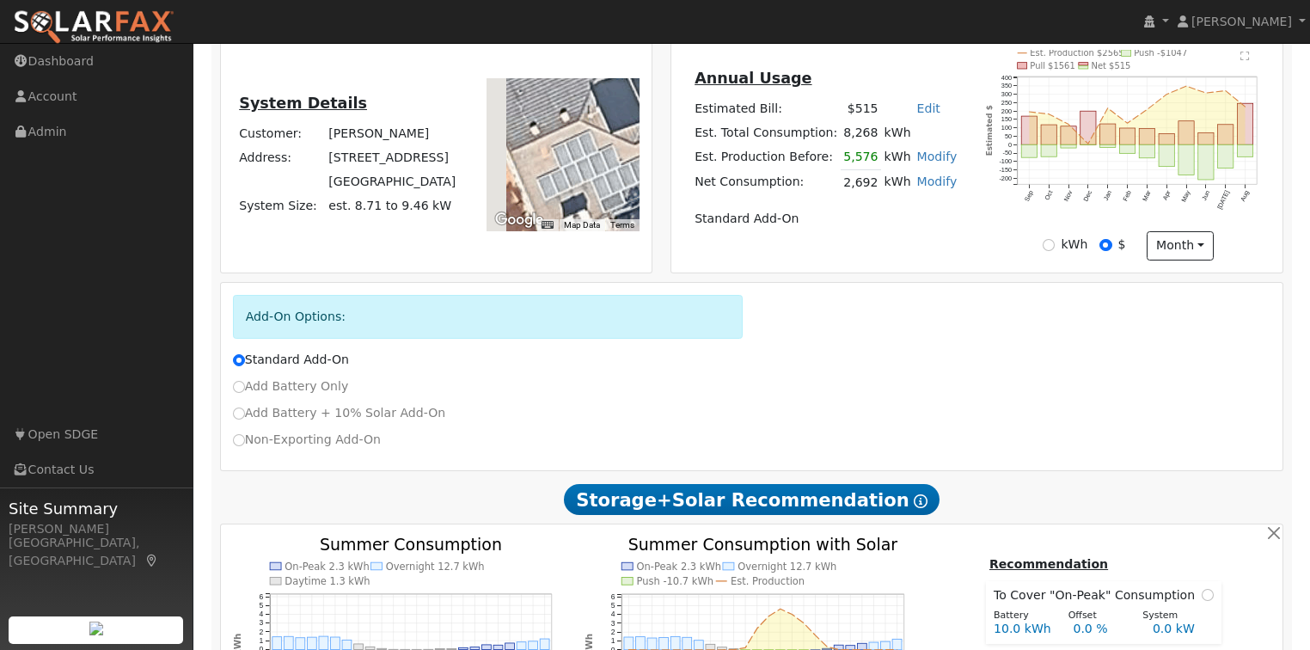
drag, startPoint x: 563, startPoint y: 156, endPoint x: 597, endPoint y: 159, distance: 33.7
click at [597, 159] on div at bounding box center [563, 154] width 153 height 153
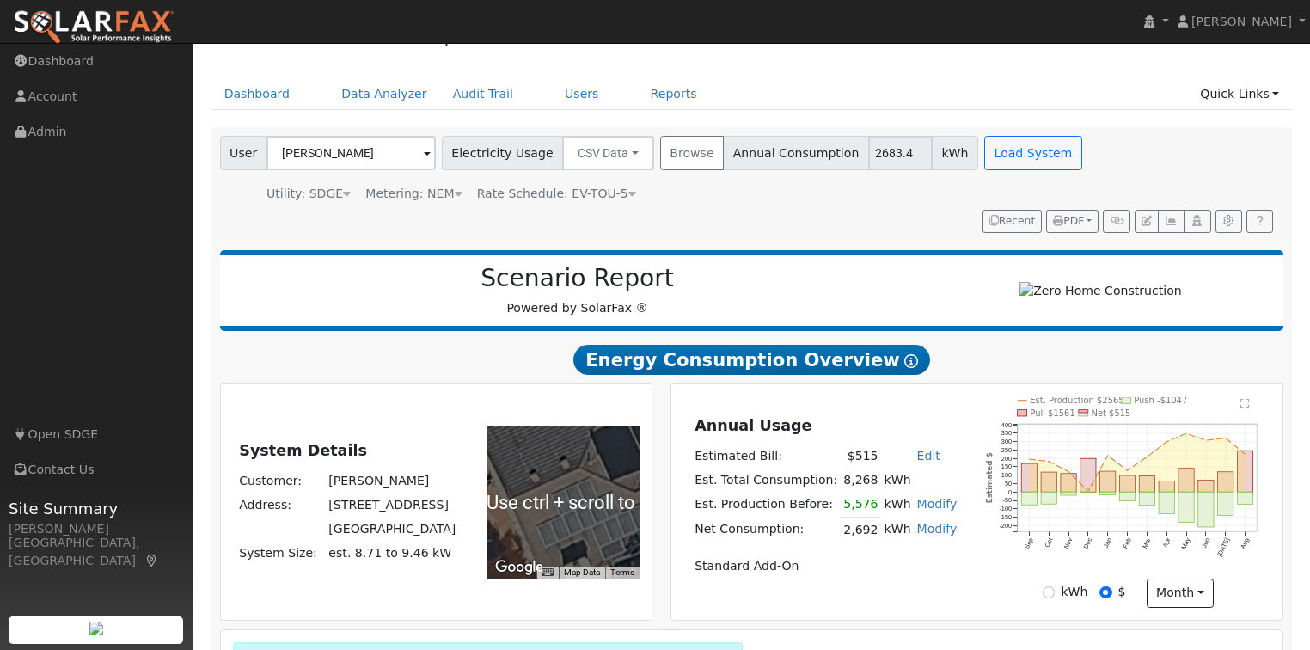
scroll to position [69, 0]
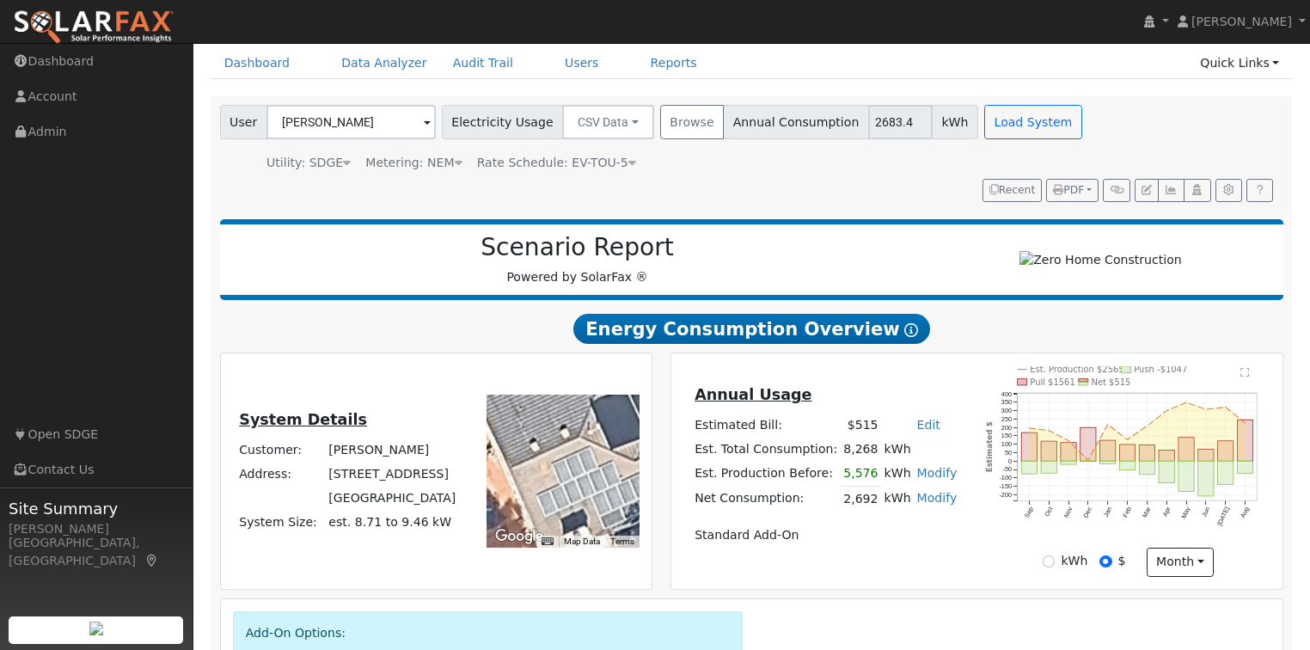
drag, startPoint x: 327, startPoint y: 478, endPoint x: 447, endPoint y: 478, distance: 119.5
click at [447, 478] on td "[STREET_ADDRESS]" at bounding box center [392, 474] width 133 height 24
copy td "[STREET_ADDRESS]"
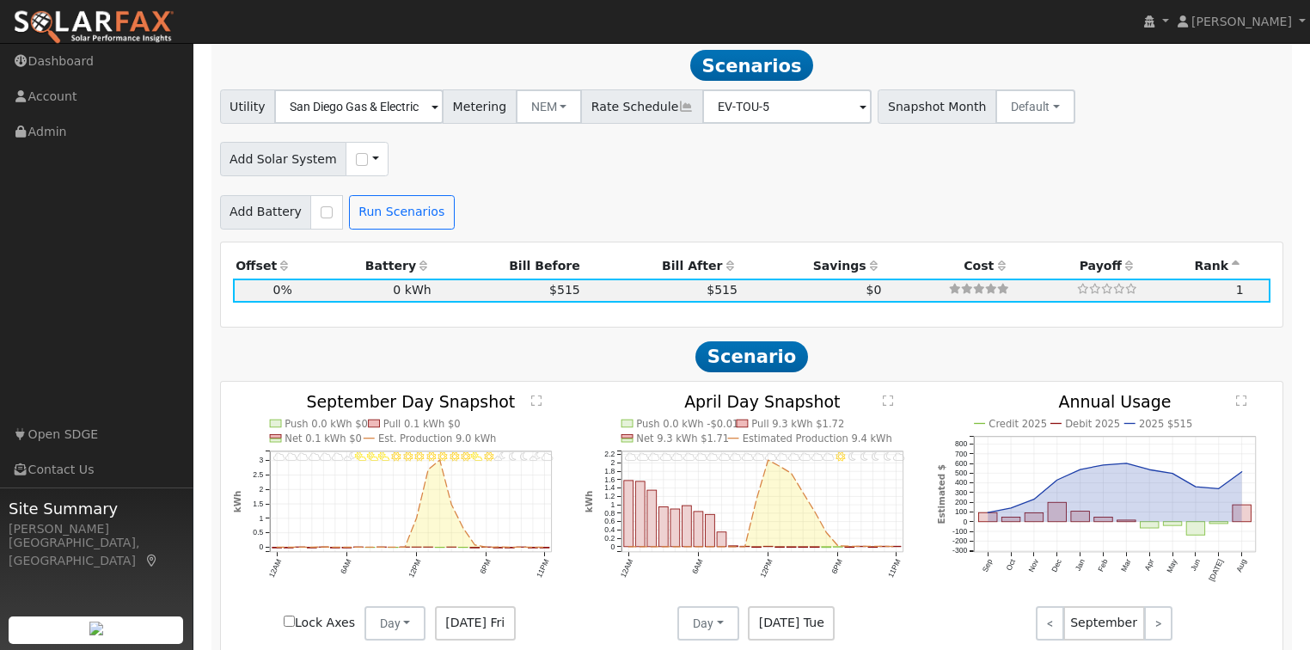
scroll to position [1650, 0]
